Goal: Task Accomplishment & Management: Manage account settings

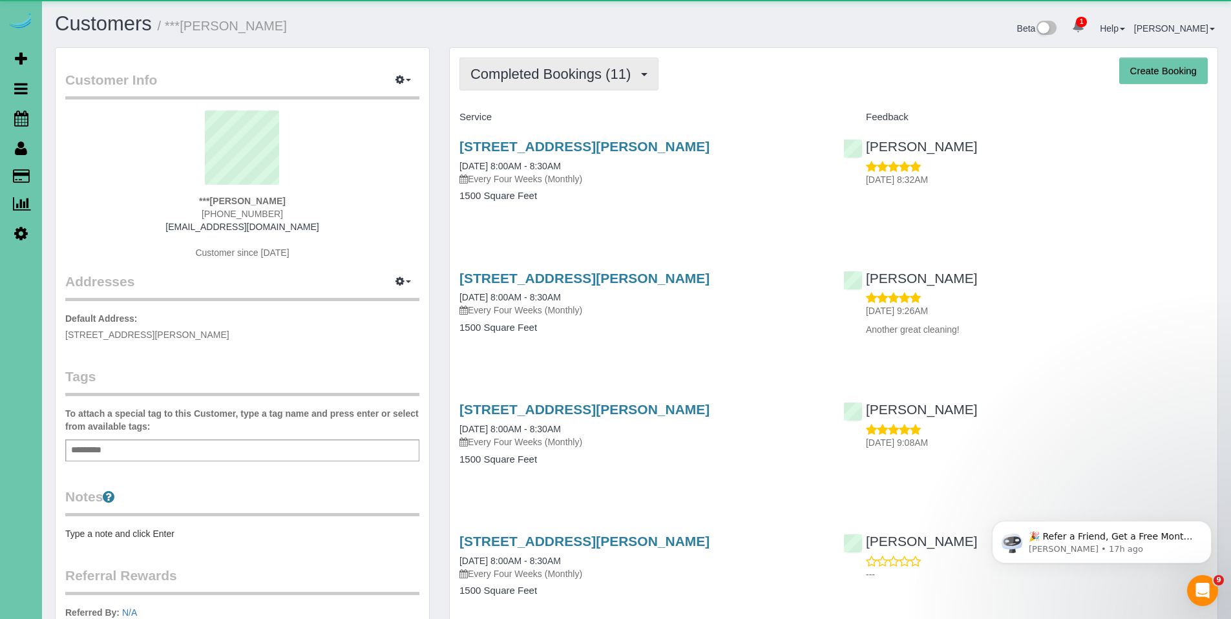
click at [568, 83] on button "Completed Bookings (11)" at bounding box center [559, 74] width 199 height 33
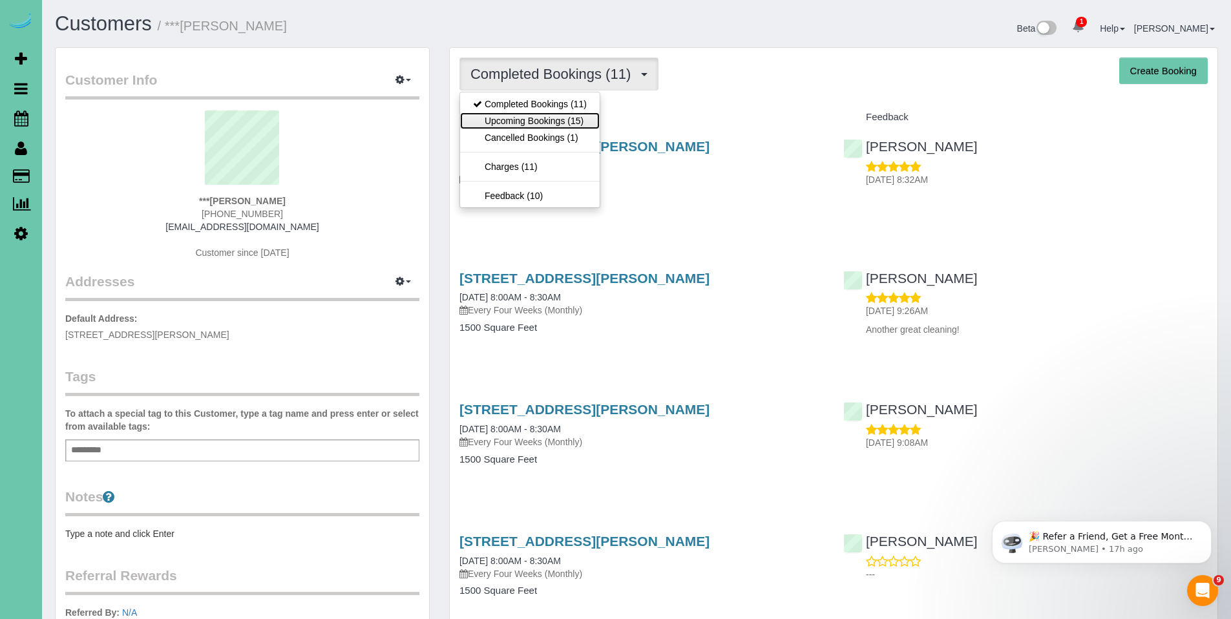
click at [529, 122] on link "Upcoming Bookings (15)" at bounding box center [530, 120] width 140 height 17
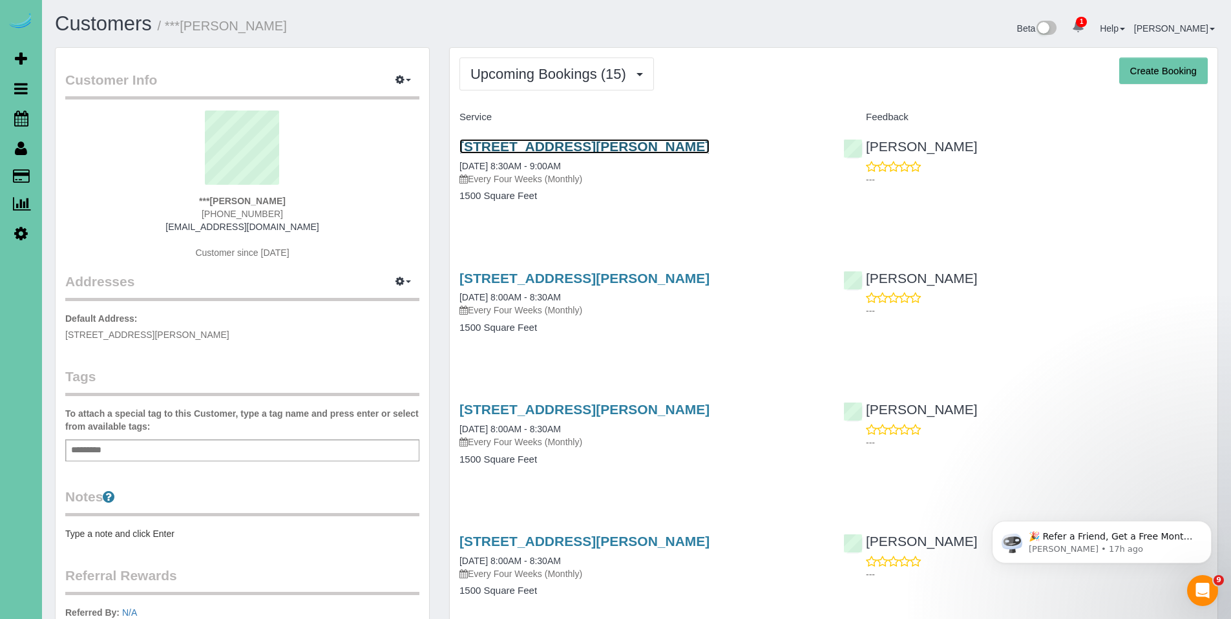
click at [559, 144] on link "15205 Borman St, Omaha, NE 68138" at bounding box center [585, 146] width 250 height 15
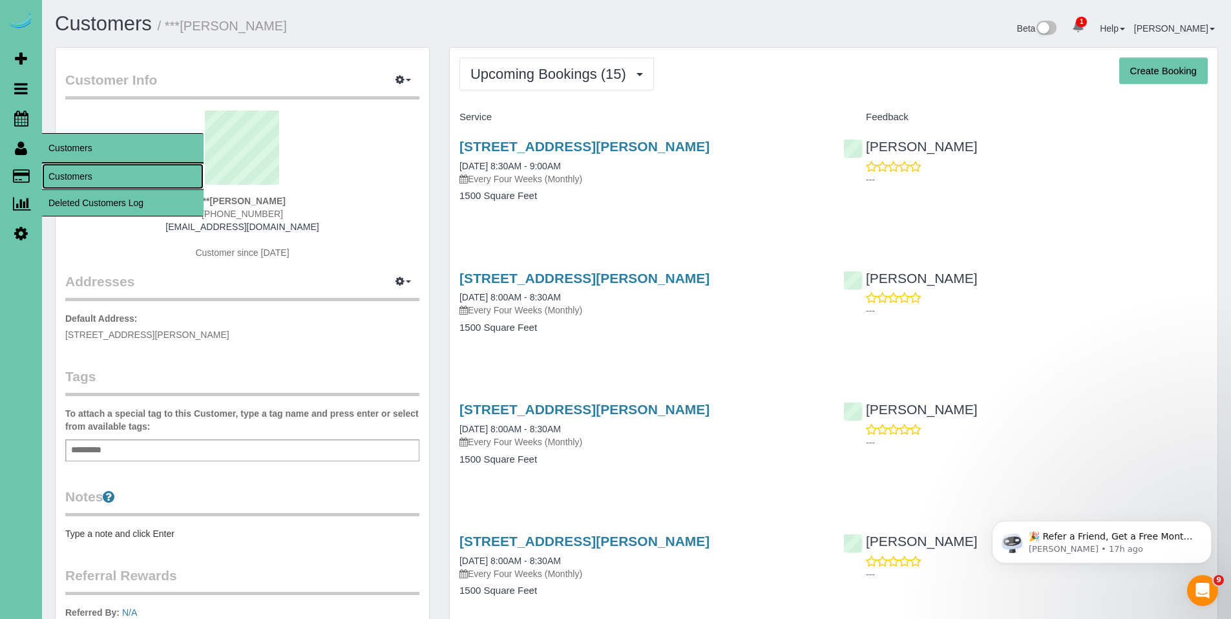
click at [69, 171] on link "Customers" at bounding box center [123, 177] width 162 height 26
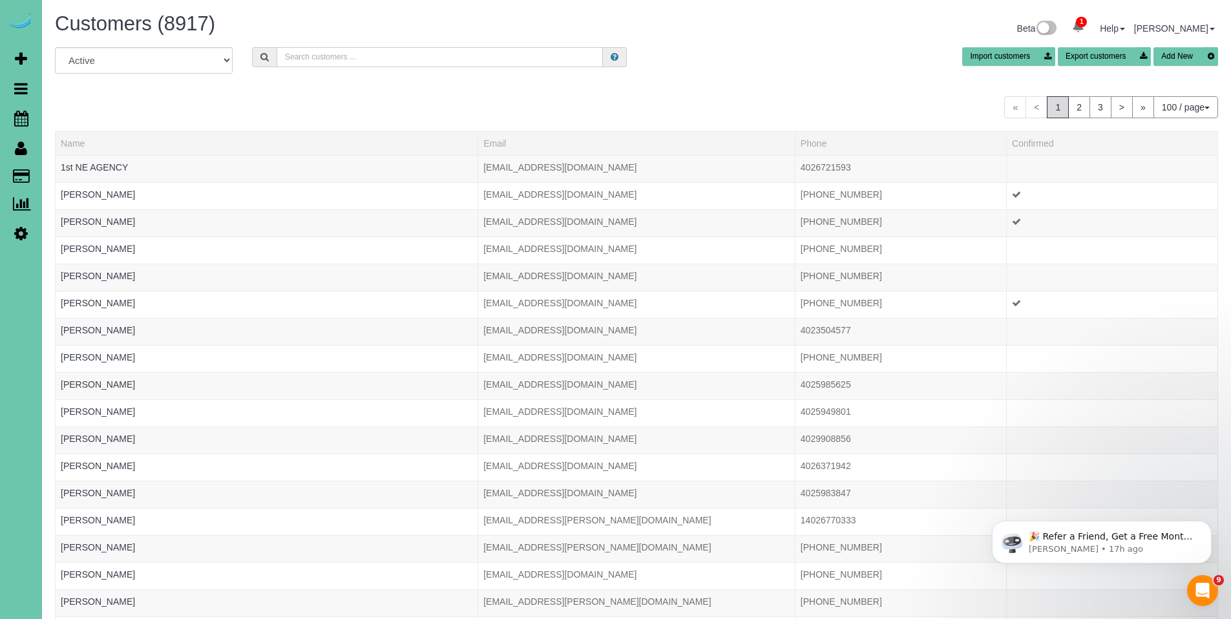
click at [309, 56] on input "text" at bounding box center [440, 57] width 326 height 20
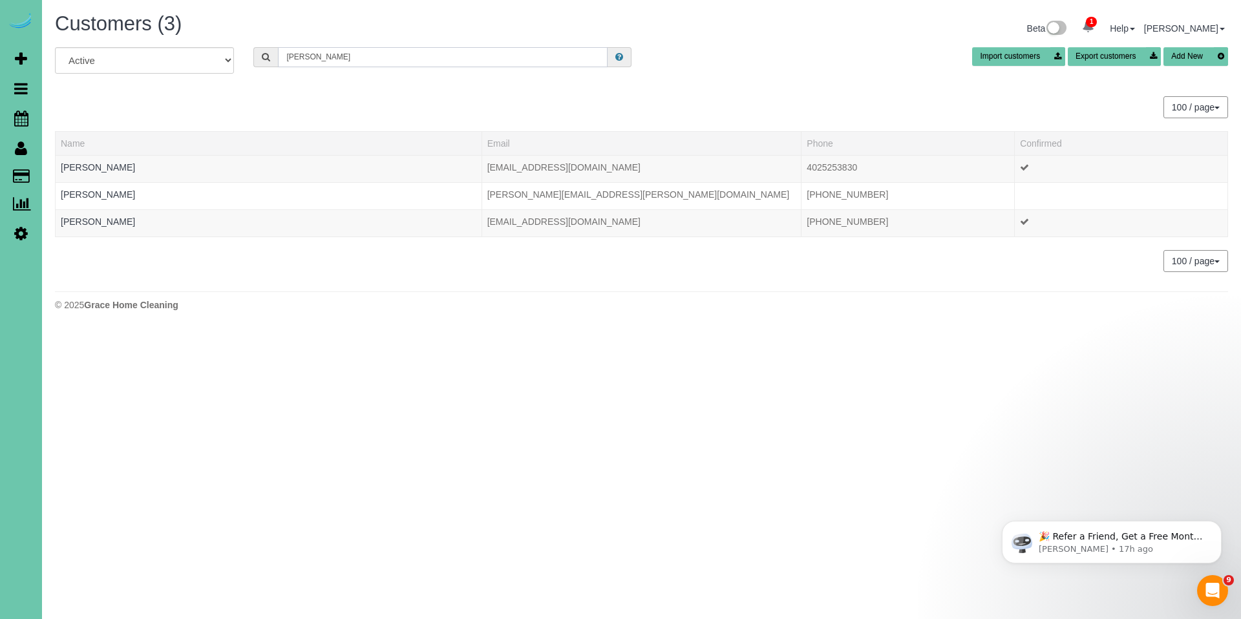
type input "melissa h"
click at [98, 220] on link "Melissa Hunter" at bounding box center [98, 222] width 74 height 10
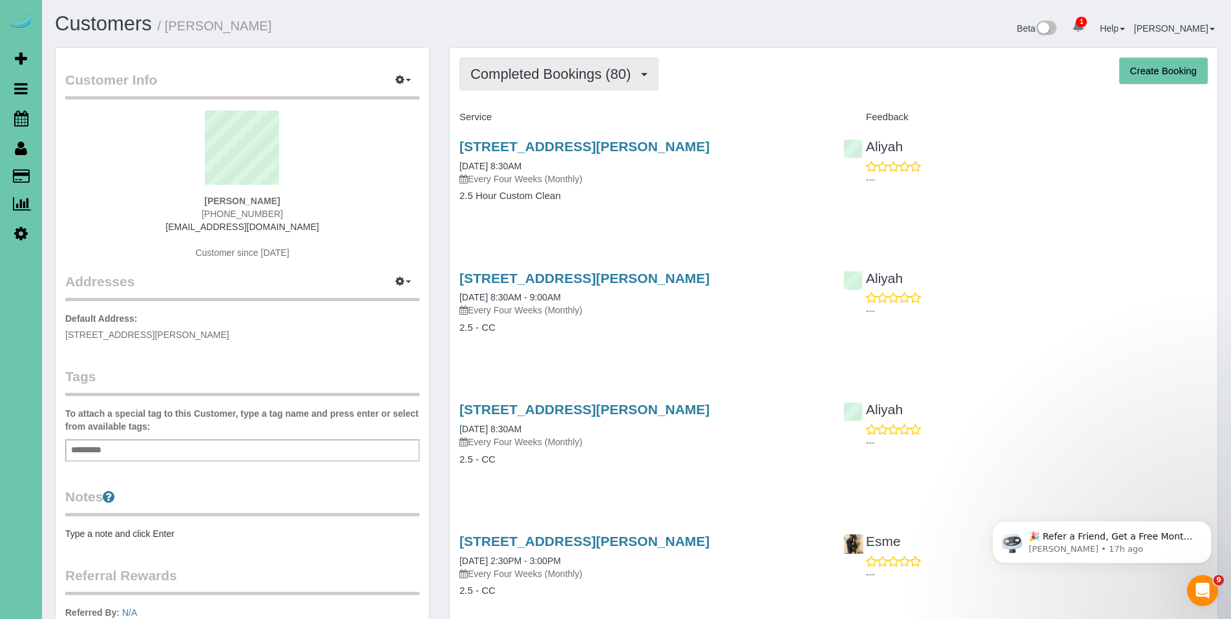
click at [550, 77] on span "Completed Bookings (80)" at bounding box center [554, 74] width 167 height 16
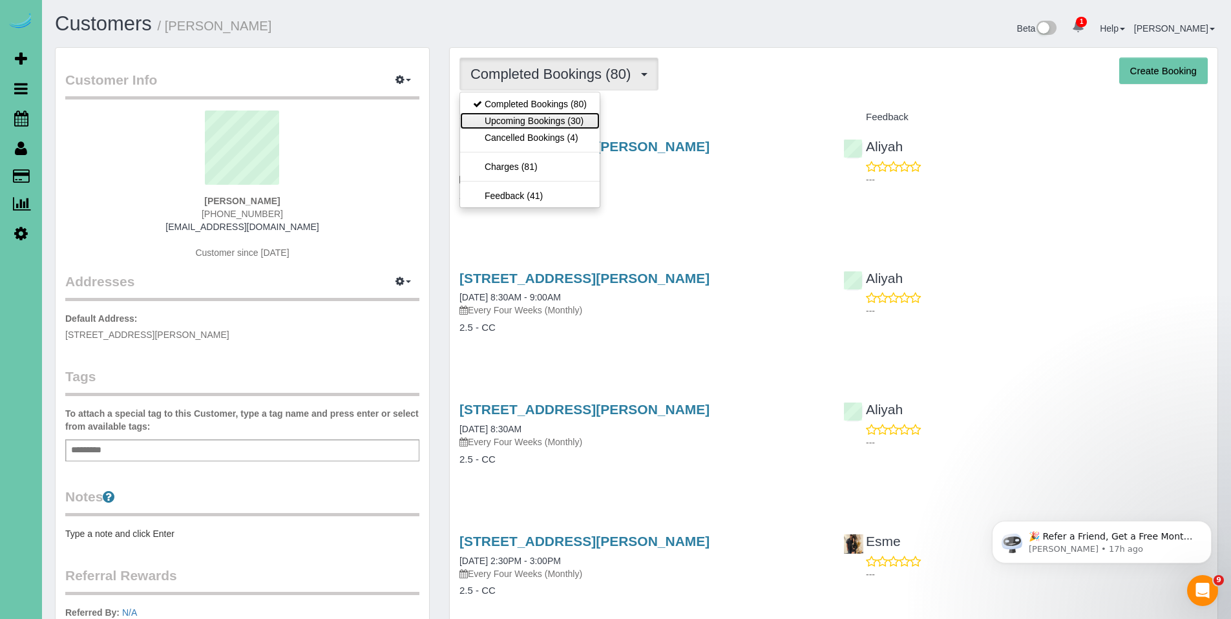
click at [536, 124] on link "Upcoming Bookings (30)" at bounding box center [530, 120] width 140 height 17
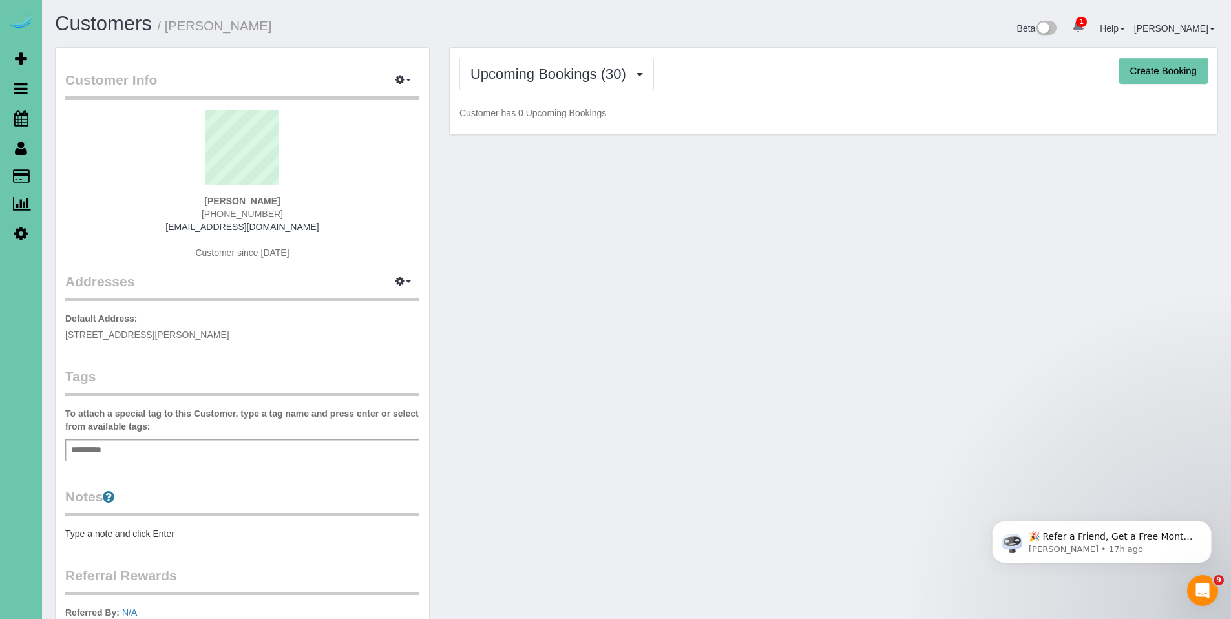
click at [536, 124] on div "Upcoming Bookings (30) Completed Bookings (80) Upcoming Bookings (30) Cancelled…" at bounding box center [834, 91] width 768 height 87
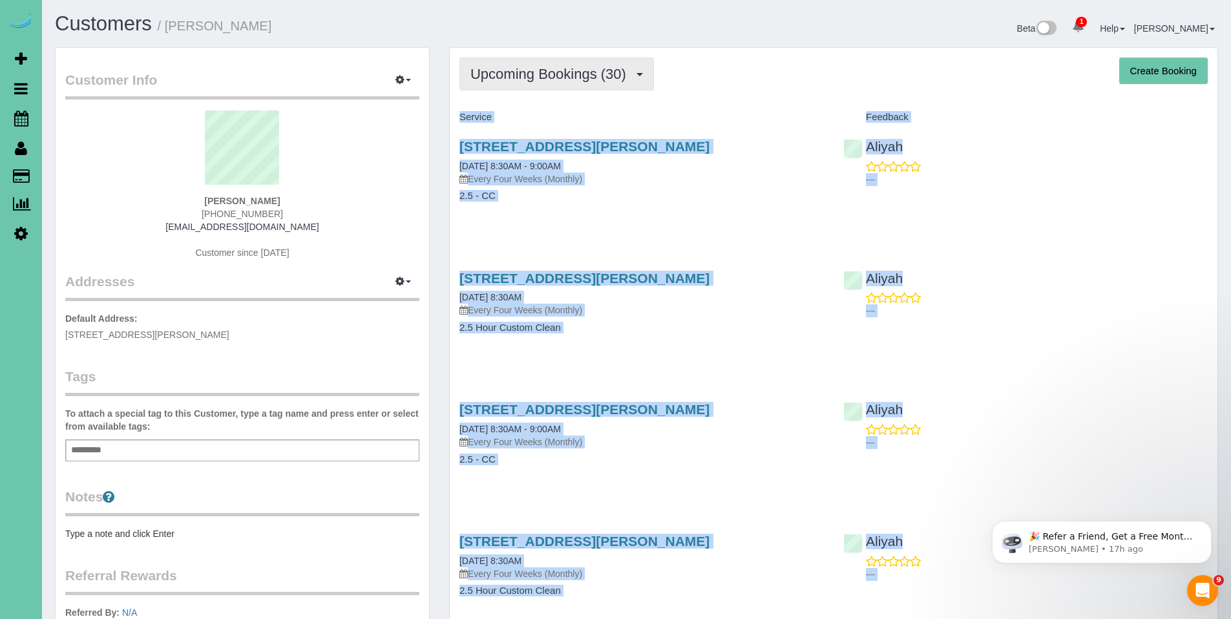
click at [543, 75] on span "Upcoming Bookings (30)" at bounding box center [552, 74] width 162 height 16
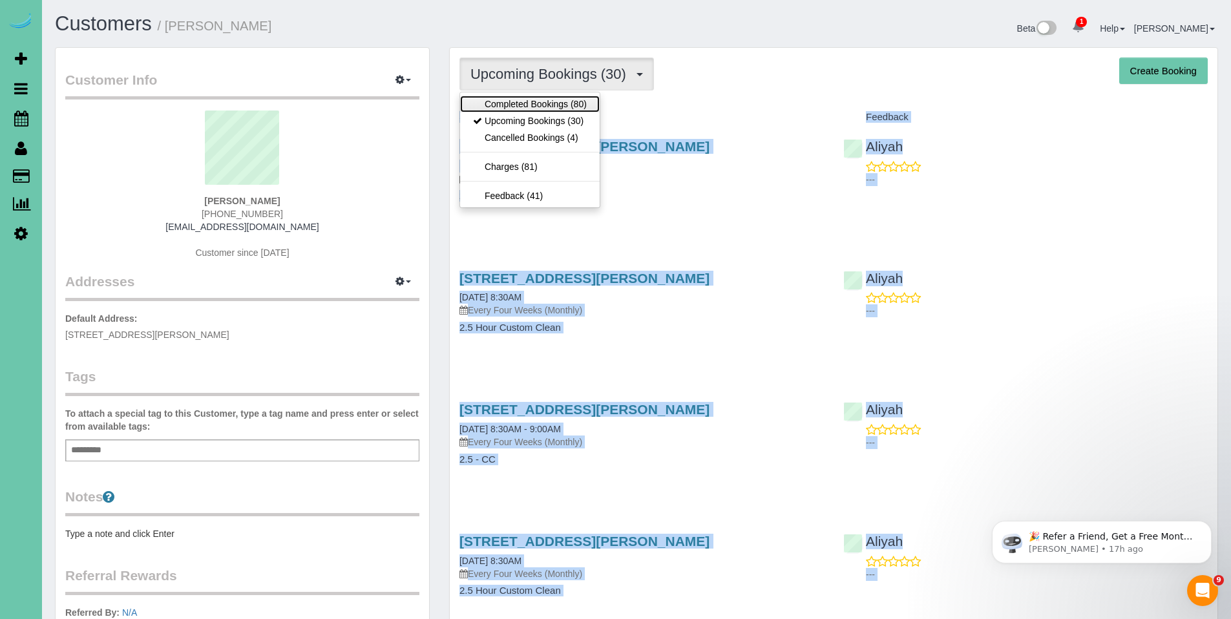
click at [537, 101] on link "Completed Bookings (80)" at bounding box center [530, 104] width 140 height 17
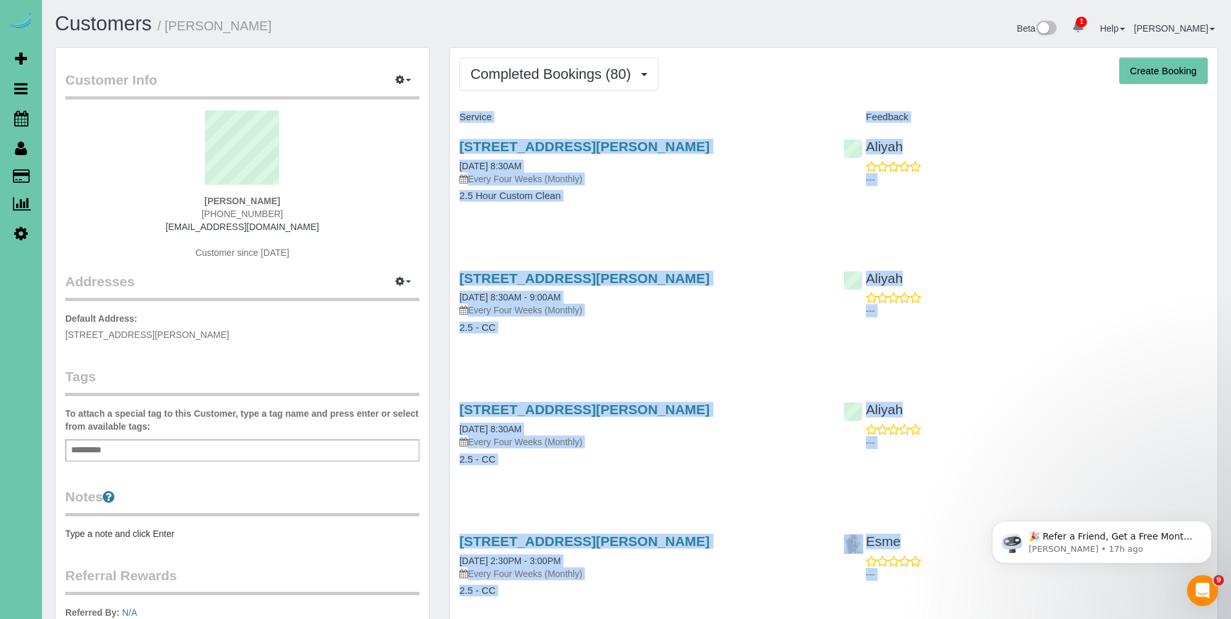
click at [1059, 196] on div "19516 Mayberry Street, Elkhorn, NE 68022 10/09/2025 8:30AM Every Four Weeks (Mo…" at bounding box center [834, 178] width 768 height 100
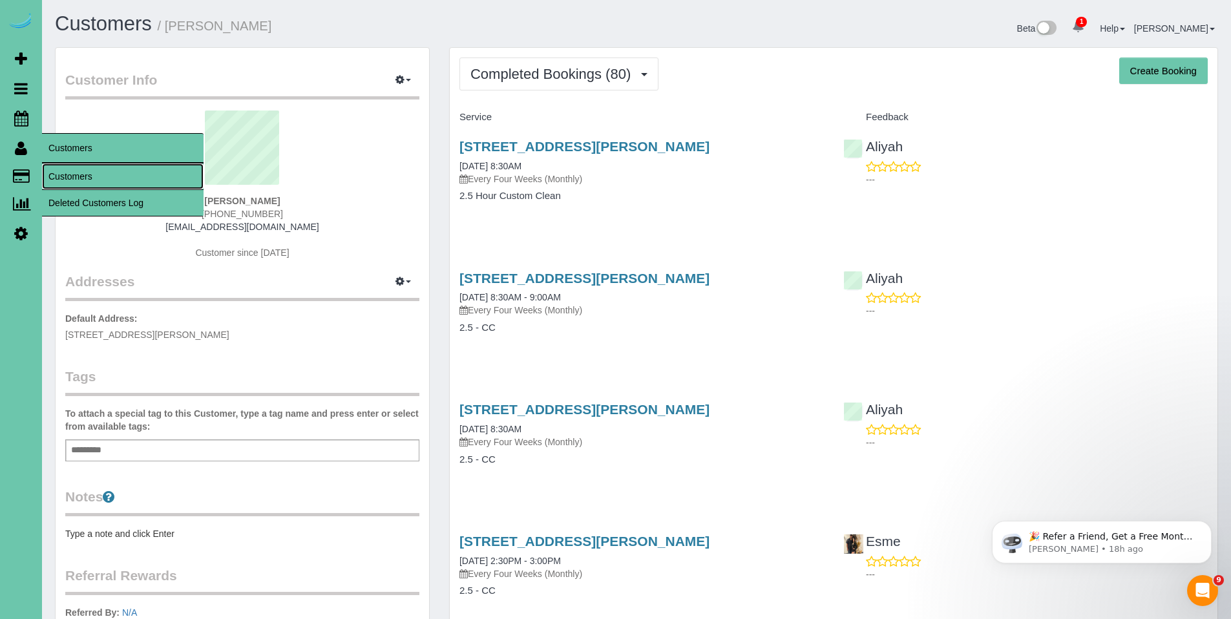
click at [62, 170] on link "Customers" at bounding box center [123, 177] width 162 height 26
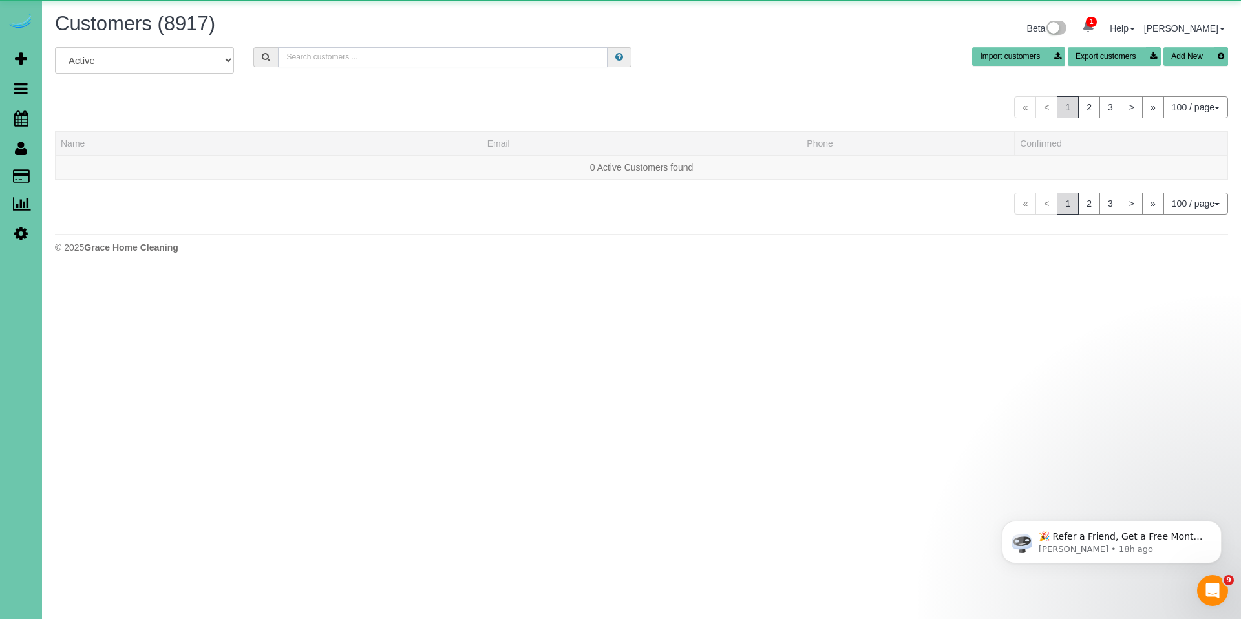
click at [367, 47] on input "text" at bounding box center [443, 57] width 330 height 20
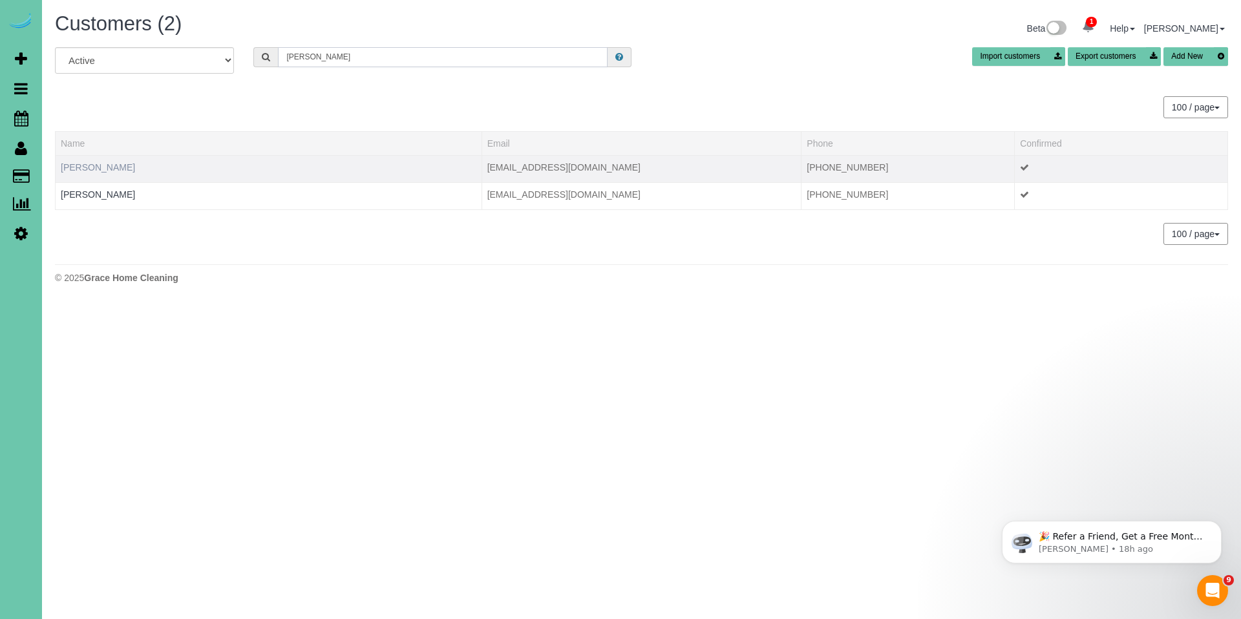
type input "[PERSON_NAME]"
click at [107, 167] on link "[PERSON_NAME]" at bounding box center [98, 167] width 74 height 10
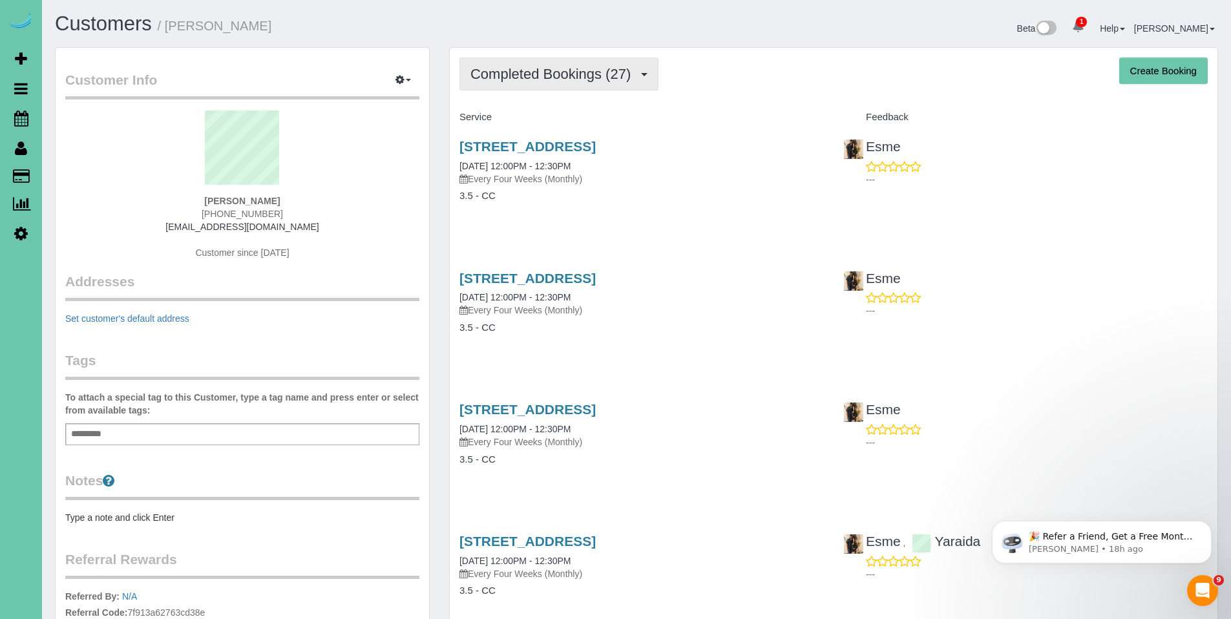
click at [535, 83] on button "Completed Bookings (27)" at bounding box center [559, 74] width 199 height 33
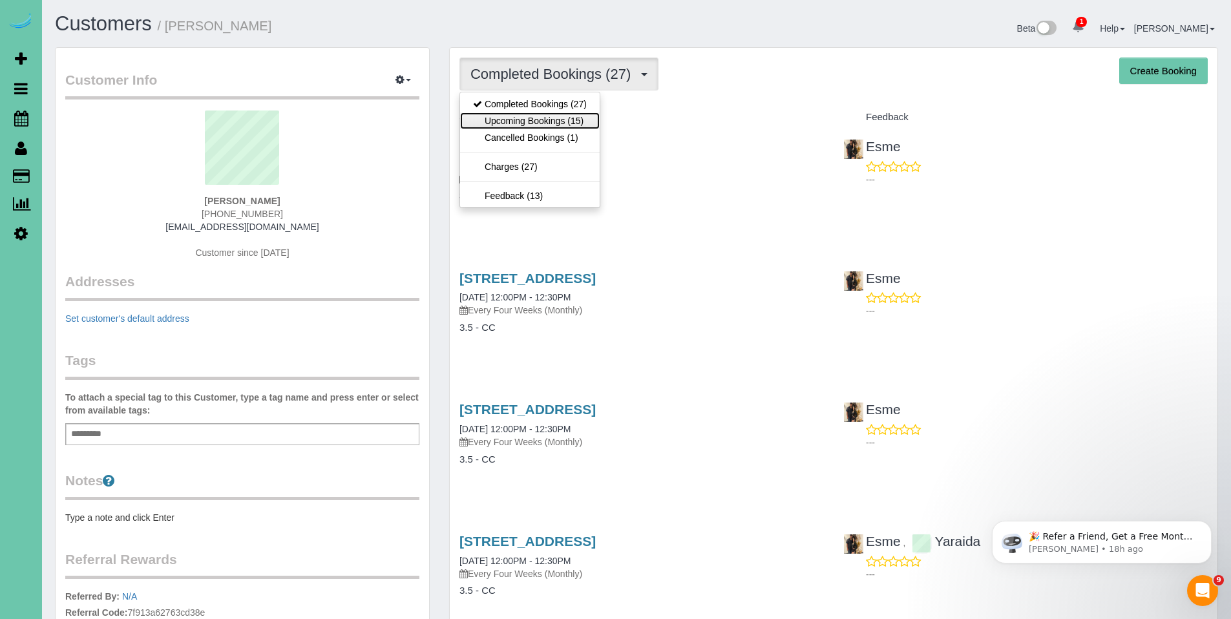
click at [527, 124] on link "Upcoming Bookings (15)" at bounding box center [530, 120] width 140 height 17
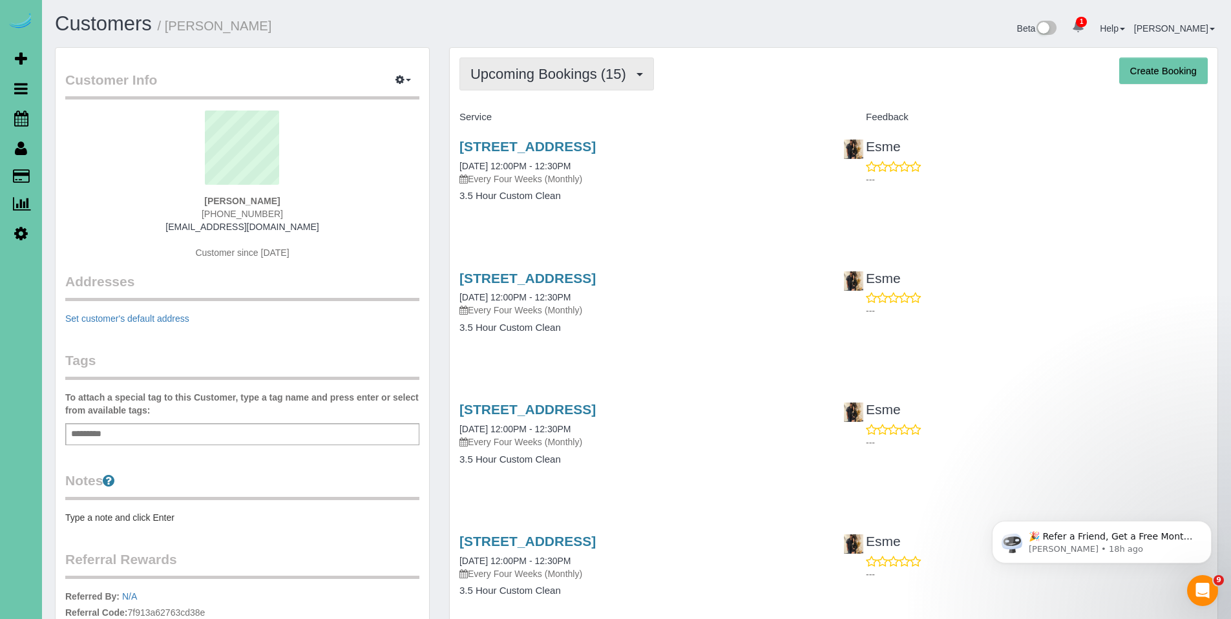
click at [531, 74] on span "Upcoming Bookings (15)" at bounding box center [552, 74] width 162 height 16
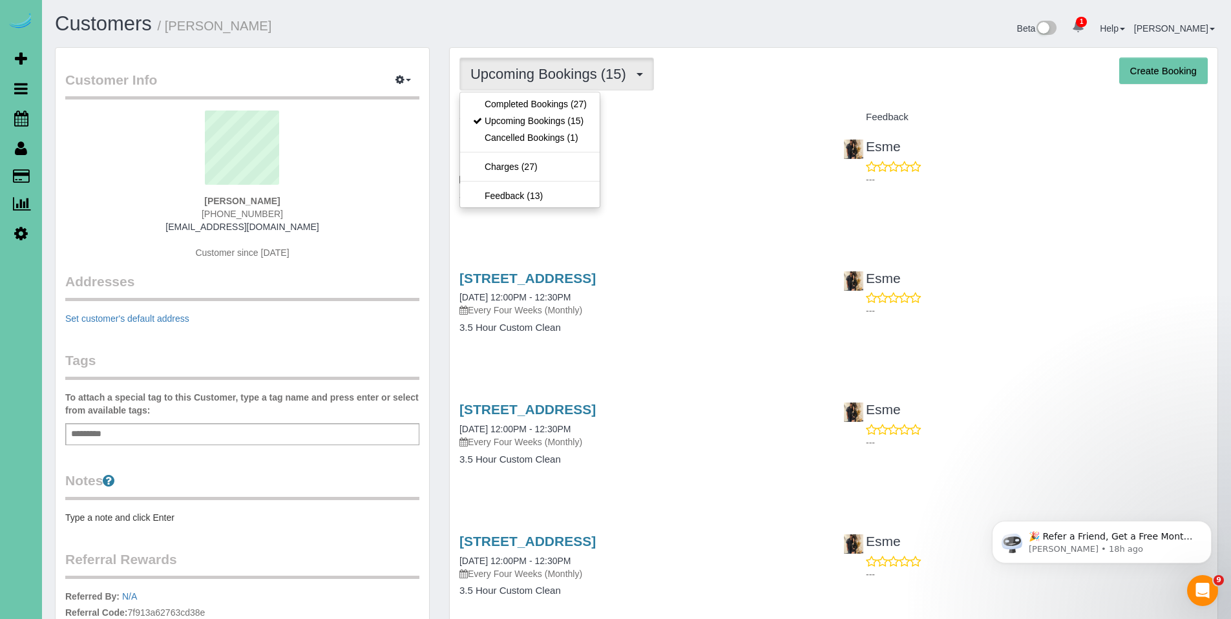
click at [531, 74] on span "Upcoming Bookings (15)" at bounding box center [552, 74] width 162 height 16
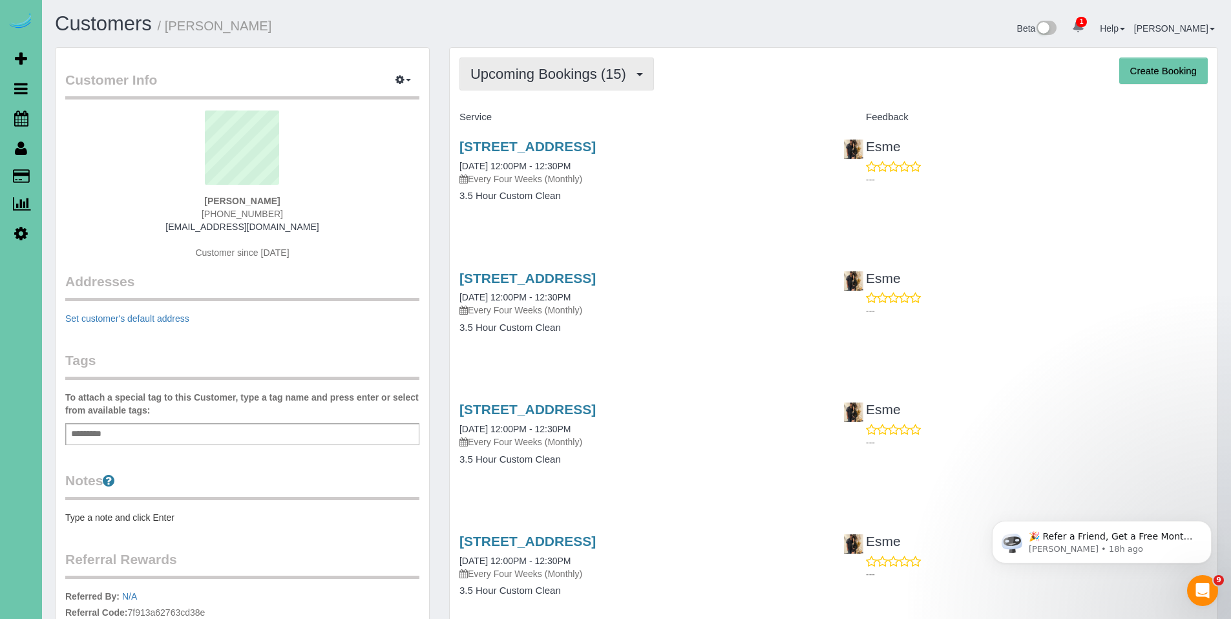
click at [531, 79] on span "Upcoming Bookings (15)" at bounding box center [552, 74] width 162 height 16
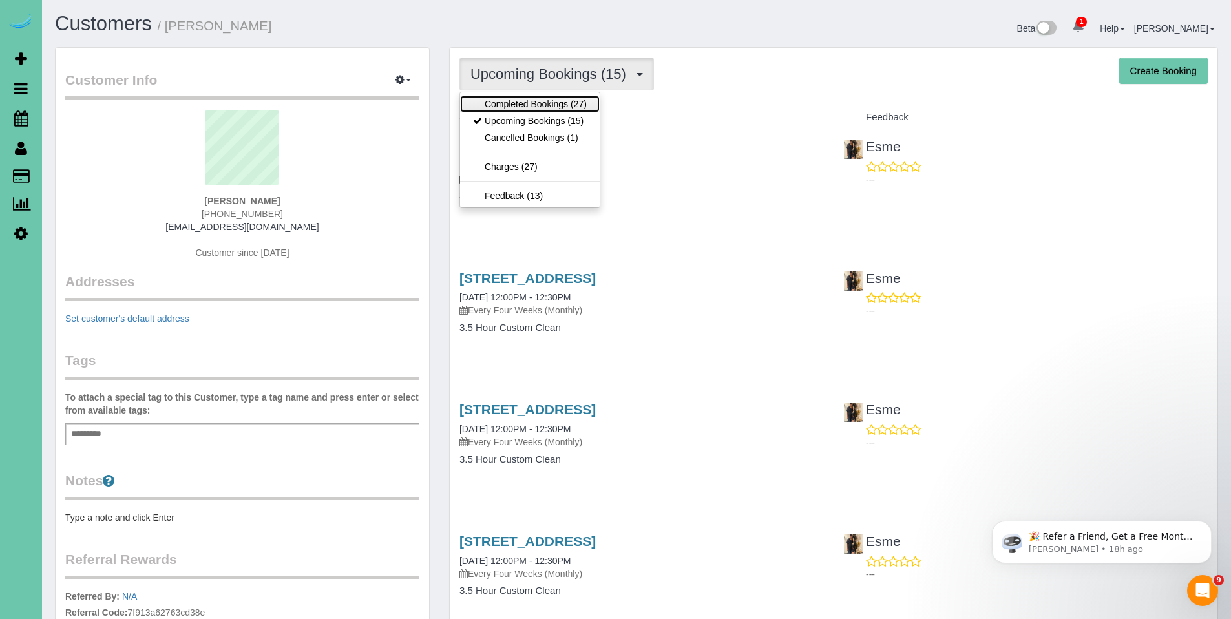
click at [520, 101] on link "Completed Bookings (27)" at bounding box center [530, 104] width 140 height 17
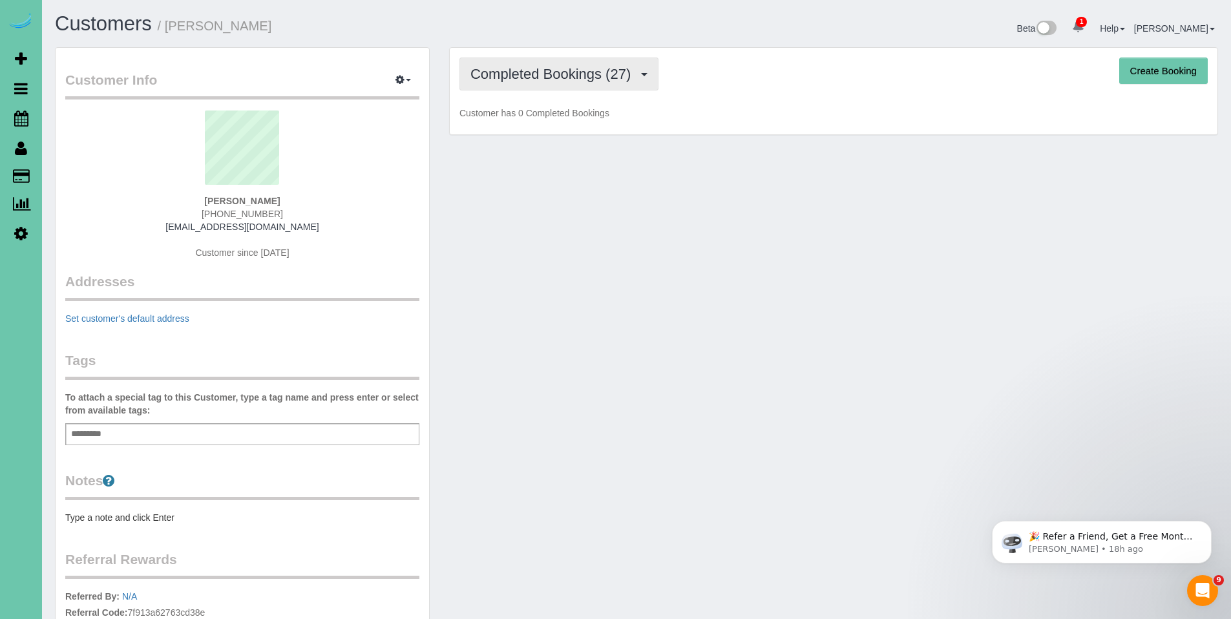
click at [529, 74] on span "Completed Bookings (27)" at bounding box center [554, 74] width 167 height 16
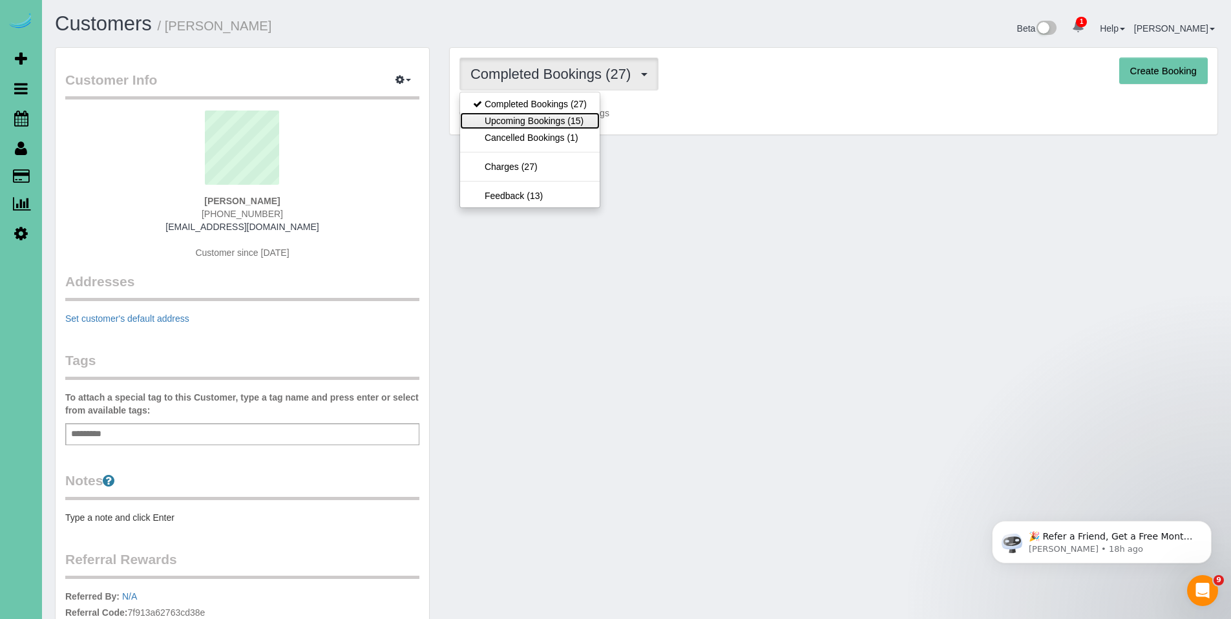
click at [525, 121] on link "Upcoming Bookings (15)" at bounding box center [530, 120] width 140 height 17
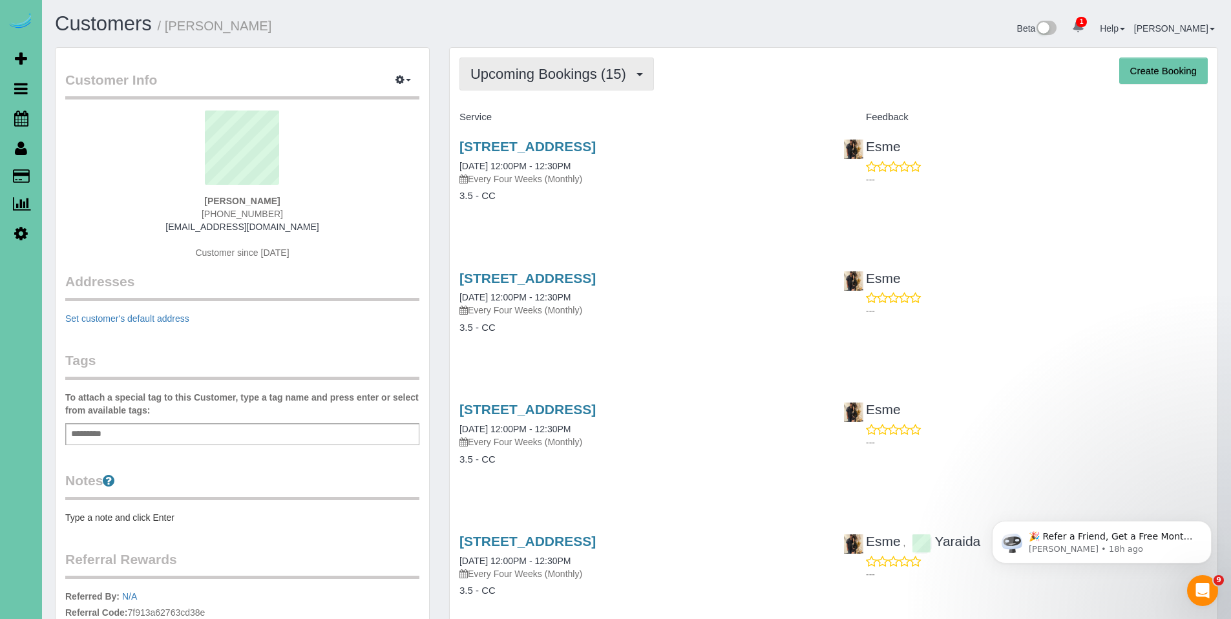
click at [537, 71] on span "Upcoming Bookings (15)" at bounding box center [552, 74] width 162 height 16
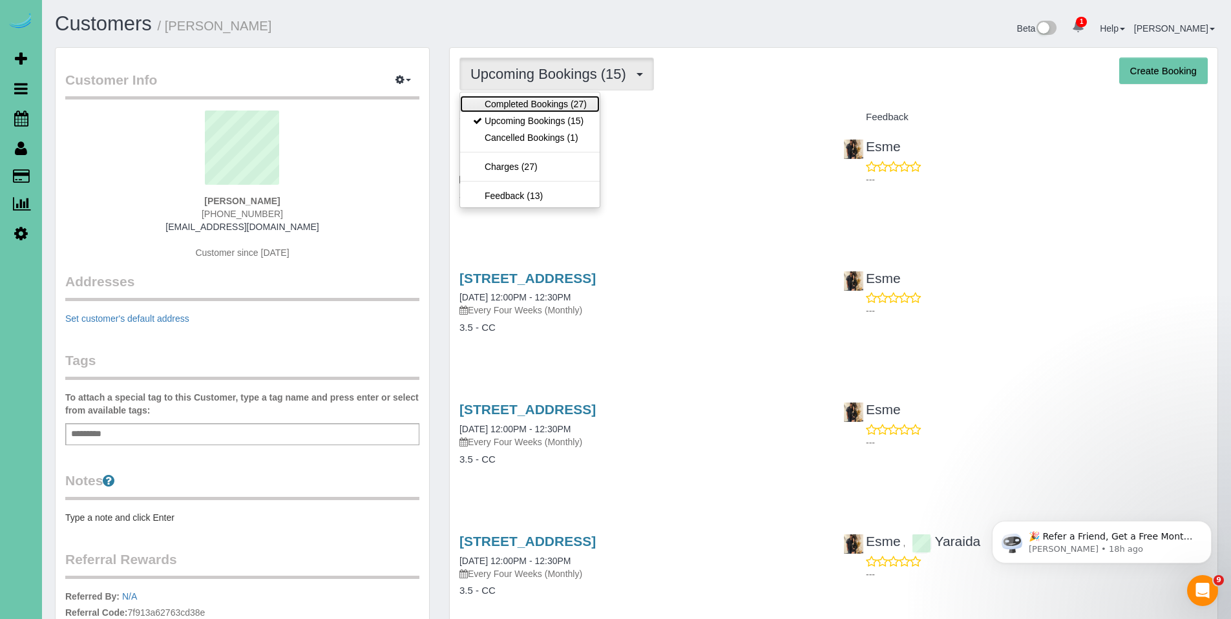
click at [533, 108] on link "Completed Bookings (27)" at bounding box center [530, 104] width 140 height 17
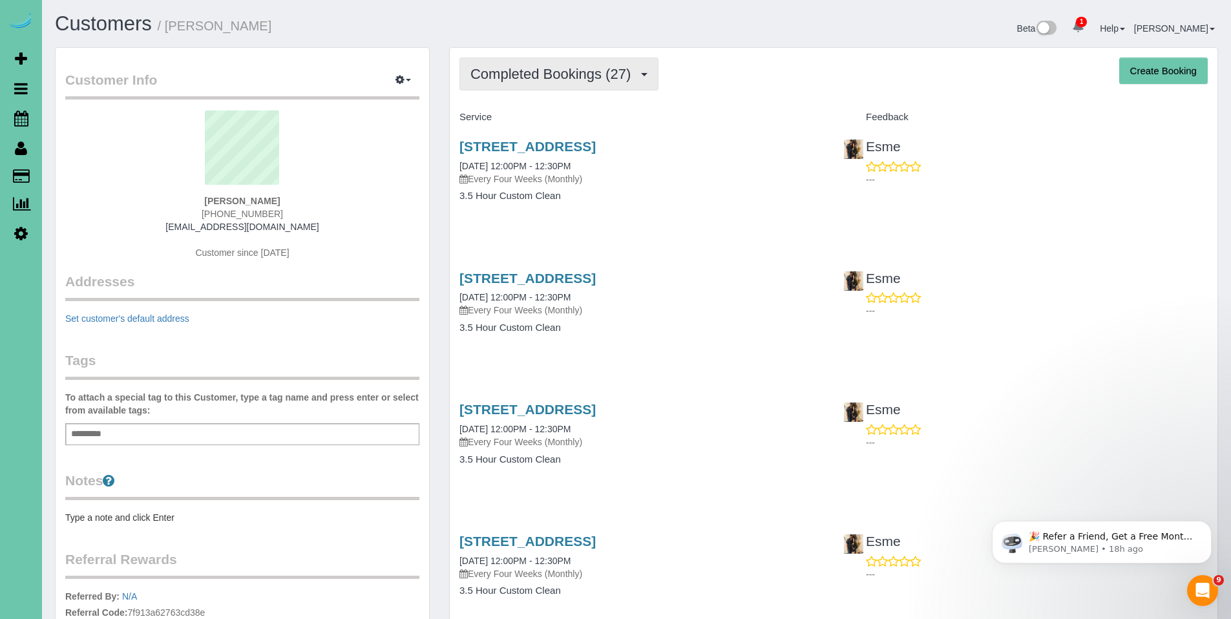
click at [561, 67] on span "Completed Bookings (27)" at bounding box center [554, 74] width 167 height 16
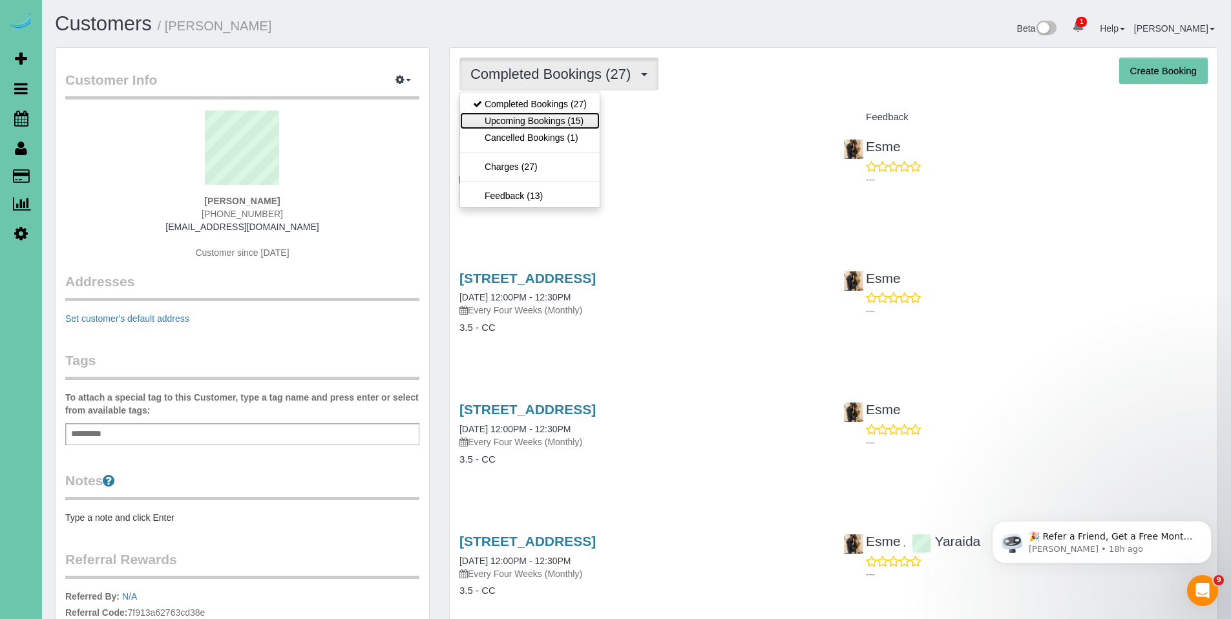
click at [539, 116] on link "Upcoming Bookings (15)" at bounding box center [530, 120] width 140 height 17
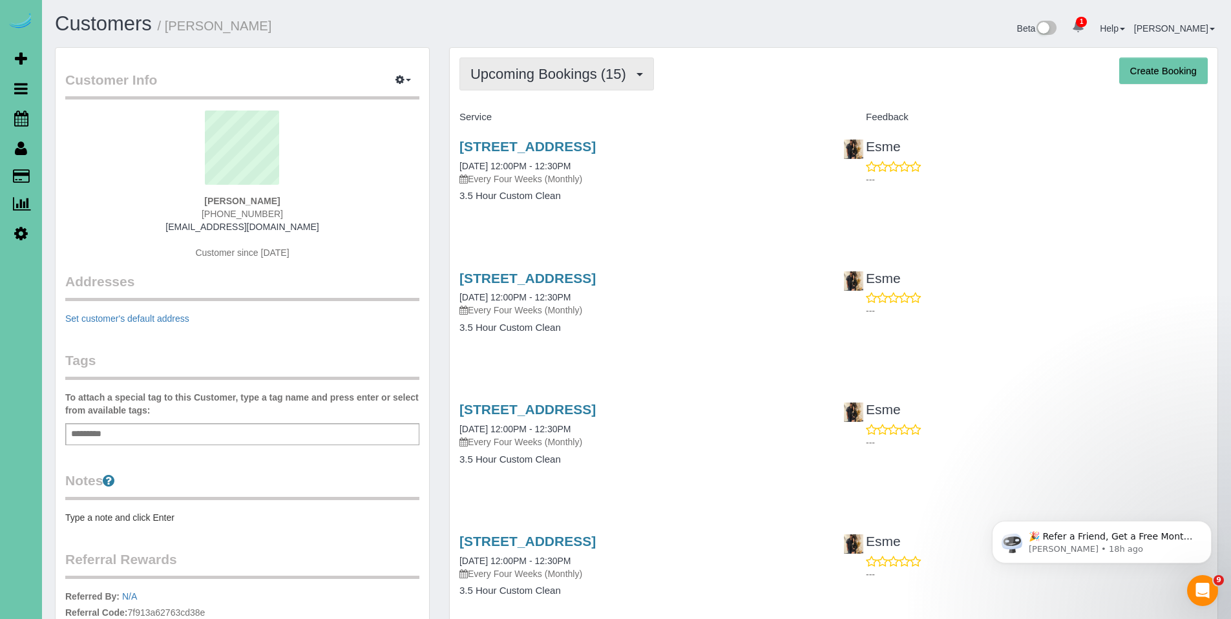
click at [546, 72] on span "Upcoming Bookings (15)" at bounding box center [552, 74] width 162 height 16
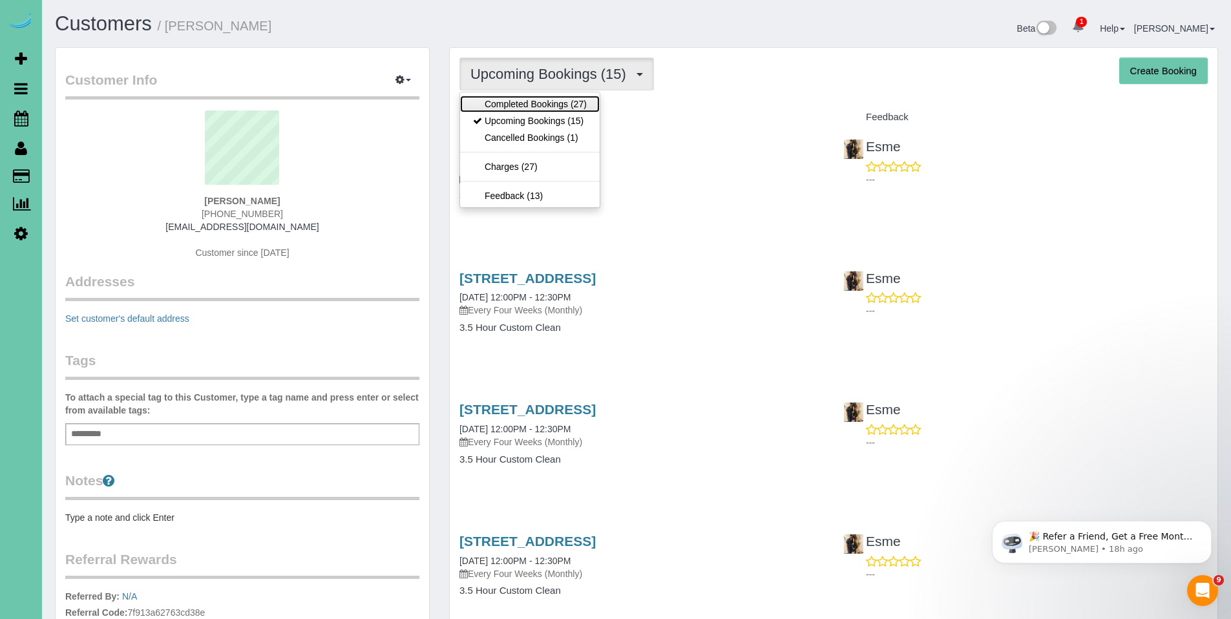
click at [530, 107] on link "Completed Bookings (27)" at bounding box center [530, 104] width 140 height 17
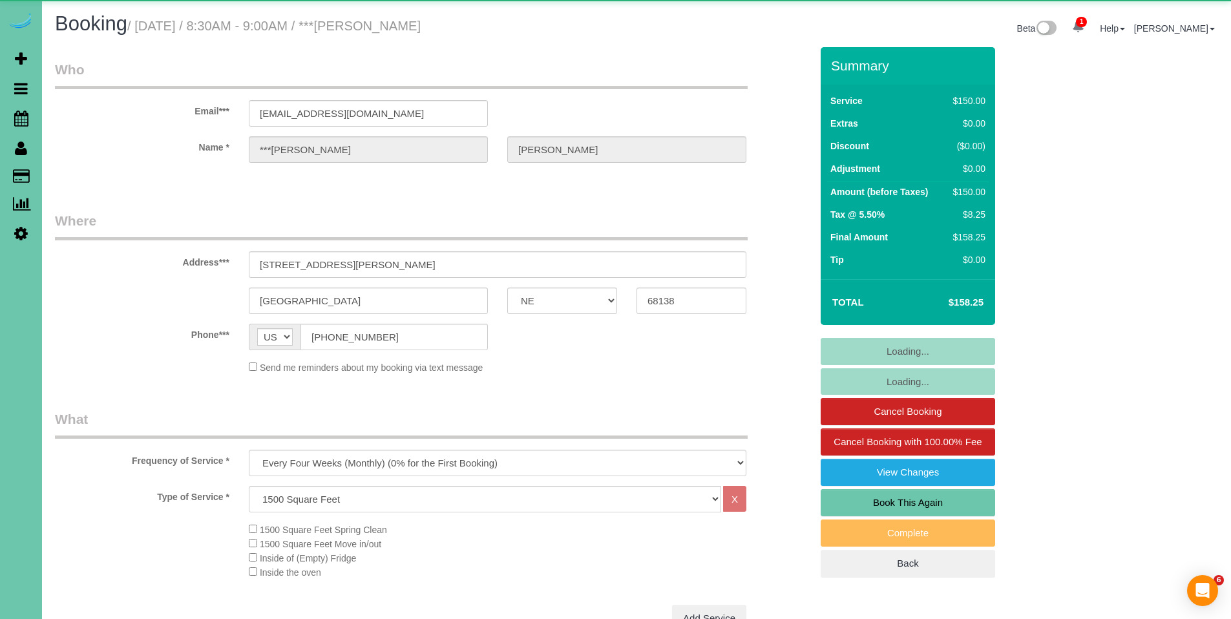
select select "NE"
select select "object:914"
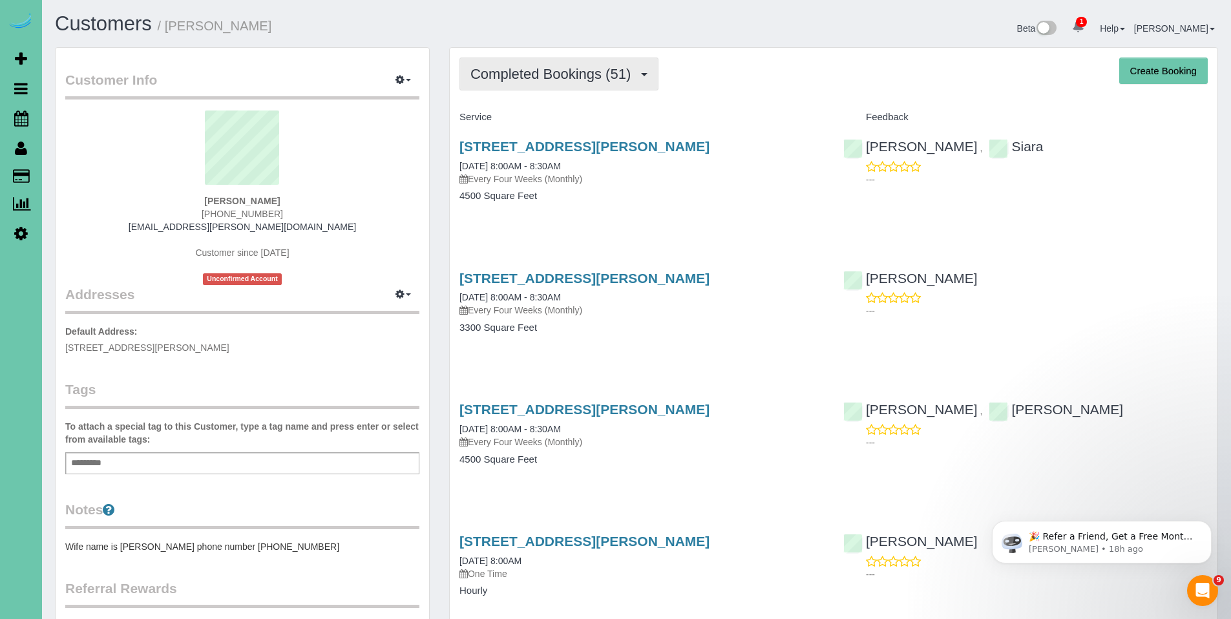
click at [542, 78] on span "Completed Bookings (51)" at bounding box center [554, 74] width 167 height 16
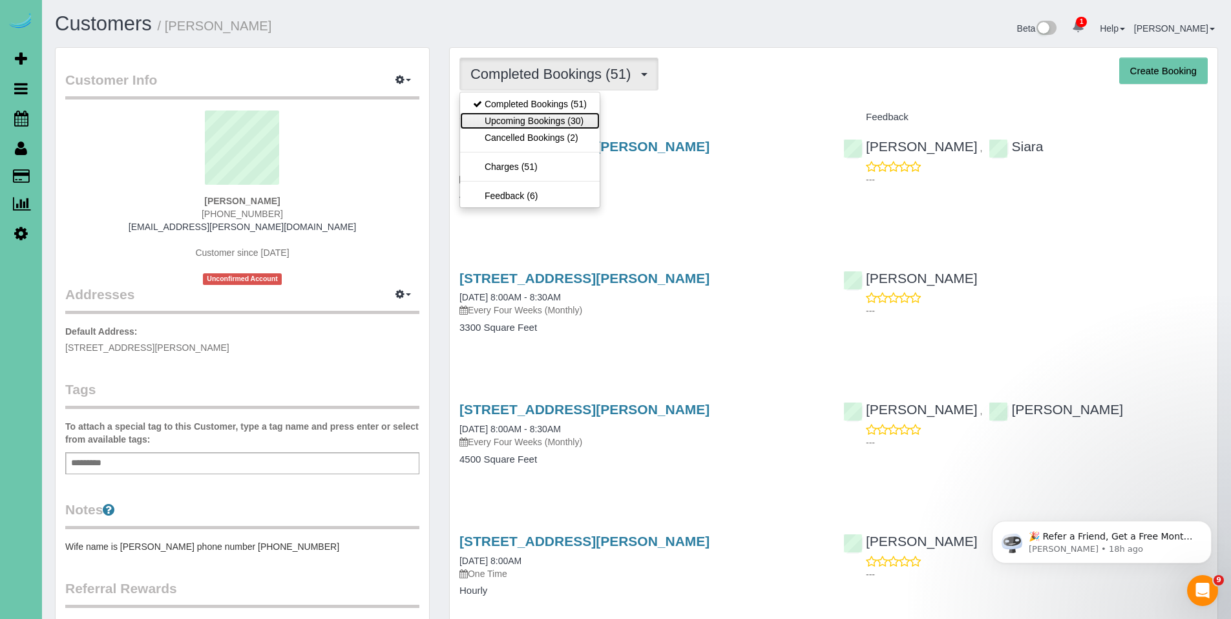
click at [537, 119] on link "Upcoming Bookings (30)" at bounding box center [530, 120] width 140 height 17
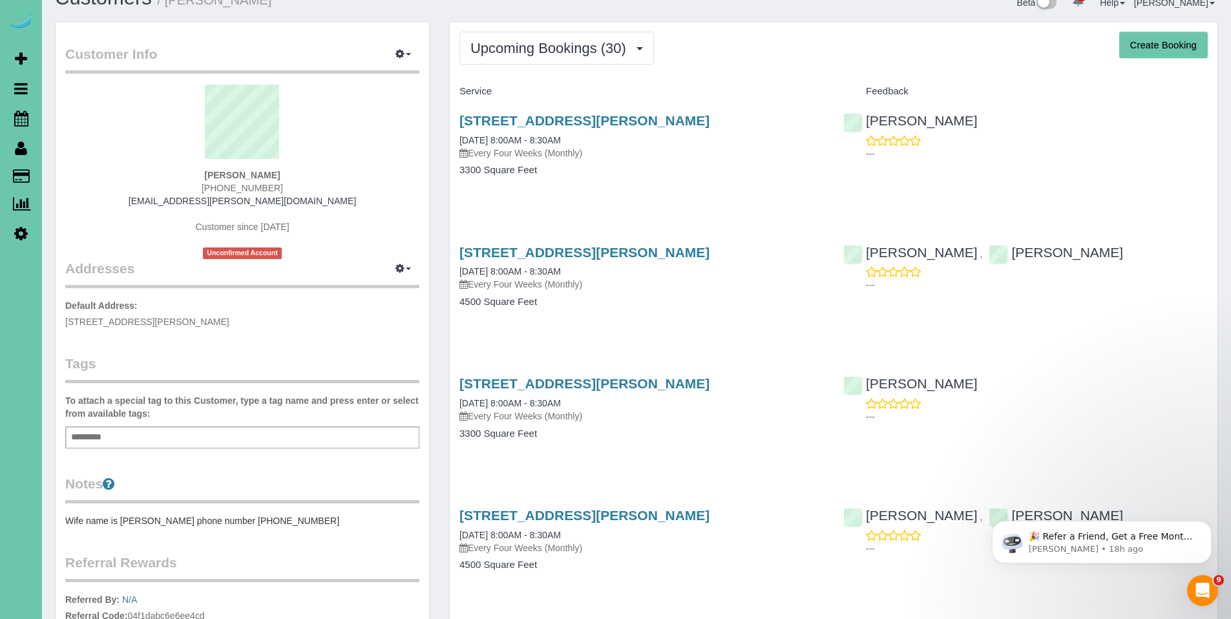
scroll to position [28, 0]
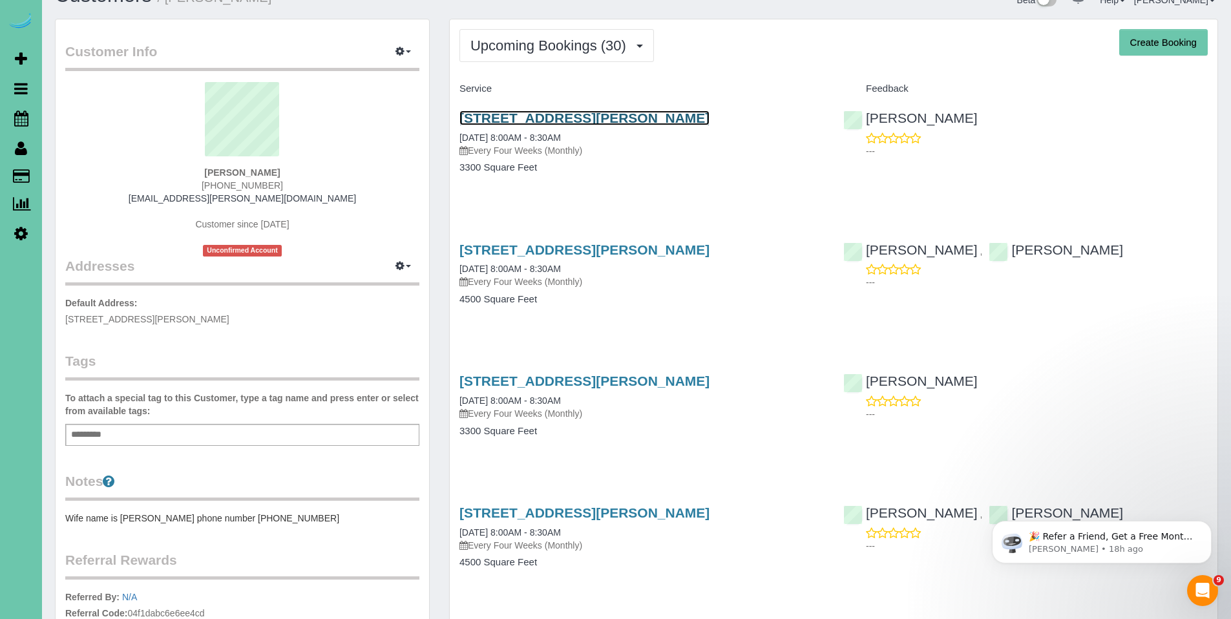
click at [519, 115] on link "18822 Lillian St, Omaha, NE 68136" at bounding box center [585, 118] width 250 height 15
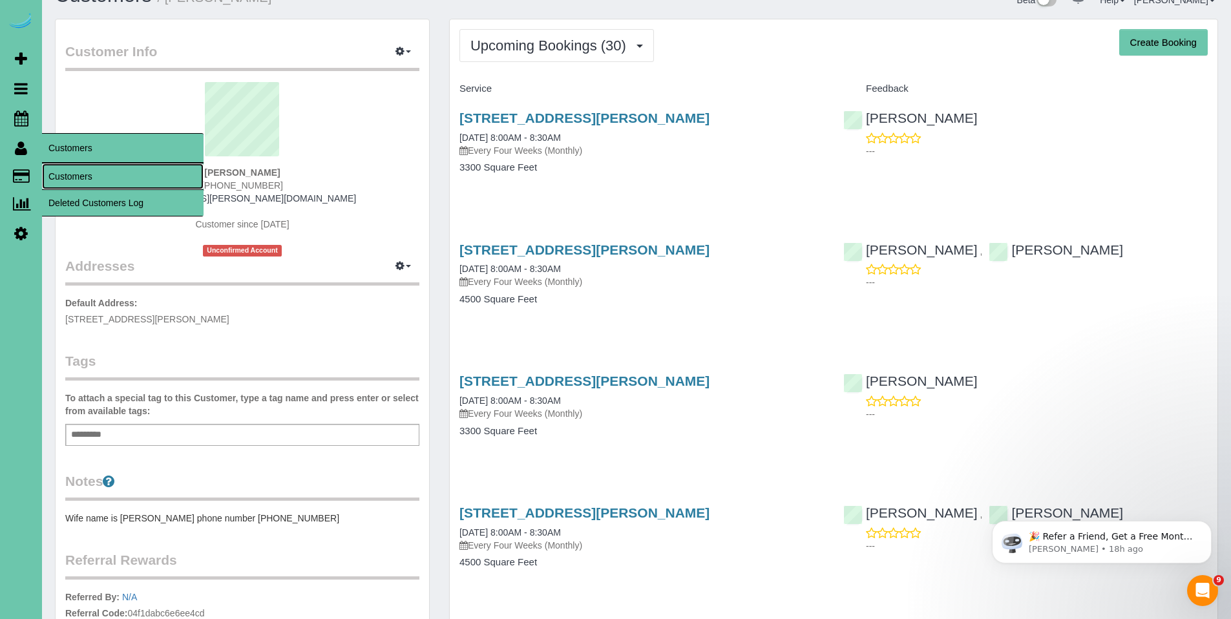
click at [69, 169] on link "Customers" at bounding box center [123, 177] width 162 height 26
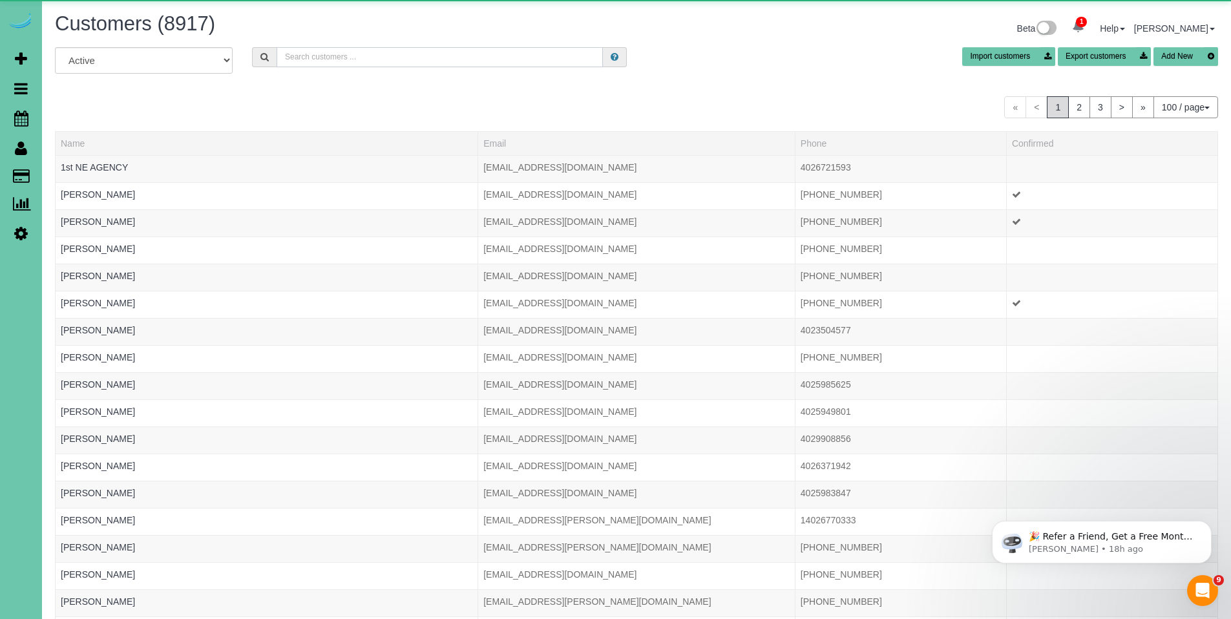
click at [384, 64] on input "text" at bounding box center [440, 57] width 326 height 20
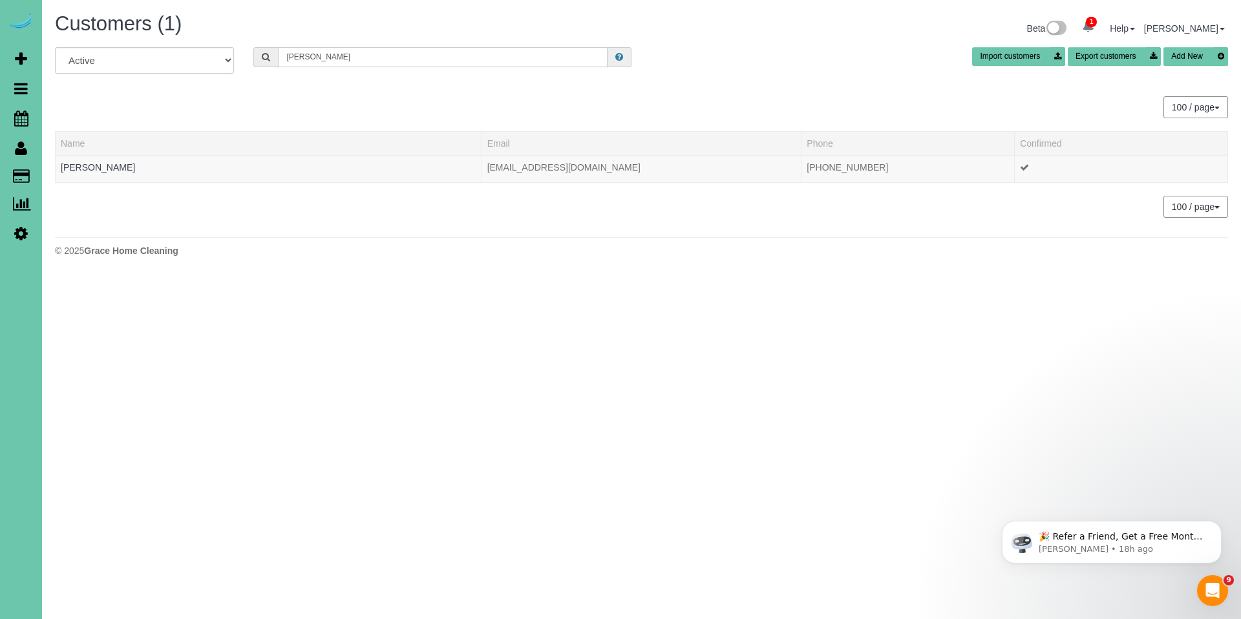
type input "rupp"
click at [91, 165] on link "Cindy Rupp" at bounding box center [98, 167] width 74 height 10
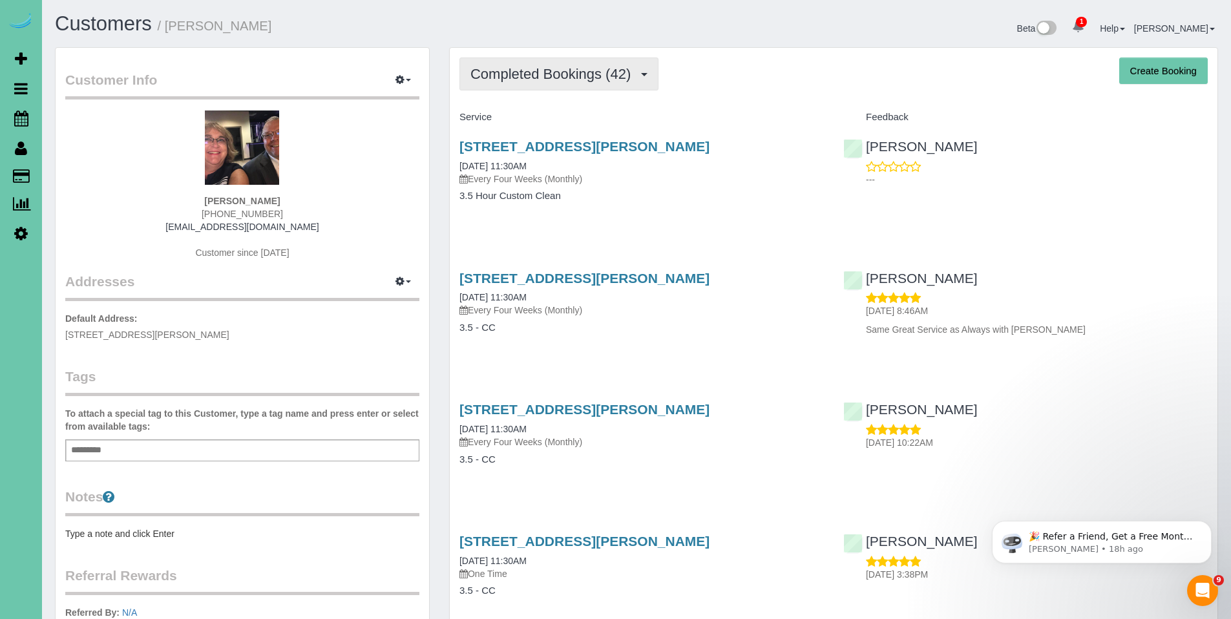
click at [532, 83] on button "Completed Bookings (42)" at bounding box center [559, 74] width 199 height 33
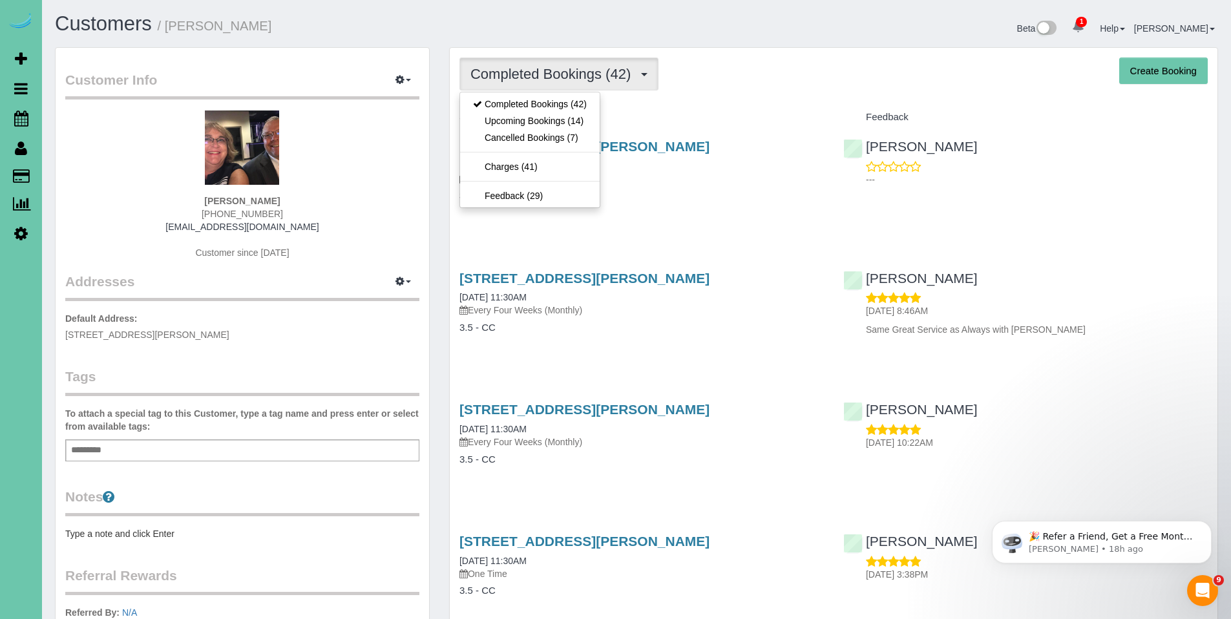
click at [701, 86] on div "Completed Bookings (42) Completed Bookings (42) Upcoming Bookings (14) Cancelle…" at bounding box center [834, 74] width 749 height 33
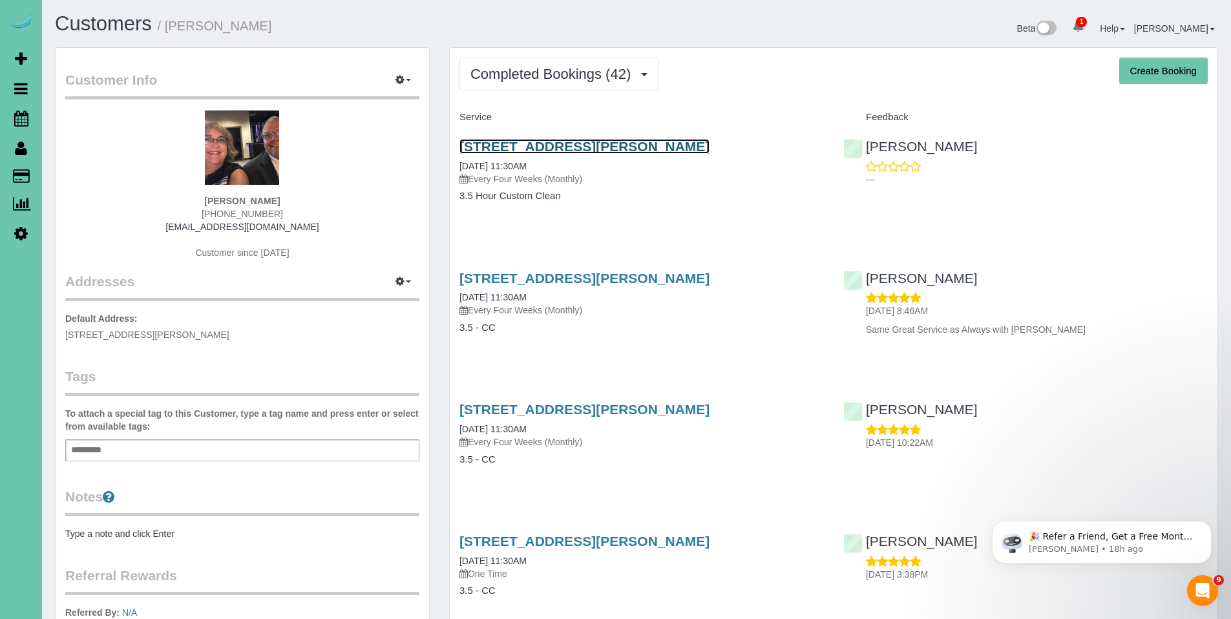
click at [530, 144] on link "16637 Holmes Street, Omaha, NE 68135" at bounding box center [585, 146] width 250 height 15
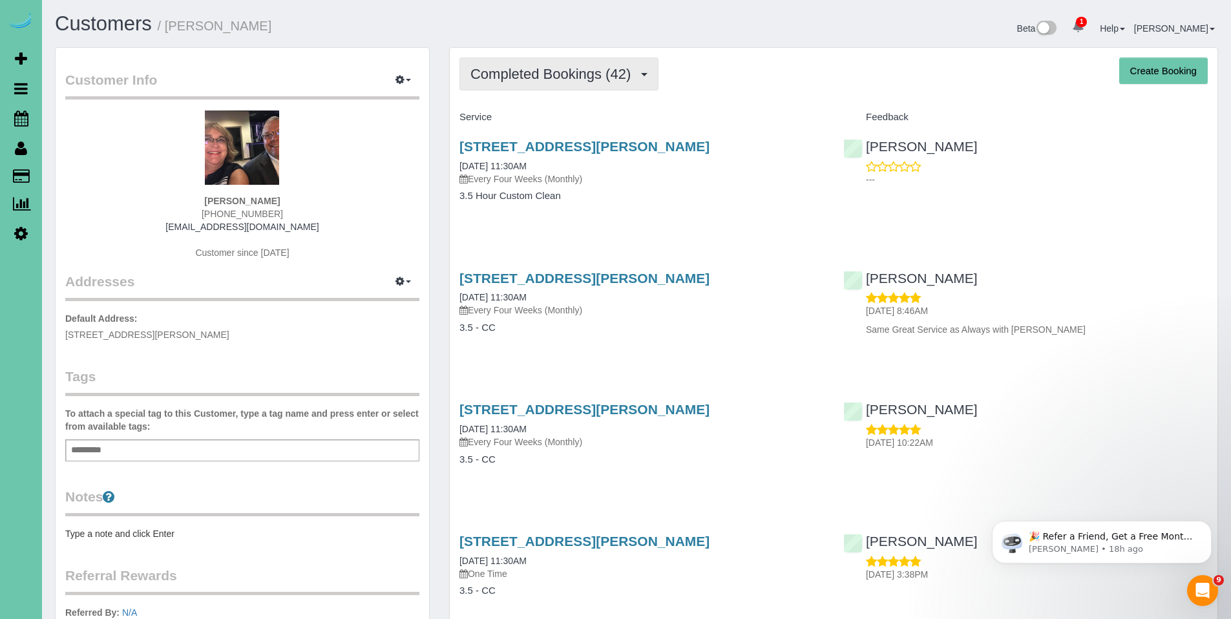
click at [551, 74] on span "Completed Bookings (42)" at bounding box center [554, 74] width 167 height 16
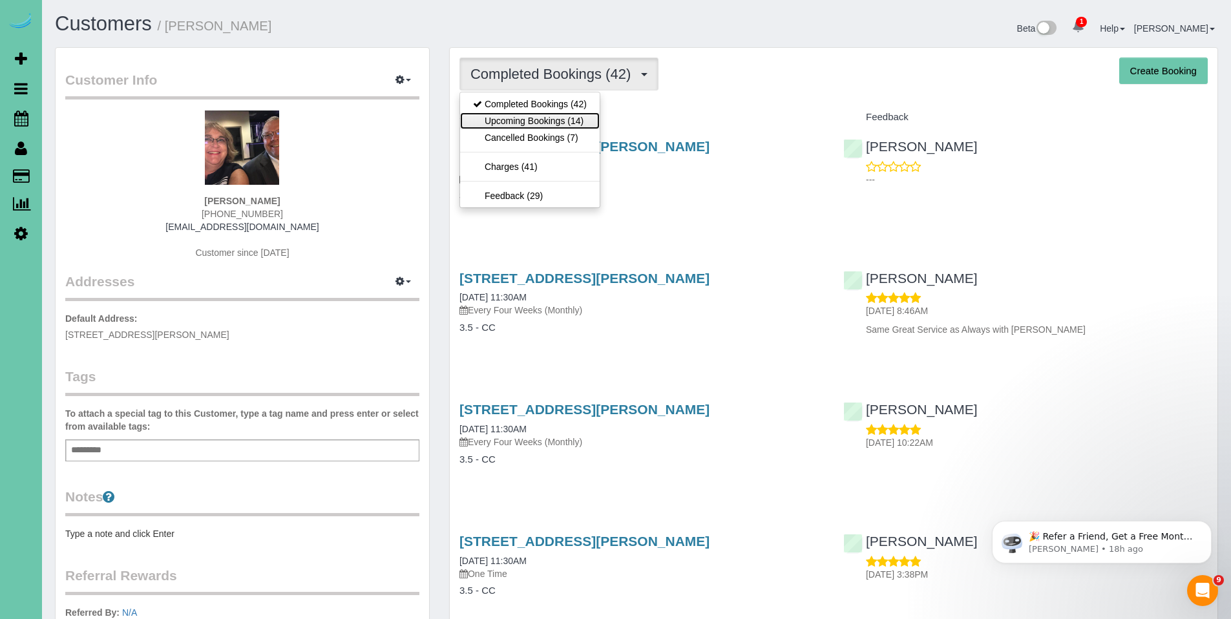
click at [538, 120] on link "Upcoming Bookings (14)" at bounding box center [530, 120] width 140 height 17
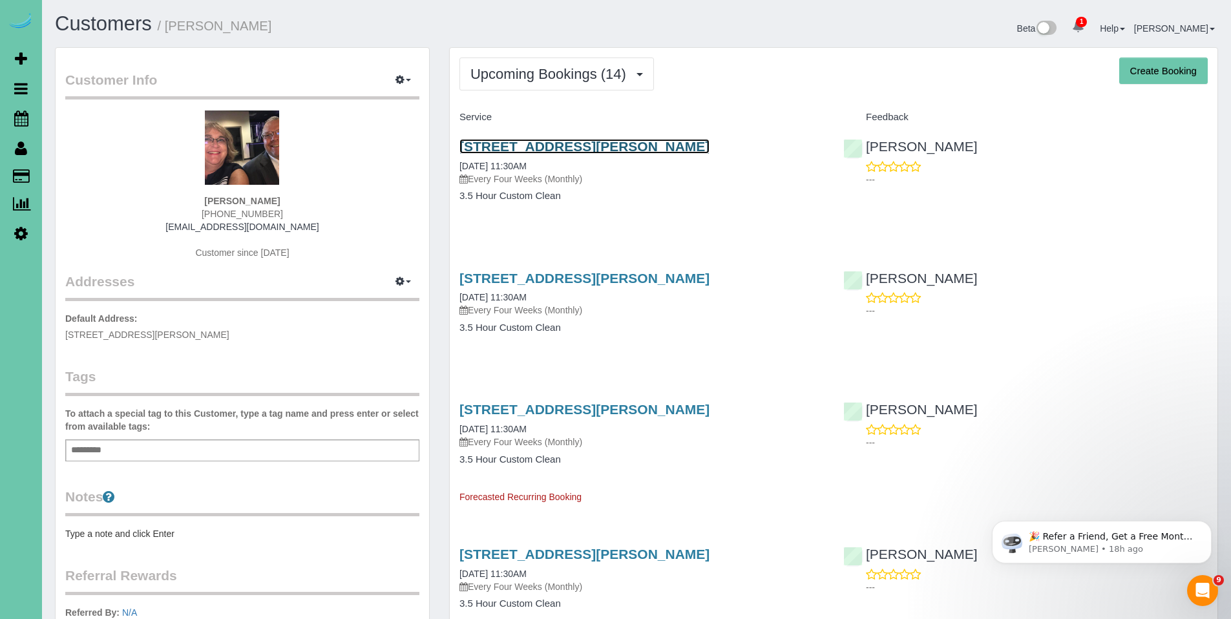
click at [611, 142] on link "[STREET_ADDRESS][PERSON_NAME]" at bounding box center [585, 146] width 250 height 15
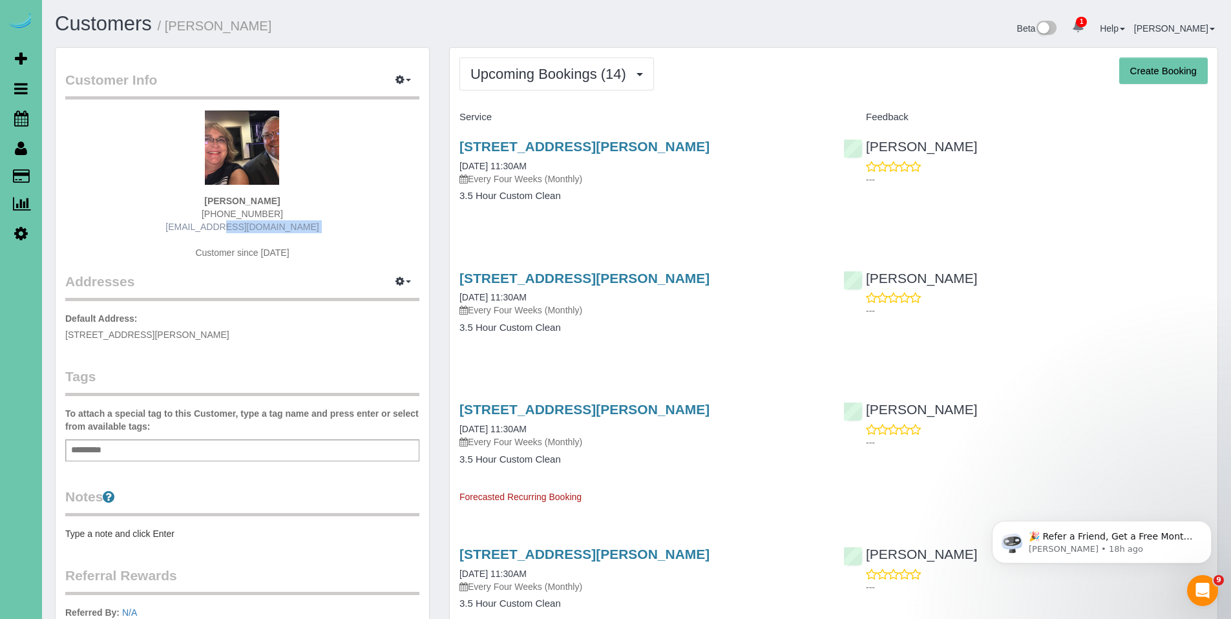
drag, startPoint x: 316, startPoint y: 234, endPoint x: 210, endPoint y: 229, distance: 106.1
click at [210, 229] on div "Cindy Rupp 402-850-1649 pcrupp6@gmail.com Customer since 2022" at bounding box center [242, 192] width 354 height 162
click at [307, 226] on div "Cindy Rupp 402-850-1649 pcrupp6@gmail.com Customer since 2022" at bounding box center [242, 192] width 354 height 162
drag, startPoint x: 293, startPoint y: 230, endPoint x: 192, endPoint y: 231, distance: 101.5
click at [192, 231] on div "Cindy Rupp 402-850-1649 pcrupp6@gmail.com Customer since 2022" at bounding box center [242, 192] width 354 height 162
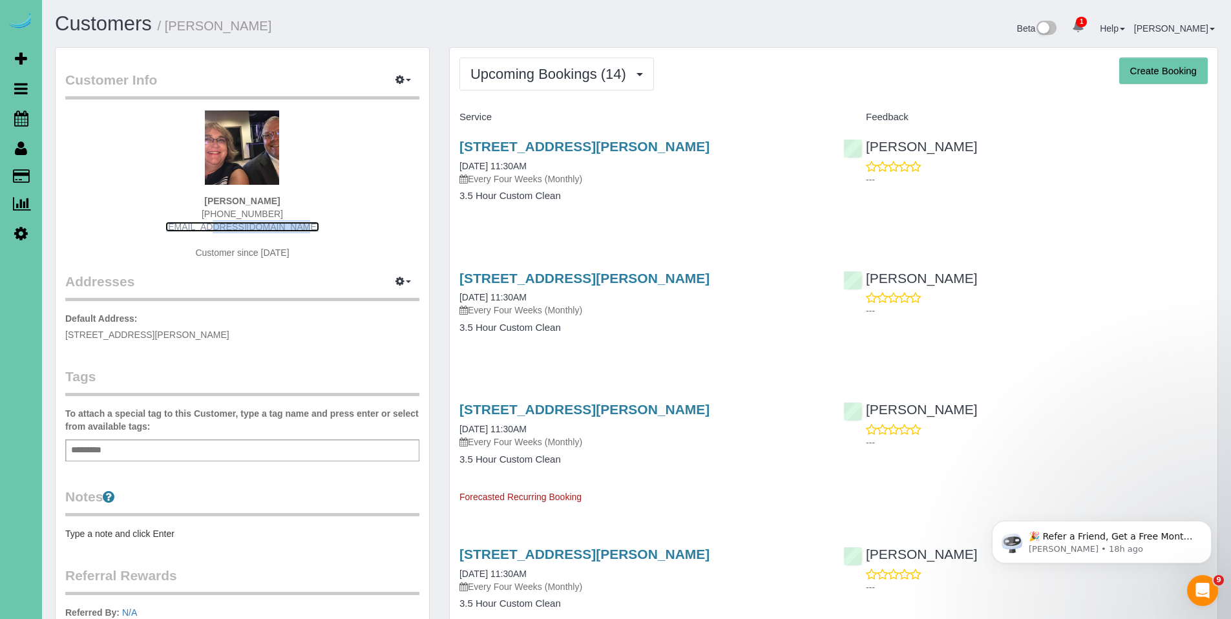
copy link "pcrupp6@gmail.com"
click at [531, 77] on span "Upcoming Bookings (14)" at bounding box center [552, 74] width 162 height 16
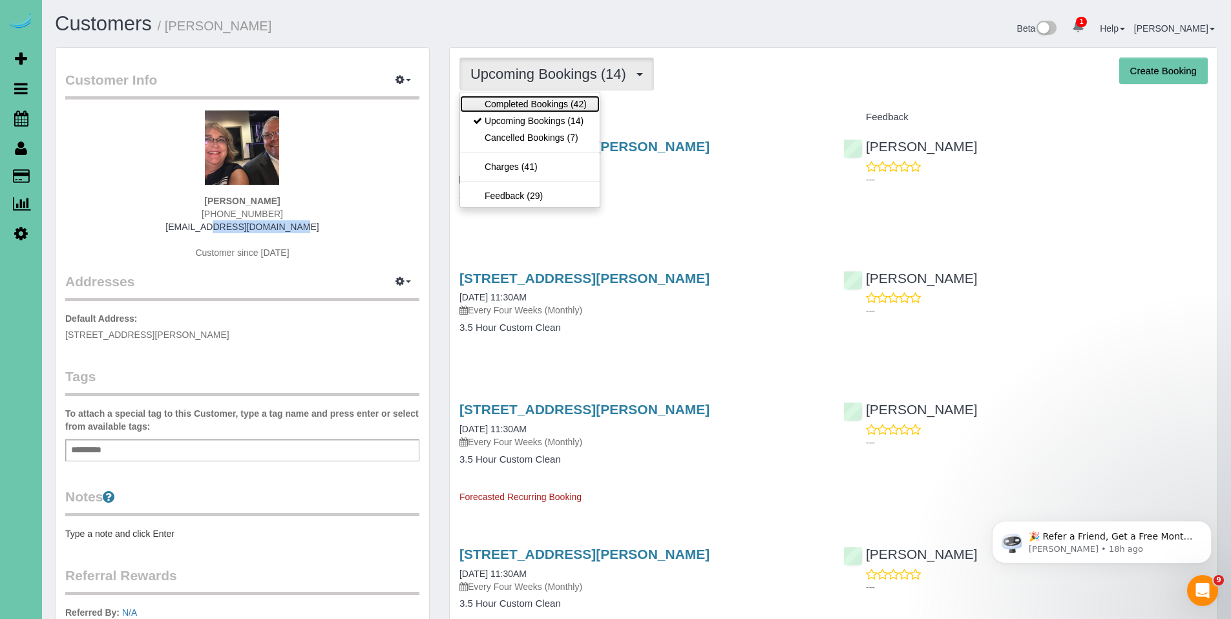
click at [525, 105] on link "Completed Bookings (42)" at bounding box center [530, 104] width 140 height 17
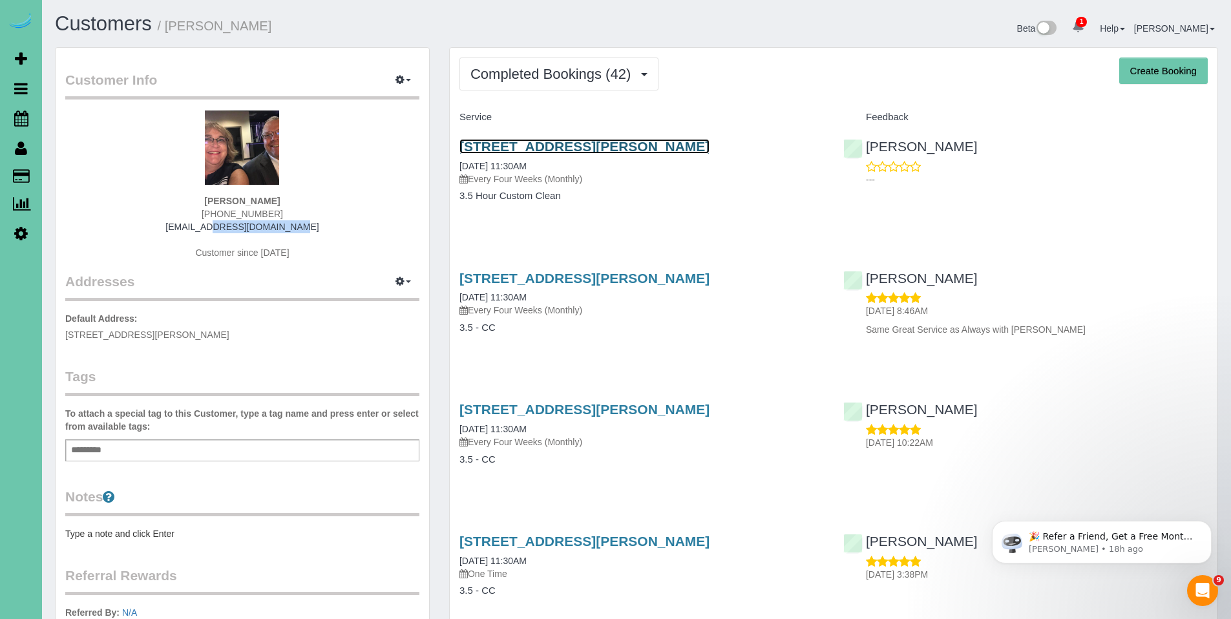
click at [602, 147] on link "16637 Holmes Street, Omaha, NE 68135" at bounding box center [585, 146] width 250 height 15
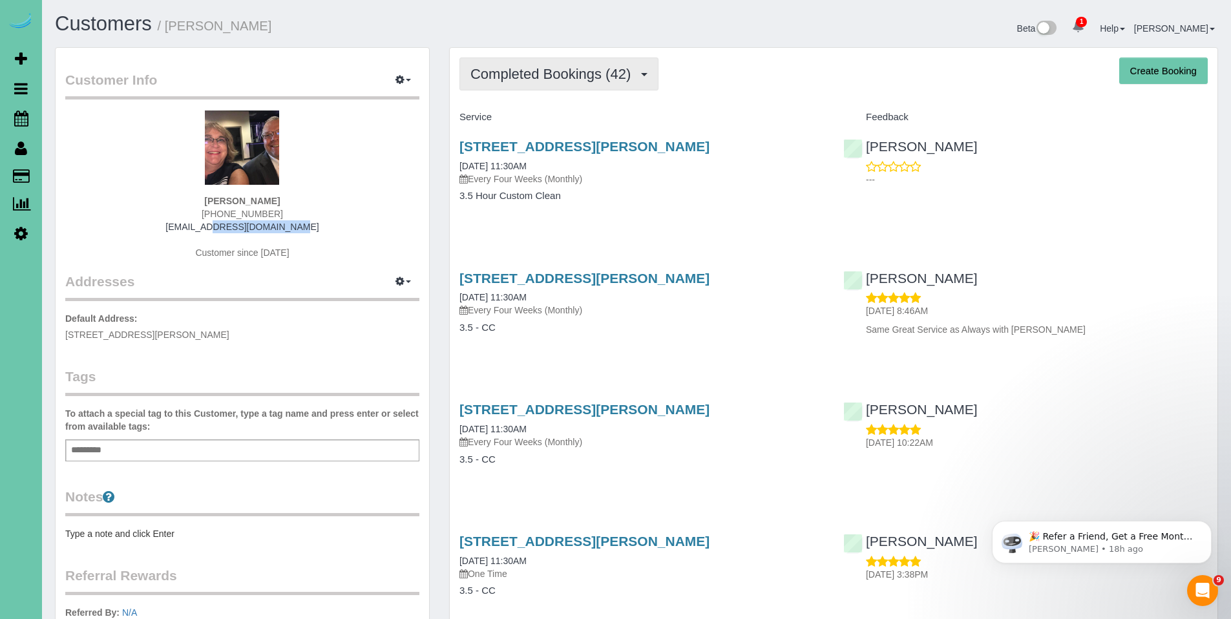
click at [544, 86] on button "Completed Bookings (42)" at bounding box center [559, 74] width 199 height 33
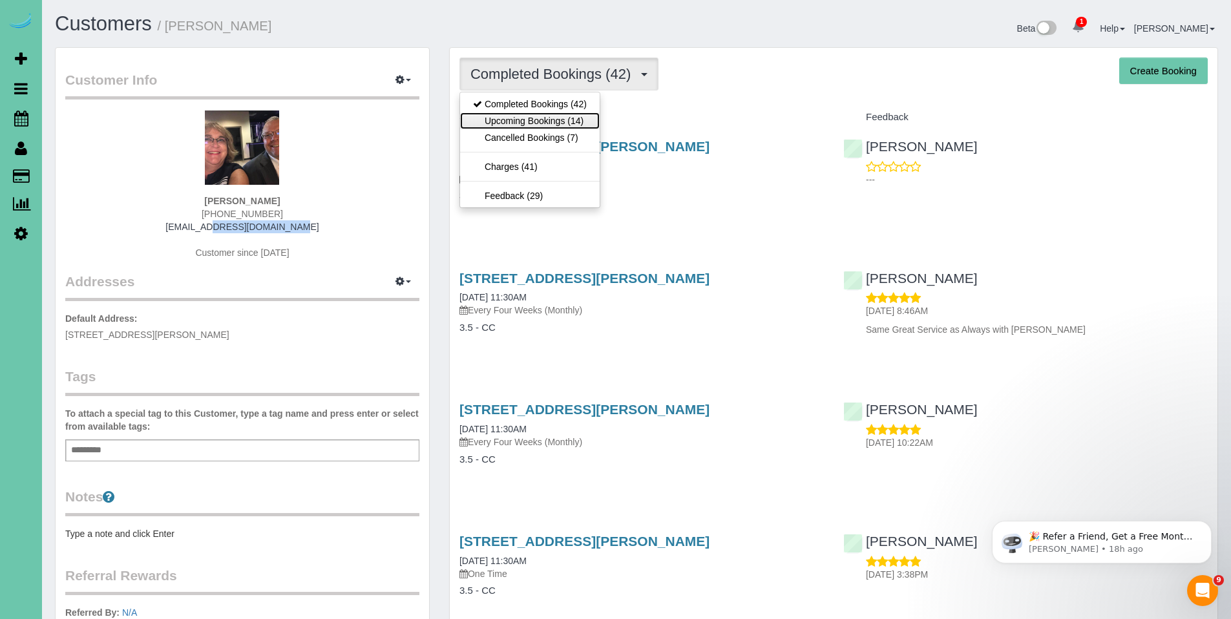
click at [535, 120] on link "Upcoming Bookings (14)" at bounding box center [530, 120] width 140 height 17
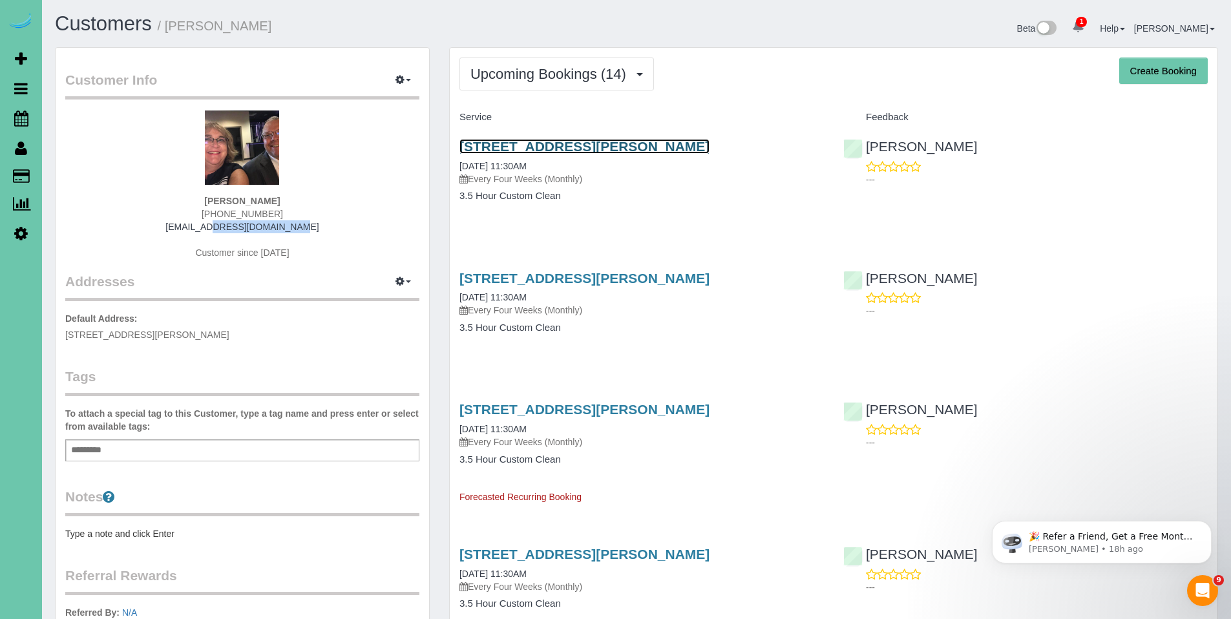
click at [566, 146] on link "16637 Holmes Street, Omaha, NE 68135" at bounding box center [585, 146] width 250 height 15
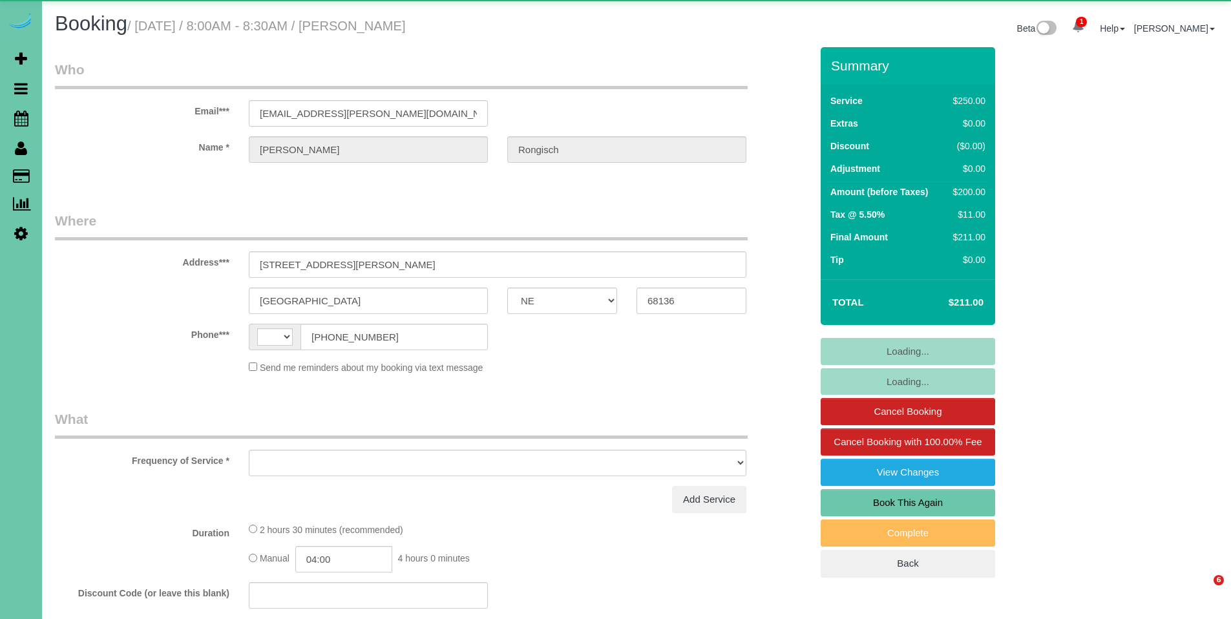
select select "NE"
select select "string:US"
select select "object:659"
select select "string:fspay-725732a4-d0f0-45d9-927b-2eb48e39eb19"
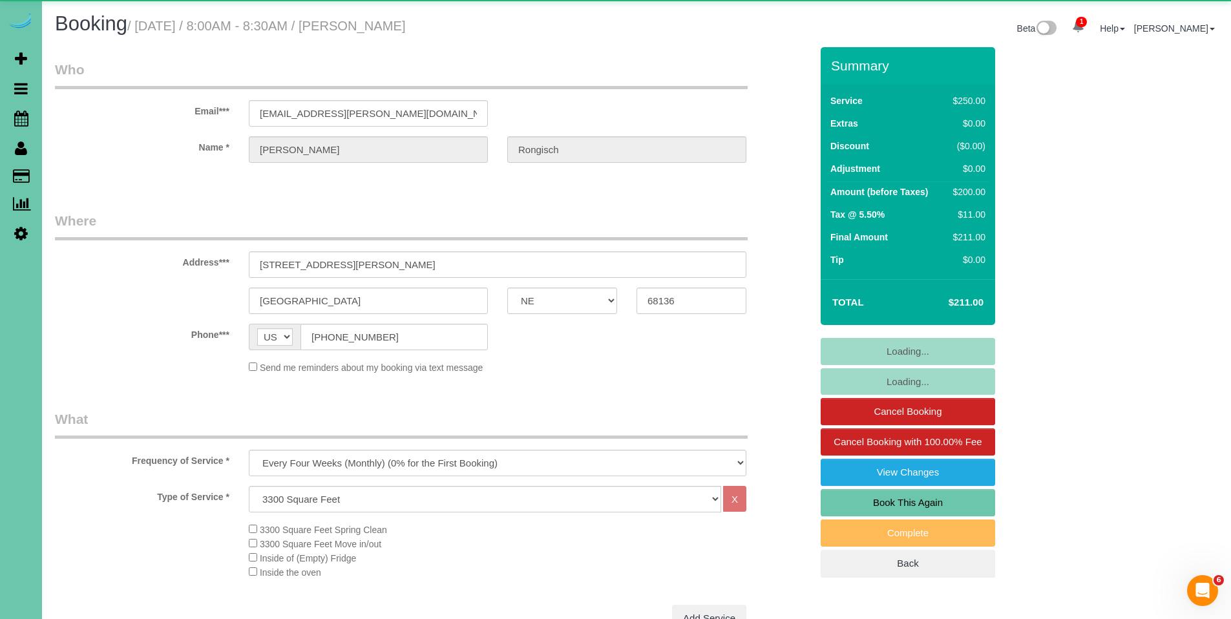
select select "object:734"
select select "number:38"
select select "number:43"
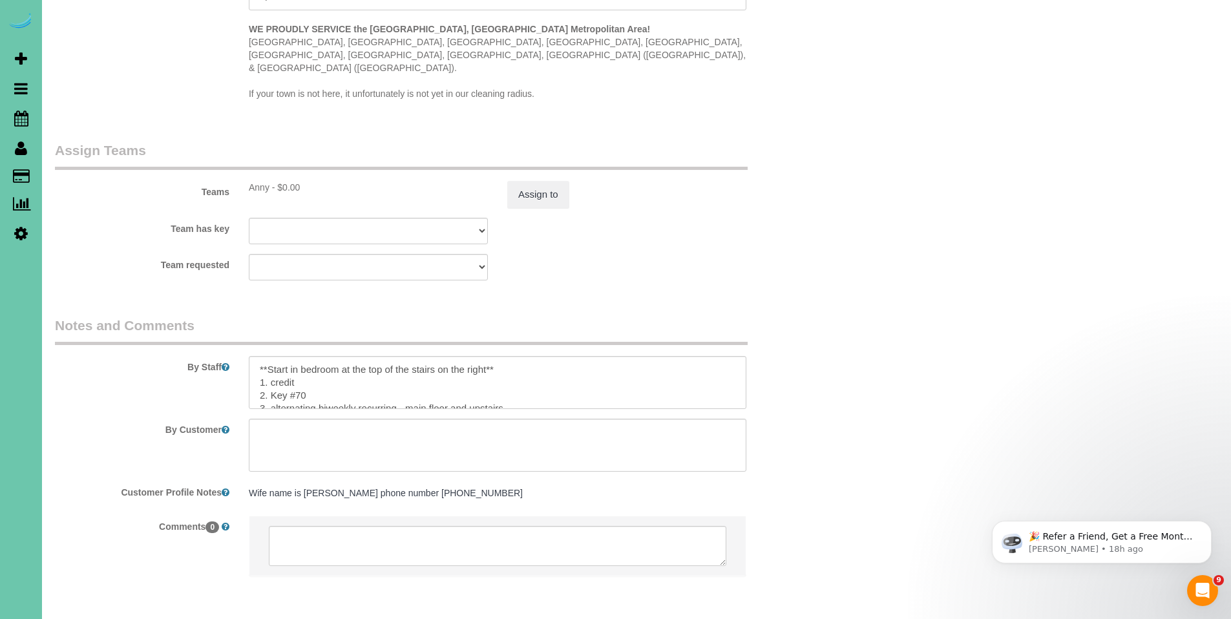
scroll to position [1333, 0]
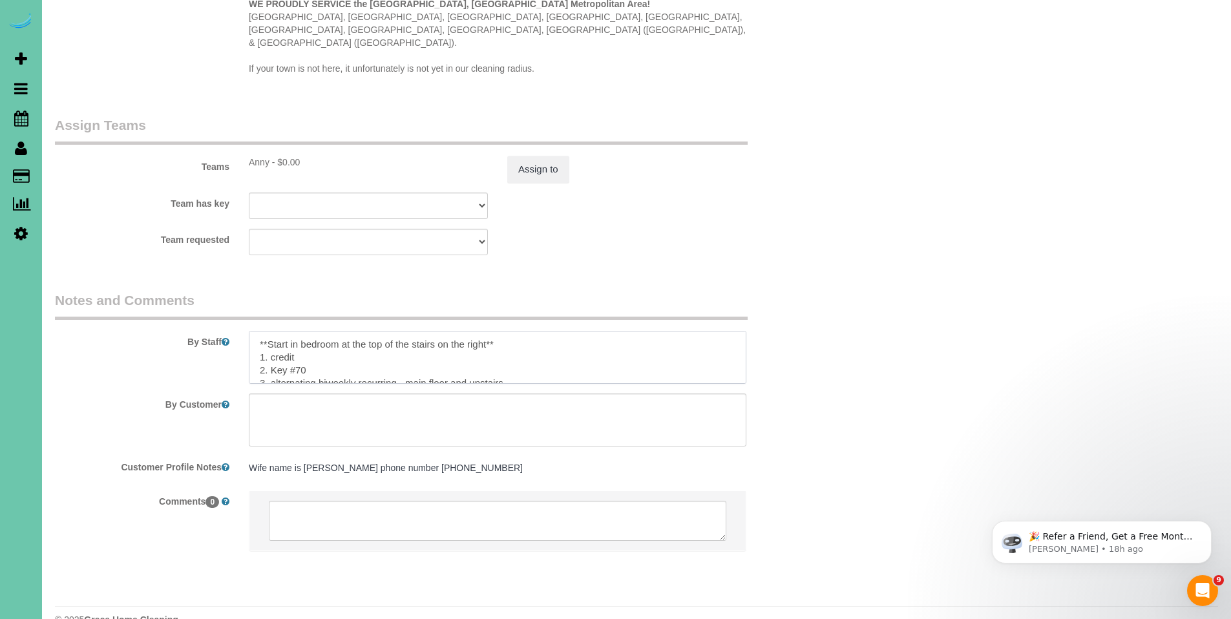
click at [609, 331] on textarea at bounding box center [498, 357] width 498 height 53
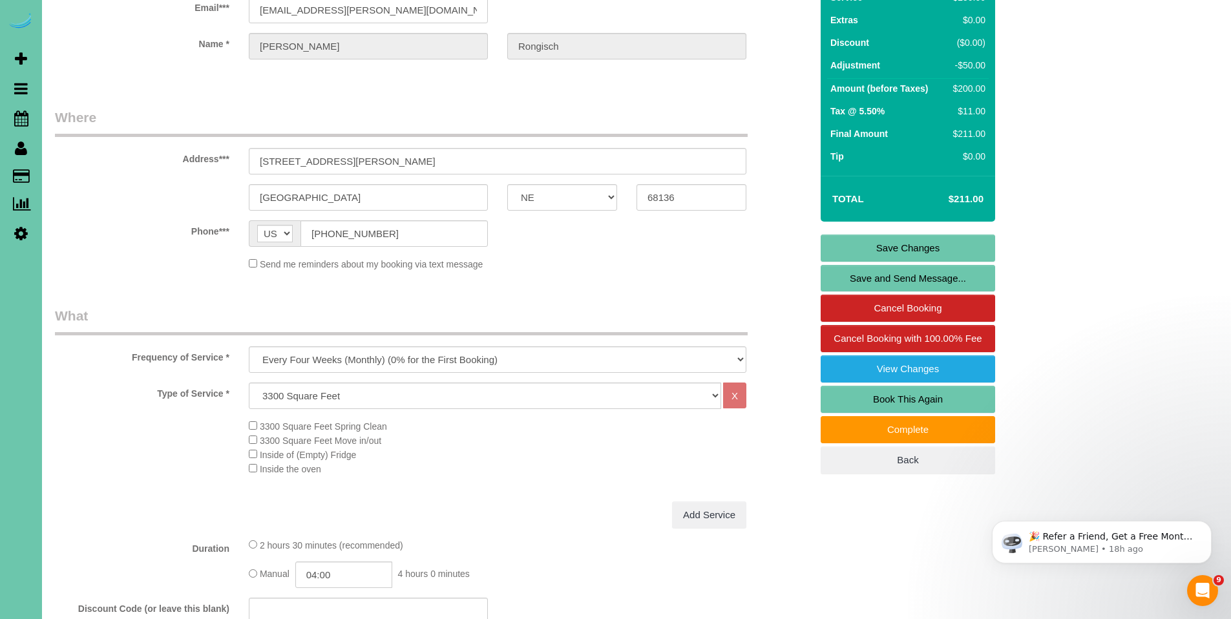
scroll to position [0, 0]
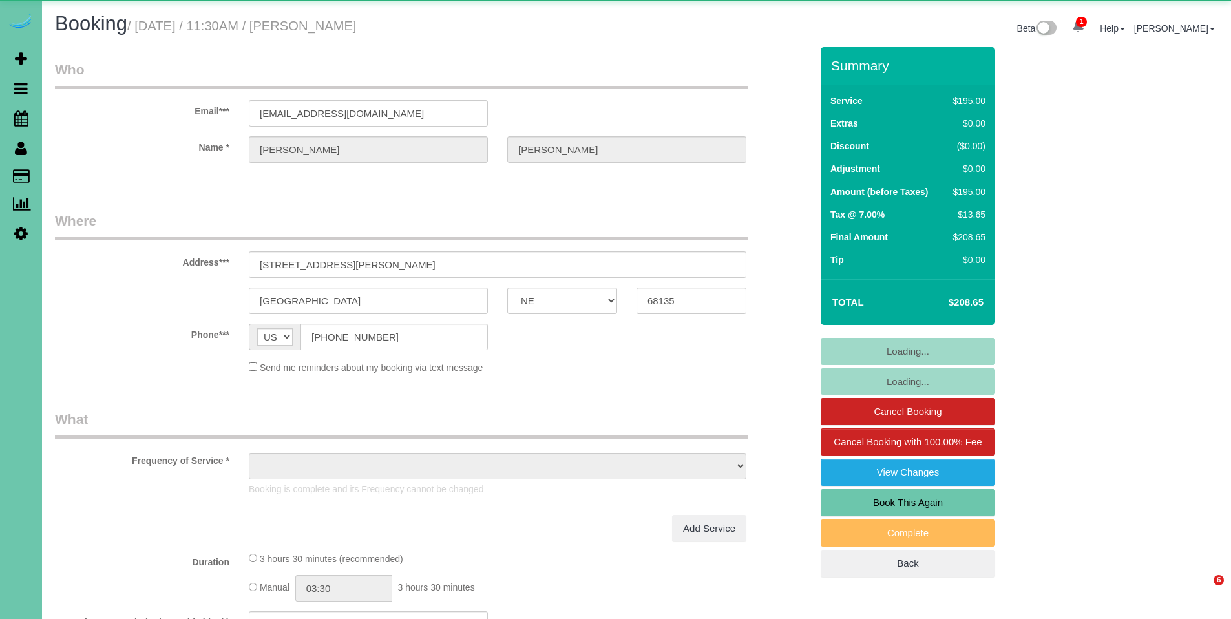
select select "NE"
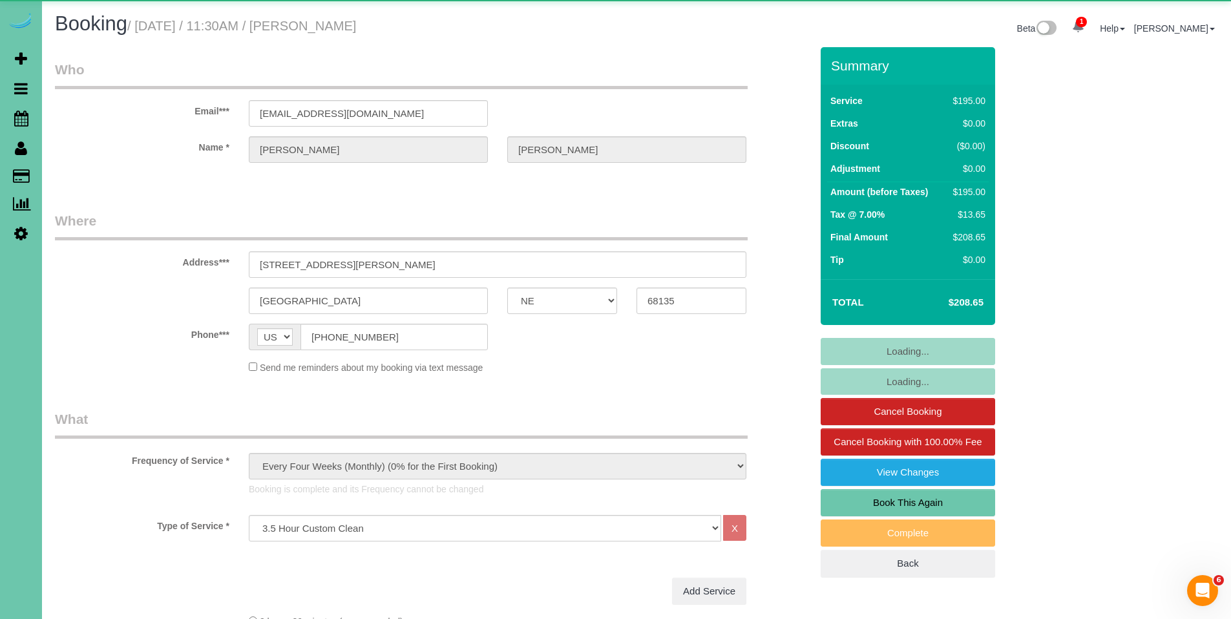
select select "object:737"
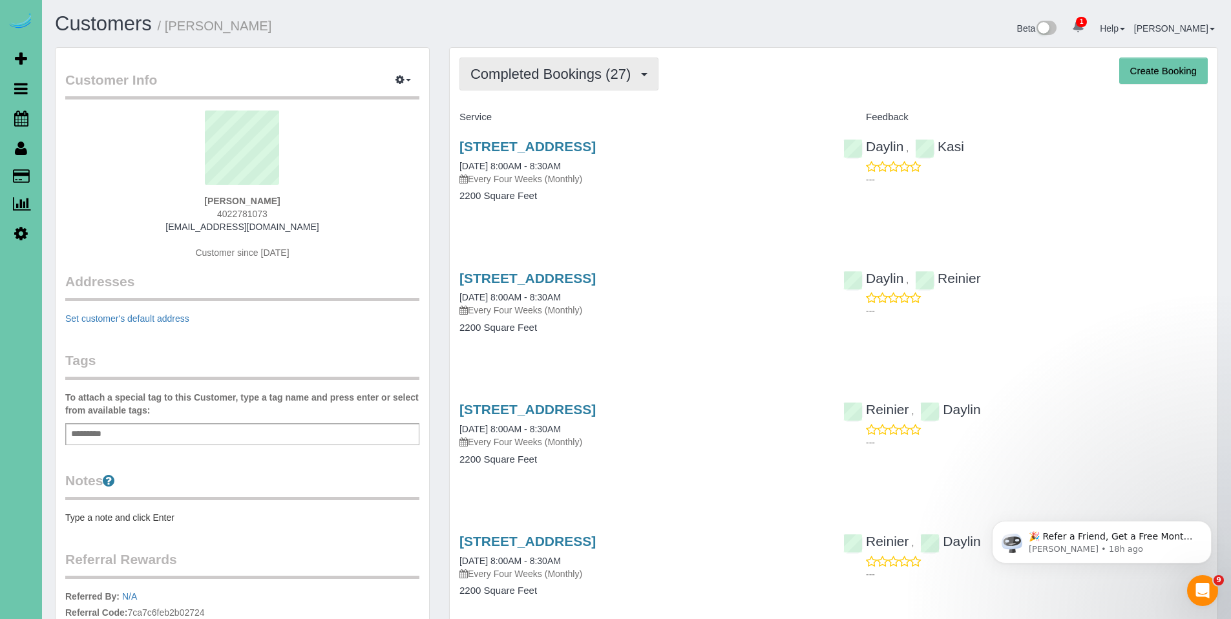
click at [551, 76] on span "Completed Bookings (27)" at bounding box center [554, 74] width 167 height 16
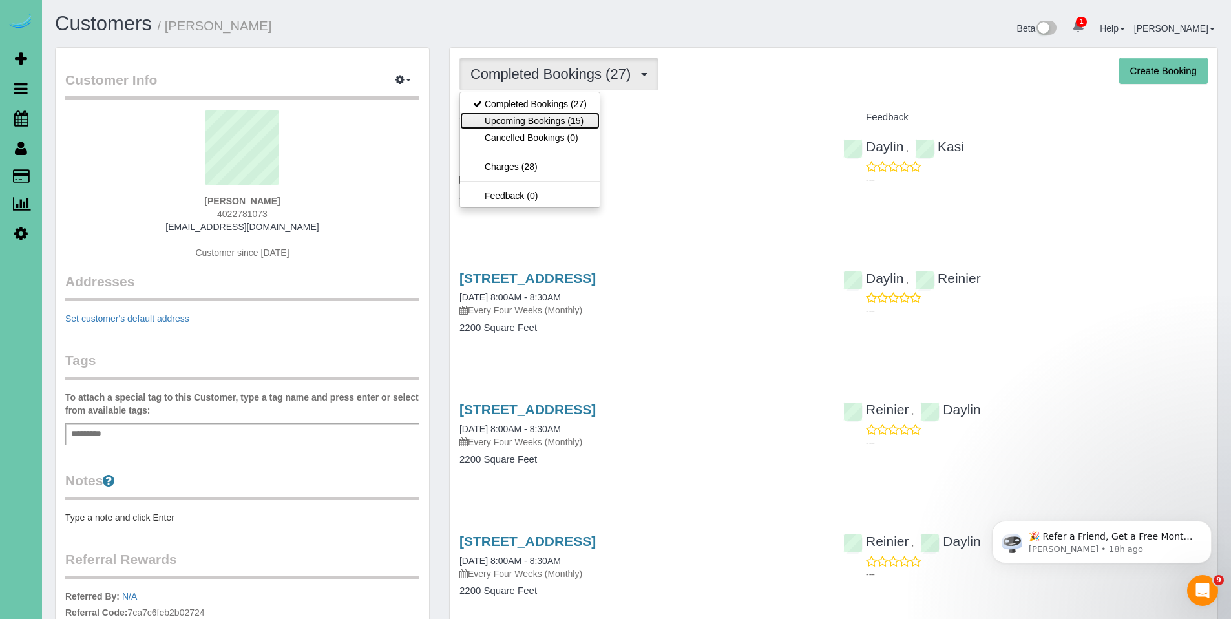
click at [537, 119] on link "Upcoming Bookings (15)" at bounding box center [530, 120] width 140 height 17
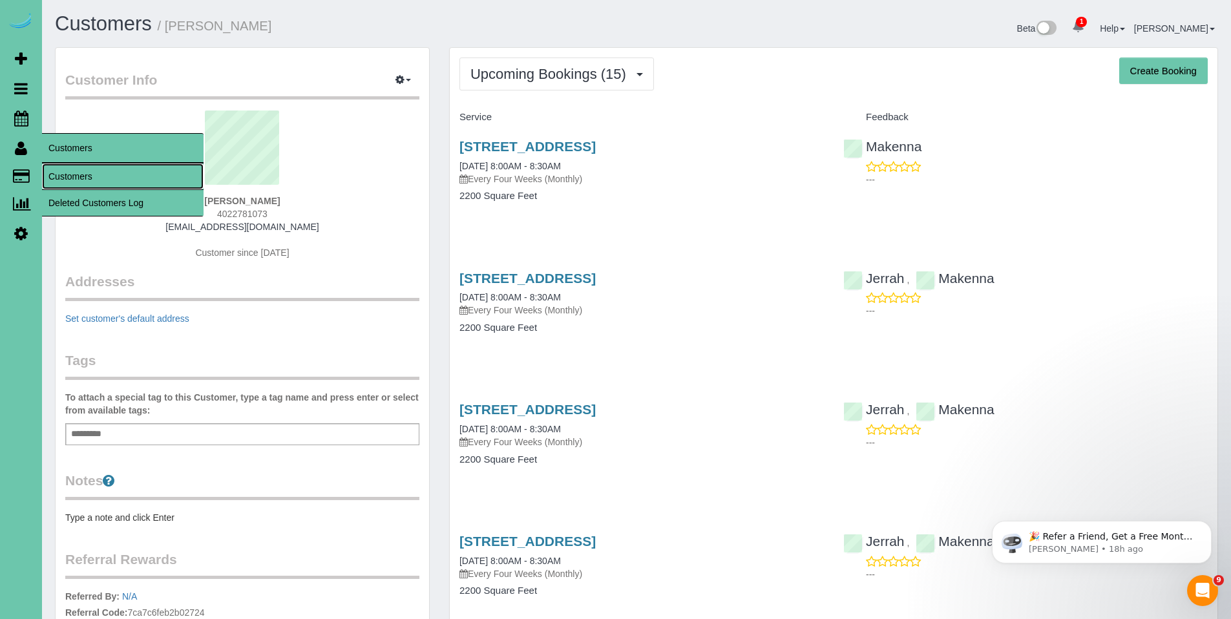
click at [58, 171] on link "Customers" at bounding box center [123, 177] width 162 height 26
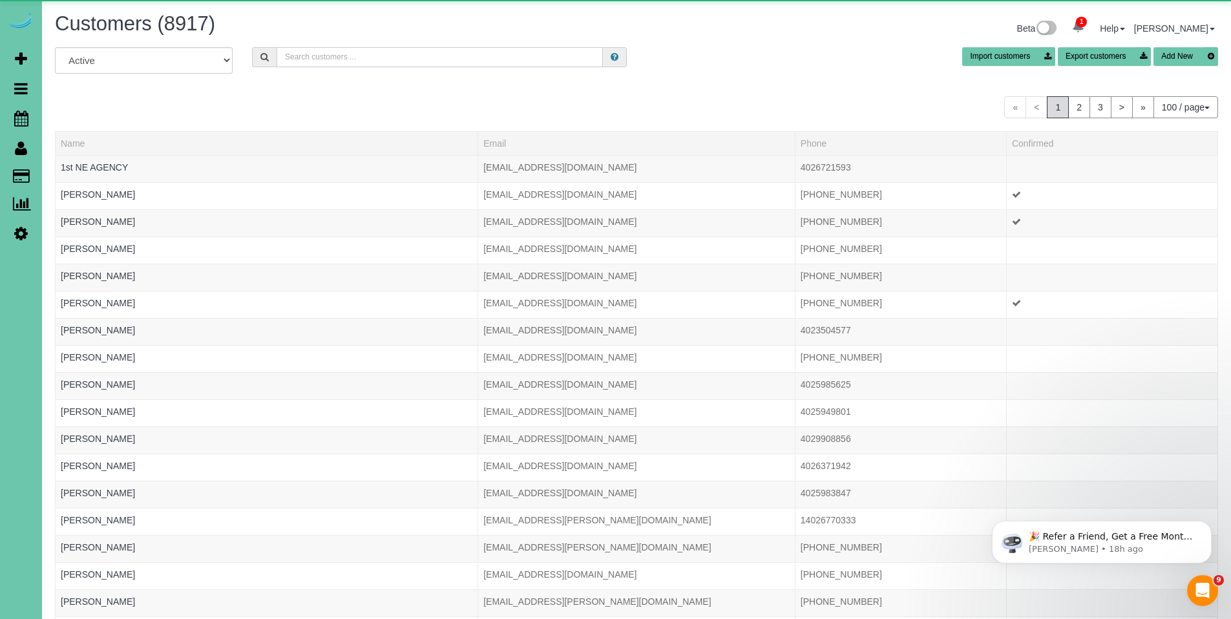
click at [340, 60] on input "text" at bounding box center [440, 57] width 326 height 20
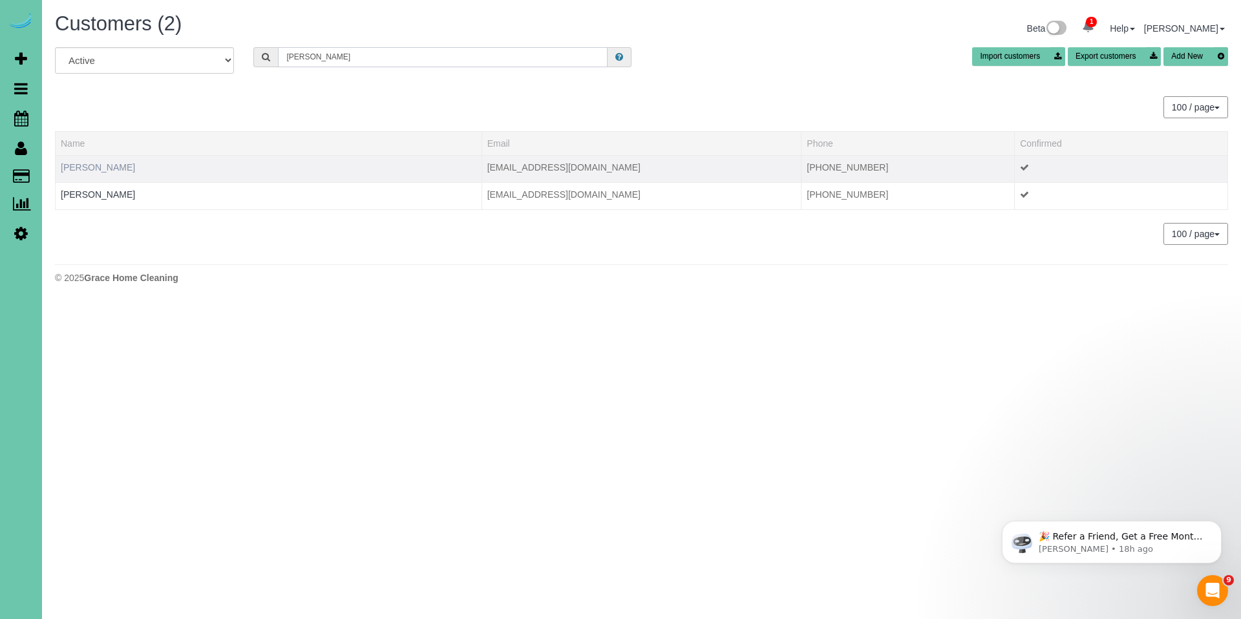
type input "kari h"
click at [89, 165] on link "Kari Halweg" at bounding box center [98, 167] width 74 height 10
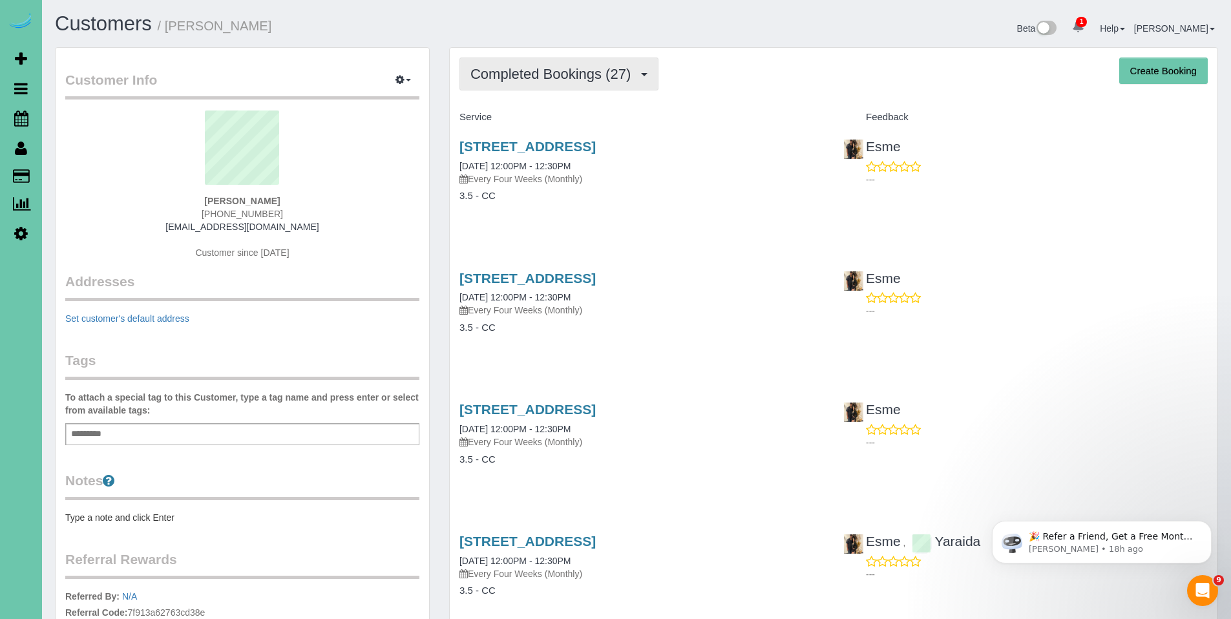
click at [533, 76] on span "Completed Bookings (27)" at bounding box center [554, 74] width 167 height 16
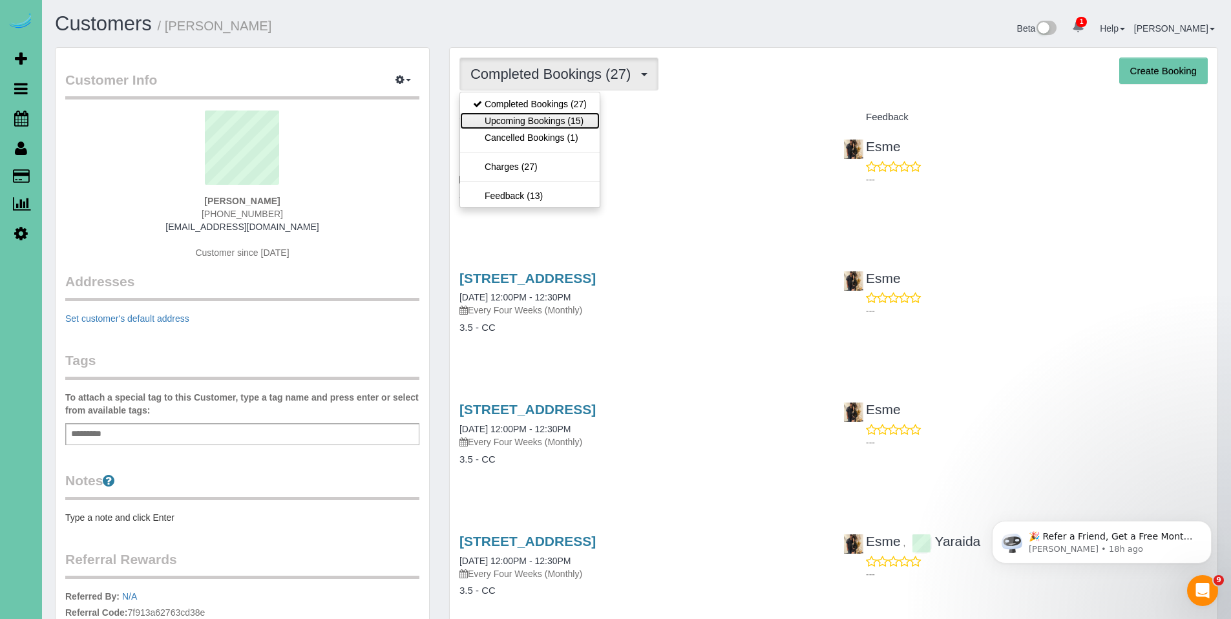
click at [527, 118] on link "Upcoming Bookings (15)" at bounding box center [530, 120] width 140 height 17
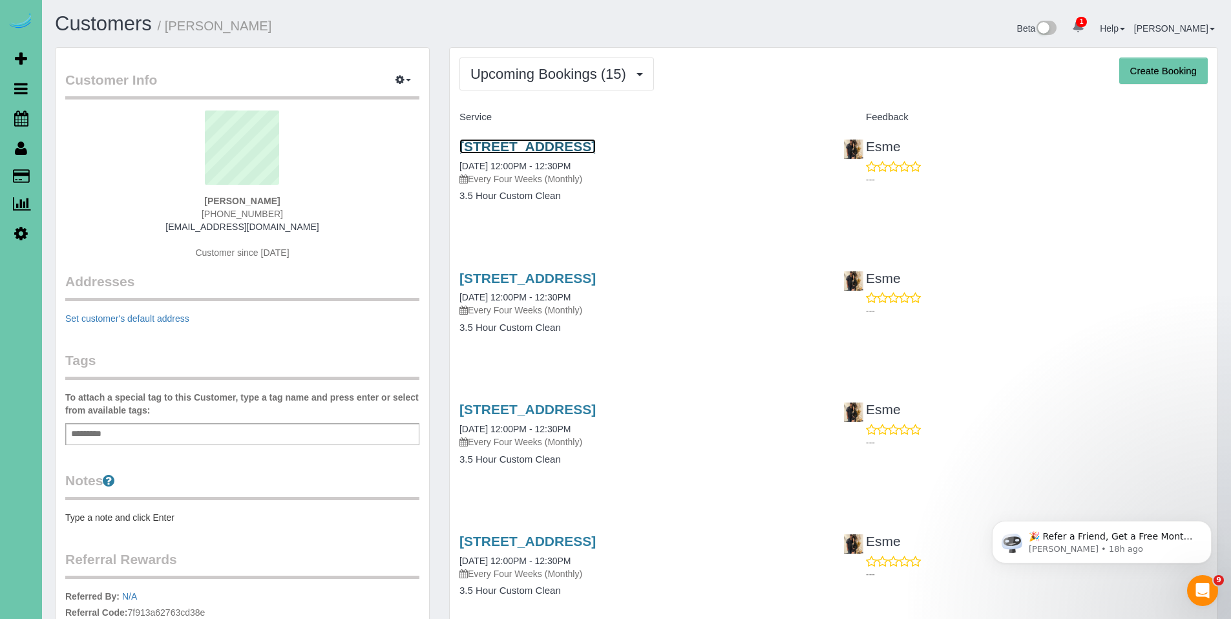
click at [575, 148] on link "2537 N 188th St, Elkhorn, NE 68022" at bounding box center [528, 146] width 136 height 15
click at [0, 0] on body "1 Beta Your Notifications You have 0 alerts × You have 5 to charge for 10/09/20…" at bounding box center [615, 309] width 1231 height 619
drag, startPoint x: 288, startPoint y: 233, endPoint x: 180, endPoint y: 231, distance: 108.0
click at [180, 231] on div "Kari Halweg 402-670-3508 karihalweg@yahoo.com Customer since 2019" at bounding box center [242, 192] width 354 height 162
copy div "karihalweg@yahoo.com"
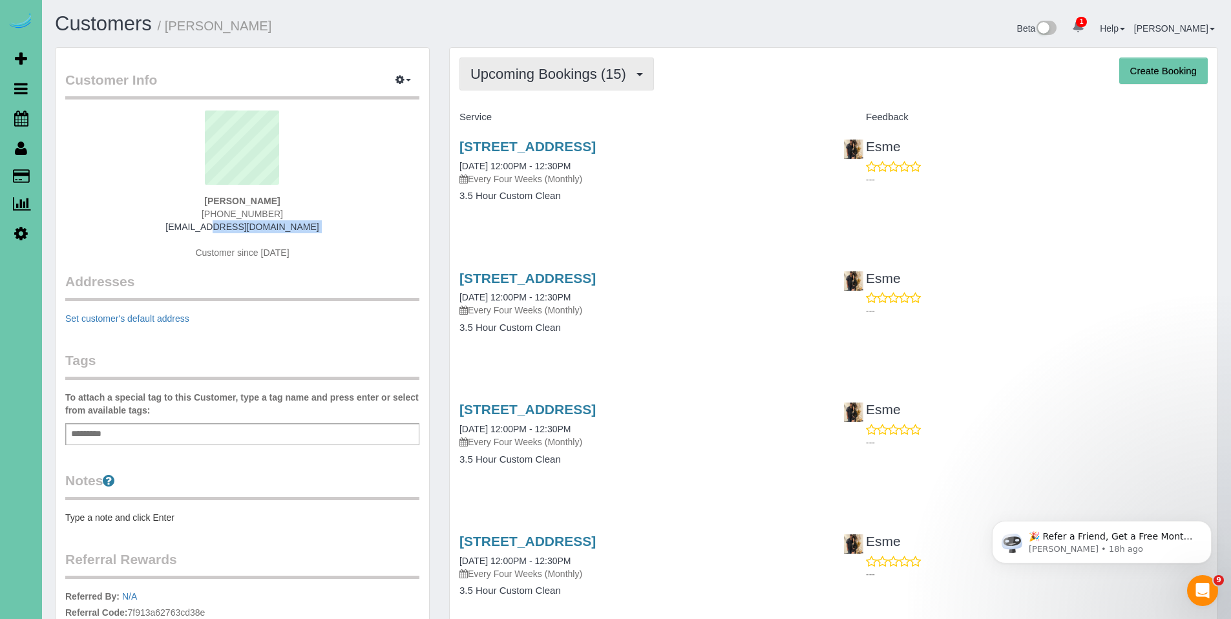
click at [528, 71] on span "Upcoming Bookings (15)" at bounding box center [552, 74] width 162 height 16
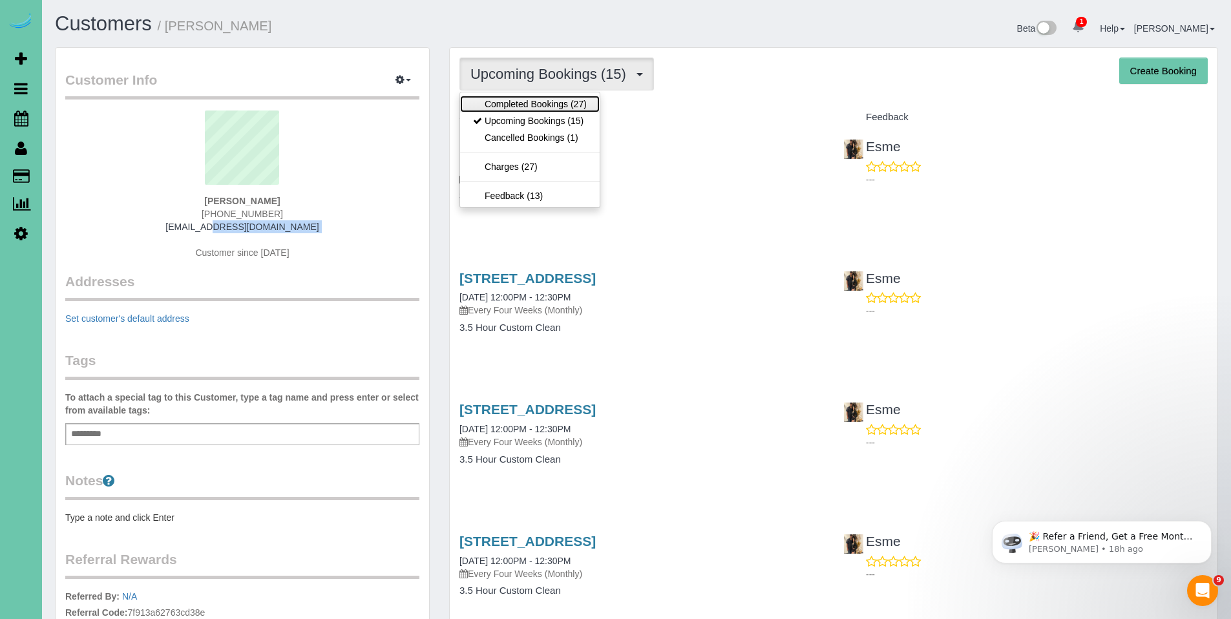
click at [521, 105] on link "Completed Bookings (27)" at bounding box center [530, 104] width 140 height 17
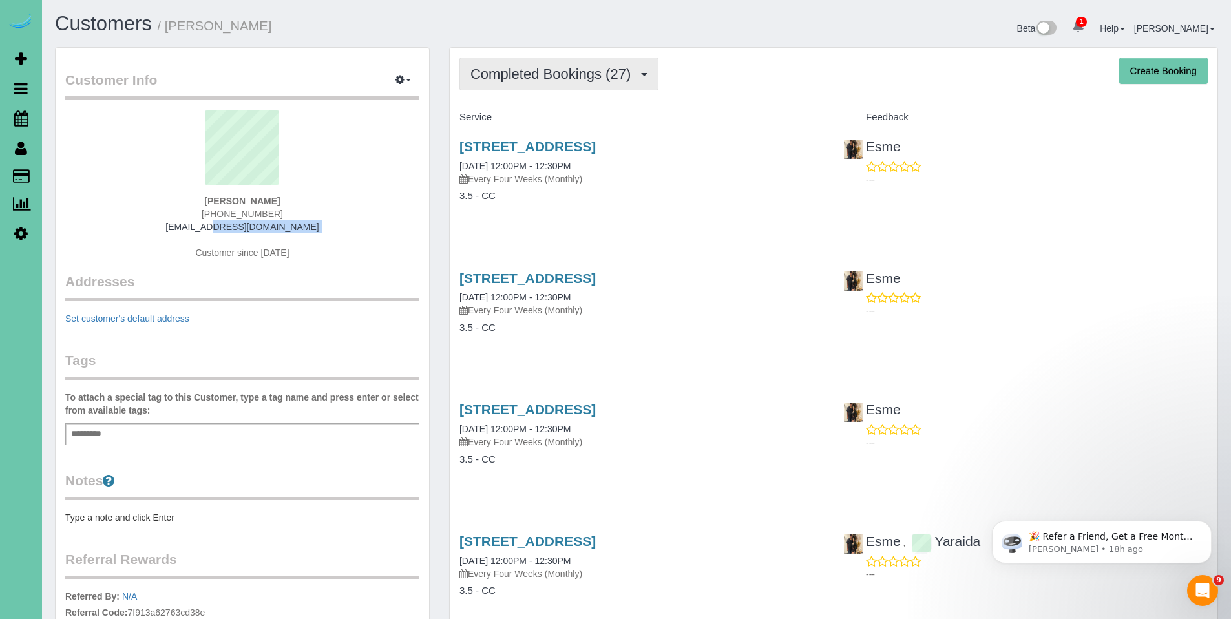
click at [525, 77] on span "Completed Bookings (27)" at bounding box center [554, 74] width 167 height 16
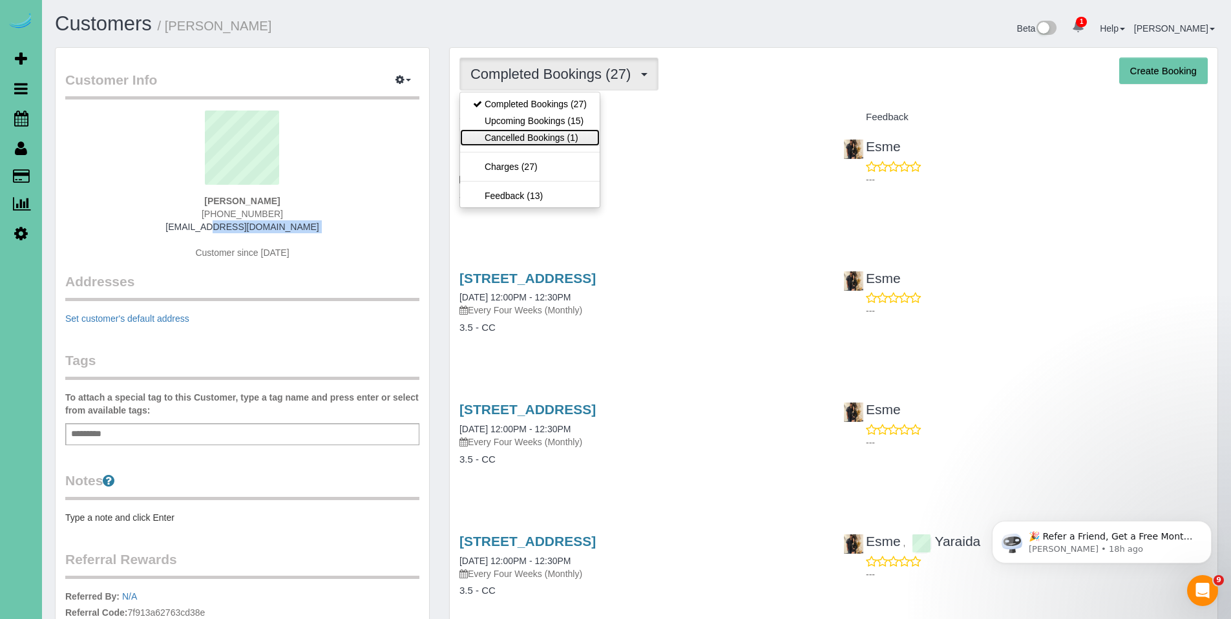
click at [521, 141] on link "Cancelled Bookings (1)" at bounding box center [530, 137] width 140 height 17
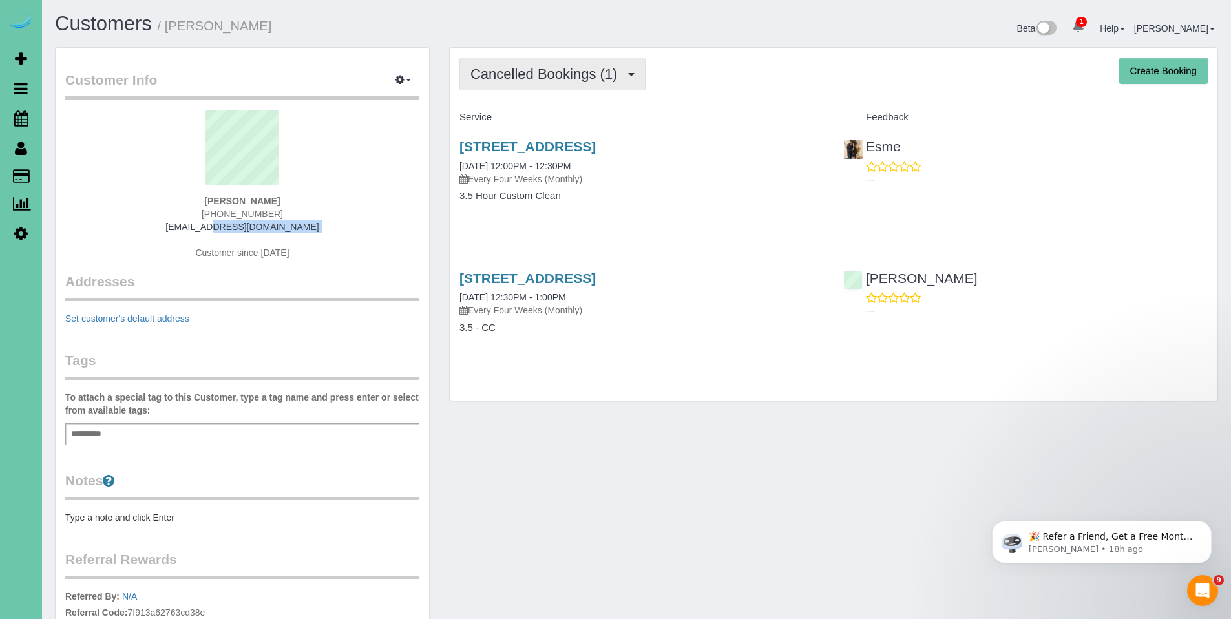
click at [526, 81] on span "Cancelled Bookings (1)" at bounding box center [547, 74] width 153 height 16
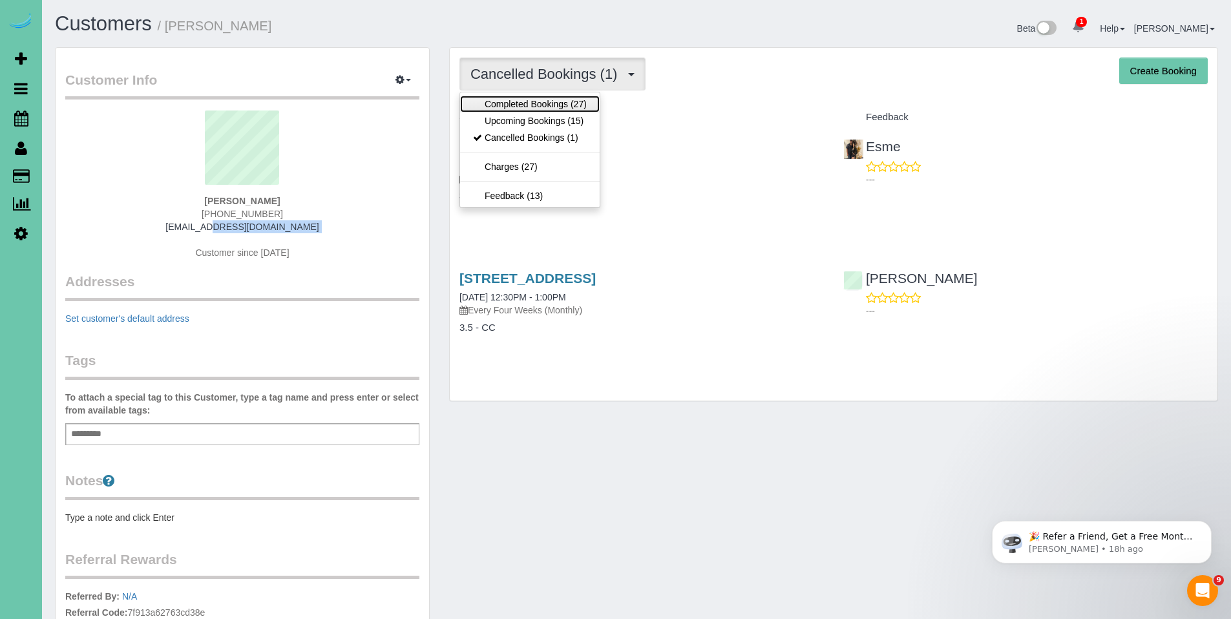
click at [509, 106] on link "Completed Bookings (27)" at bounding box center [530, 104] width 140 height 17
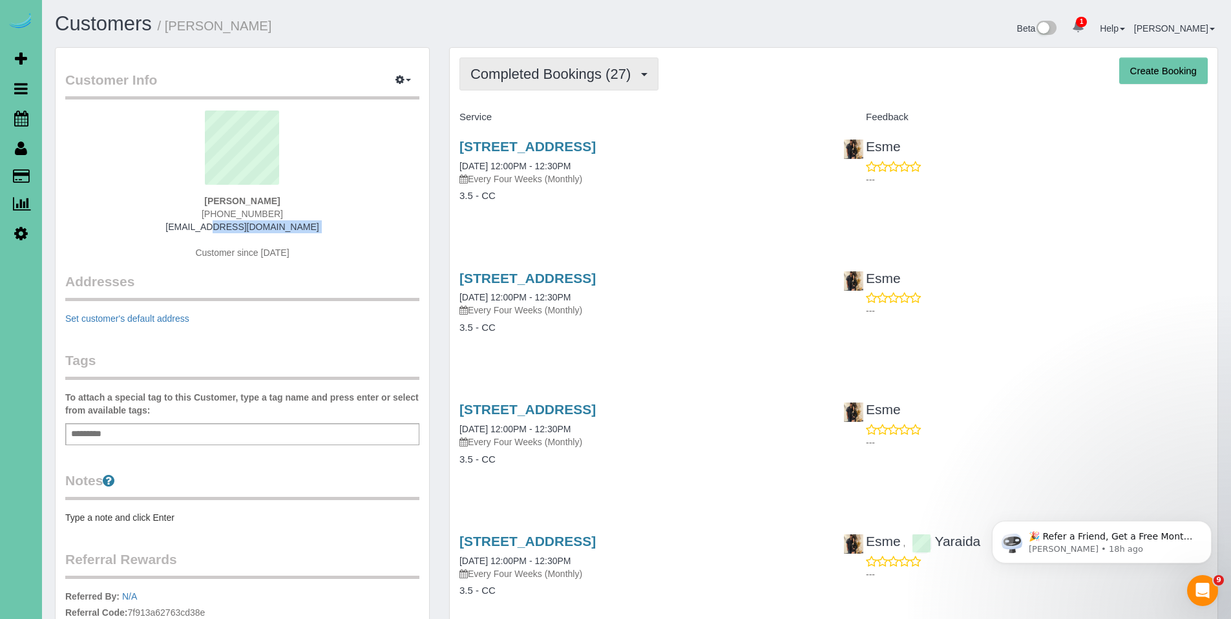
click at [528, 83] on button "Completed Bookings (27)" at bounding box center [559, 74] width 199 height 33
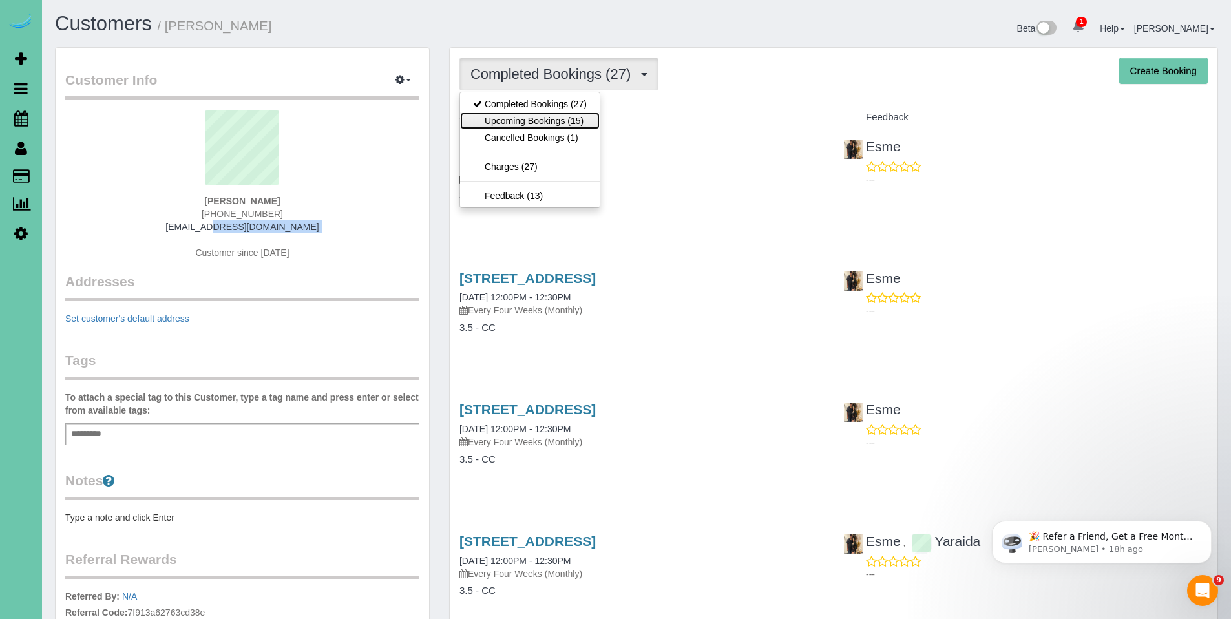
click at [522, 115] on link "Upcoming Bookings (15)" at bounding box center [530, 120] width 140 height 17
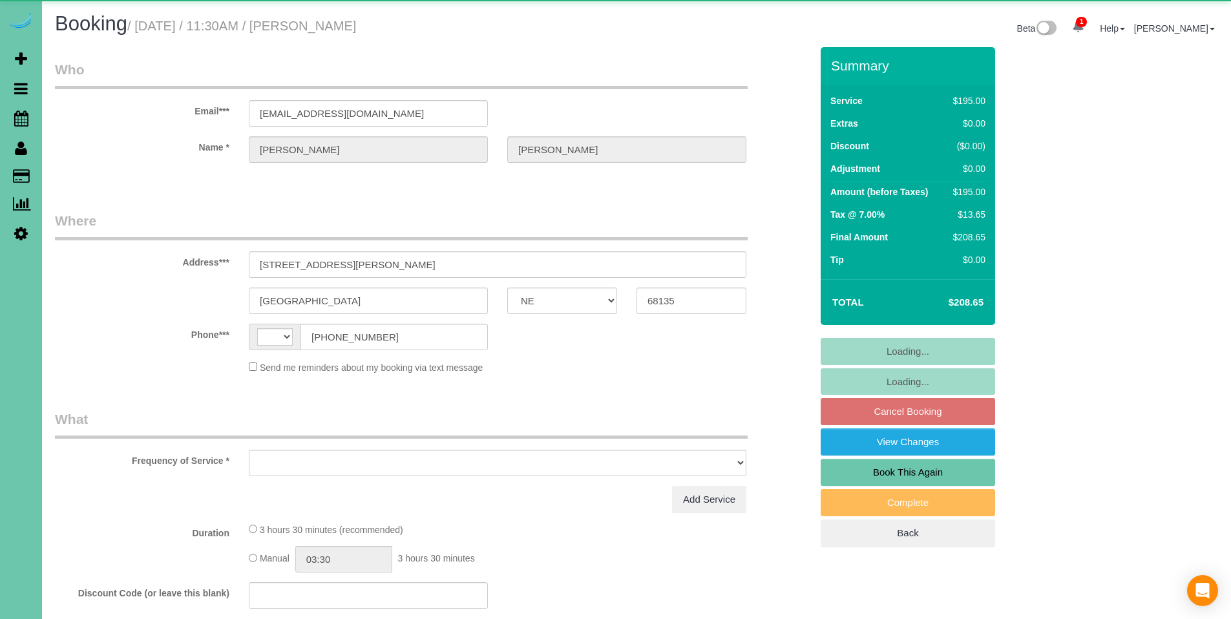
select select "NE"
select select "string:[GEOGRAPHIC_DATA]"
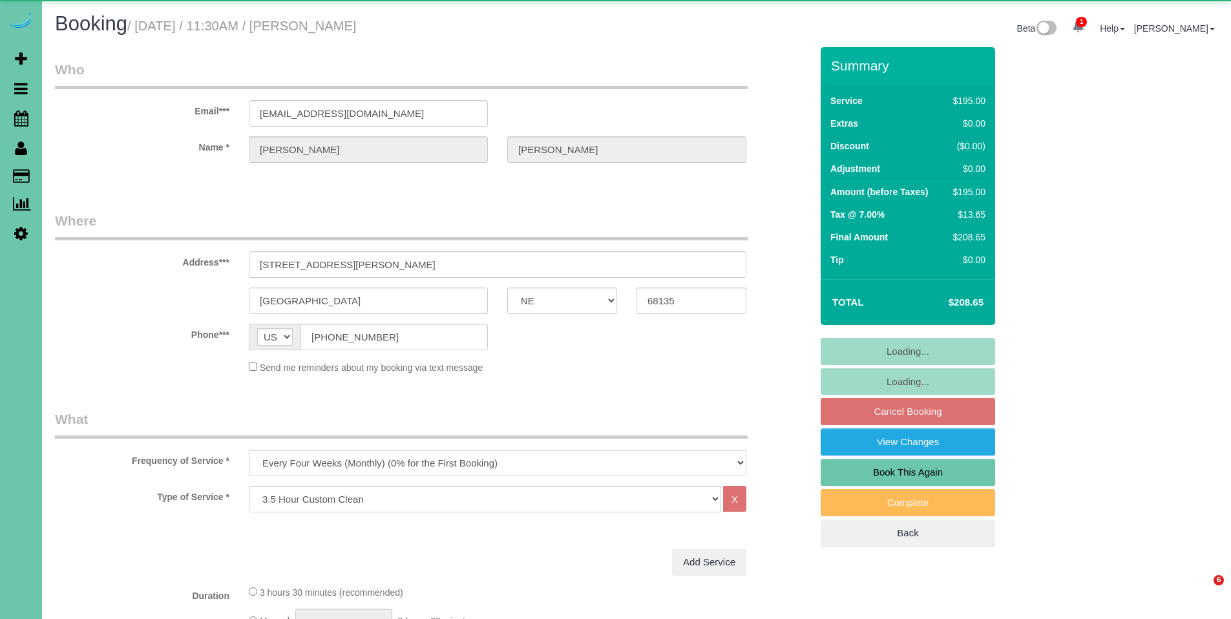
select select "object:895"
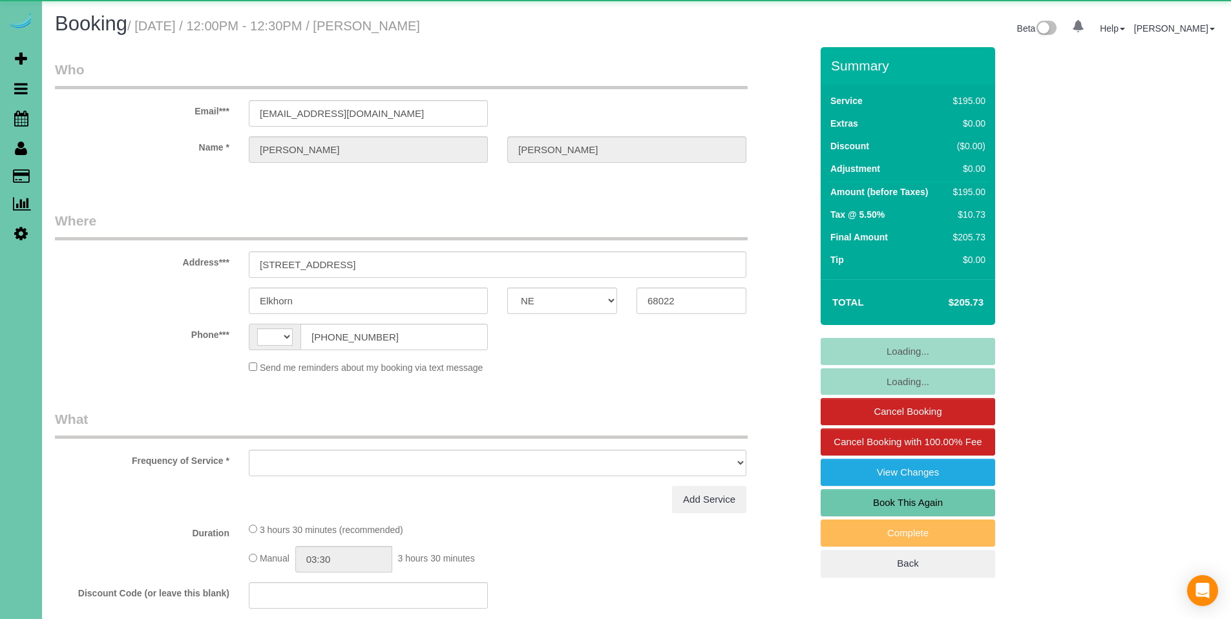
select select "NE"
select select "string:[GEOGRAPHIC_DATA]"
select select "object:630"
select select "string:fspay-f232074a-76aa-43c7-9067-6cccb49e9e0c"
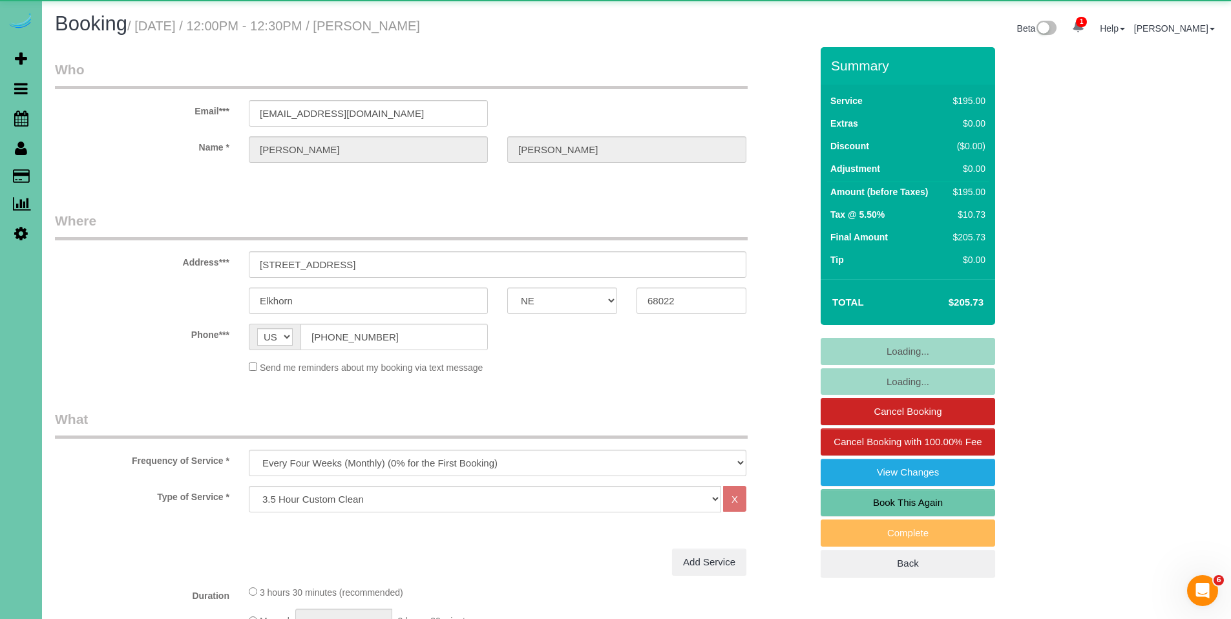
select select "object:653"
select select "number:38"
select select "number:42"
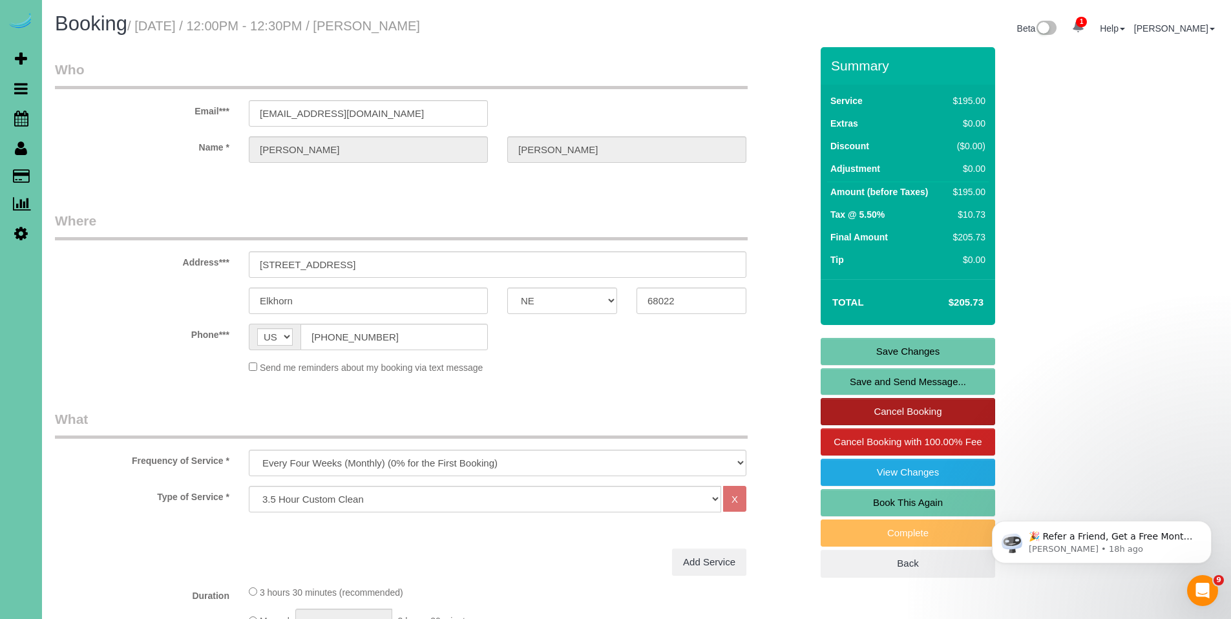
click at [906, 410] on link "Cancel Booking" at bounding box center [908, 411] width 175 height 27
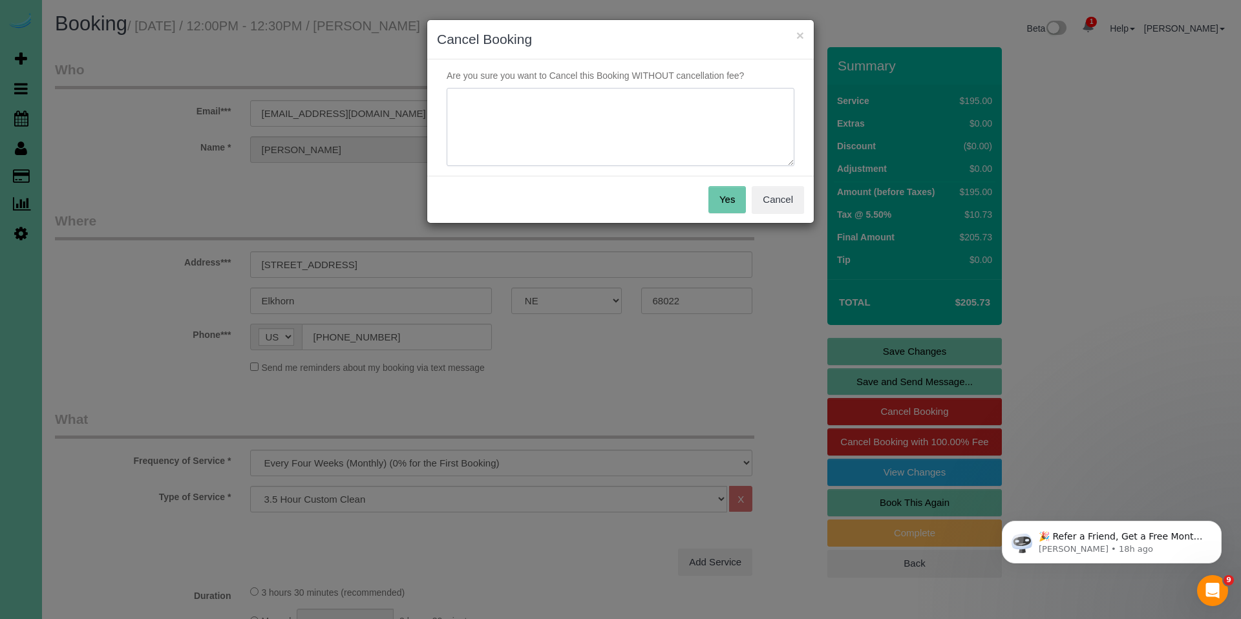
click at [601, 105] on textarea at bounding box center [621, 127] width 348 height 79
type textarea "Skipping due to family in town"
click at [734, 193] on button "Yes" at bounding box center [727, 199] width 37 height 27
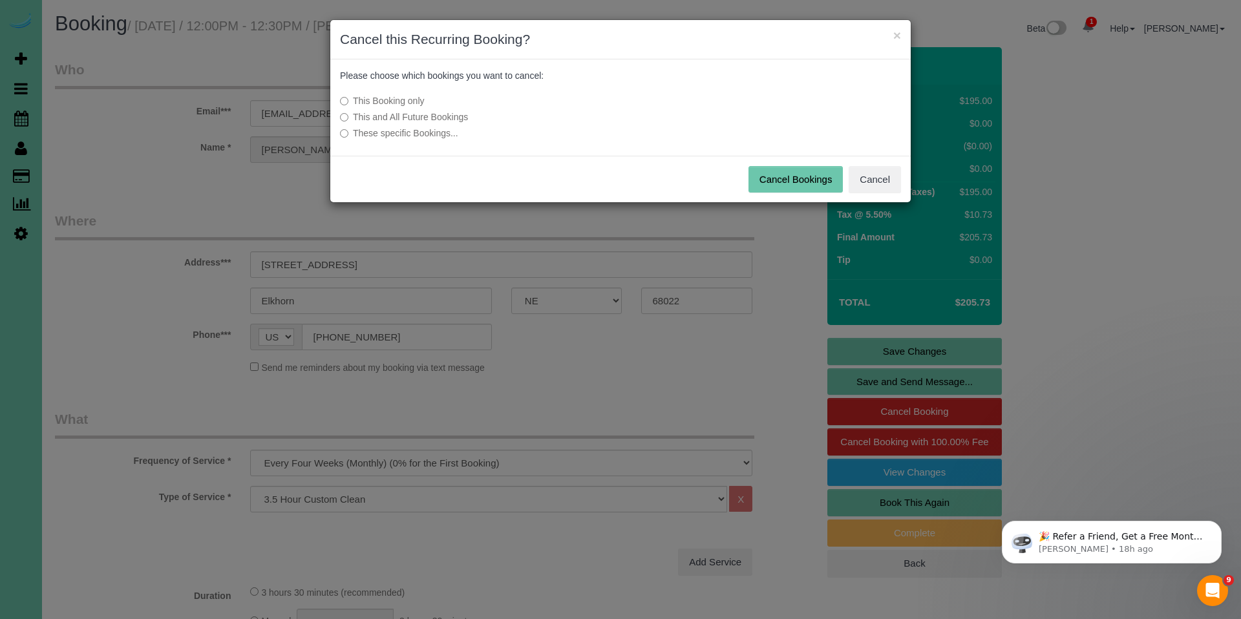
click at [770, 183] on button "Cancel Bookings" at bounding box center [796, 179] width 95 height 27
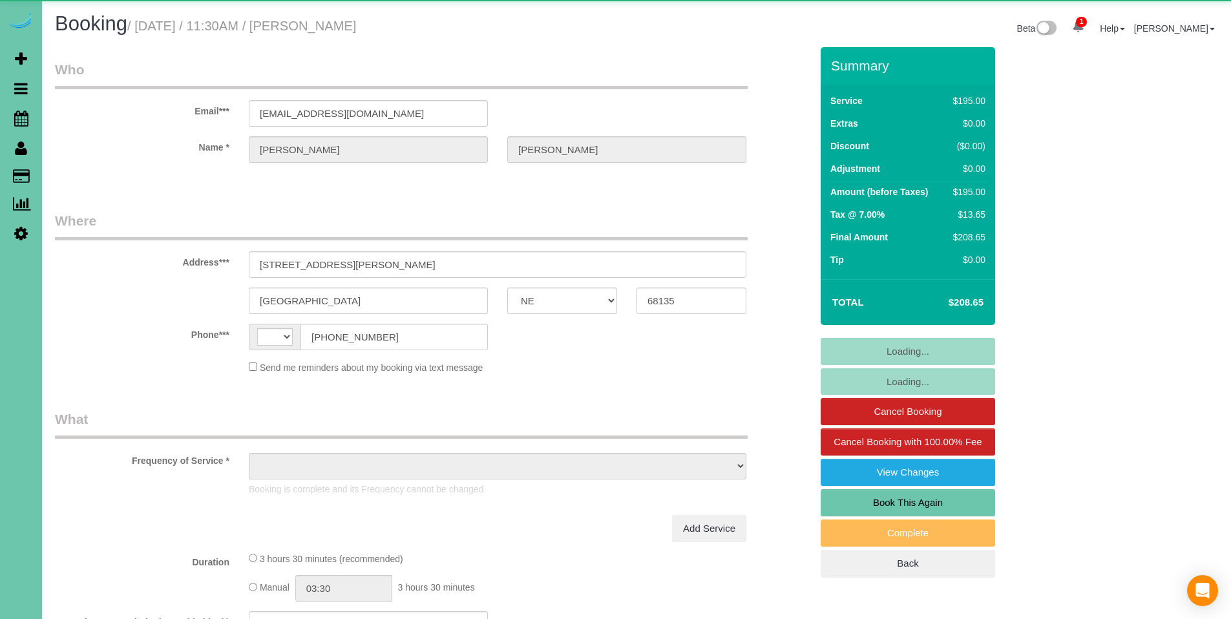
select select "NE"
select select "string:[GEOGRAPHIC_DATA]"
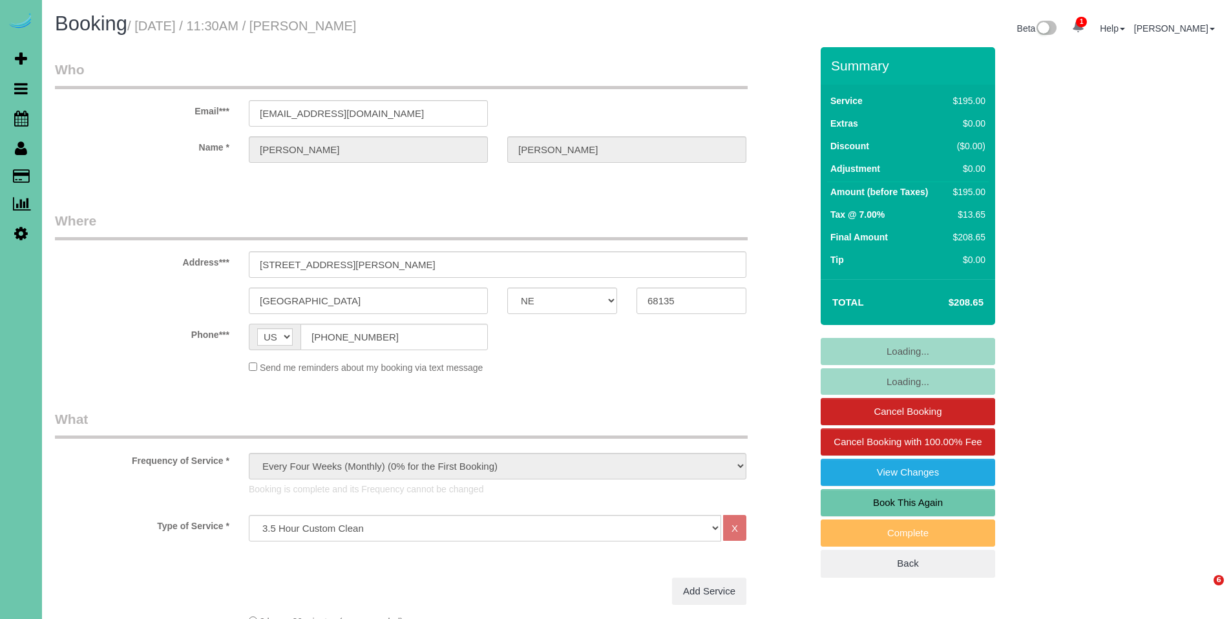
select select "object:866"
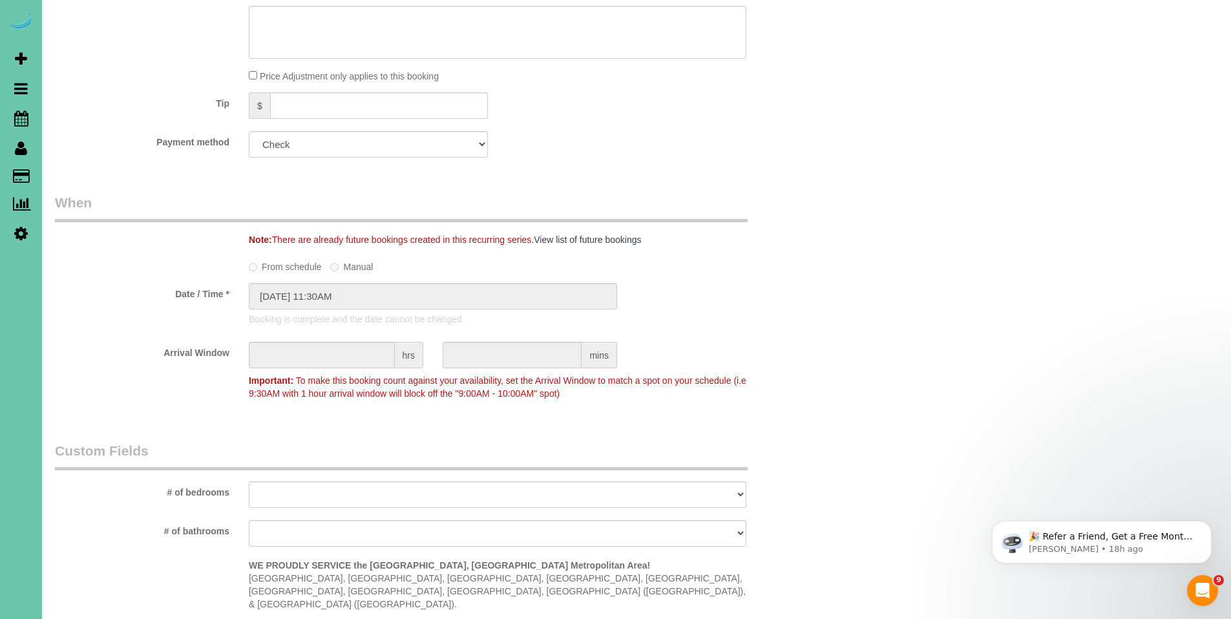
scroll to position [633, 0]
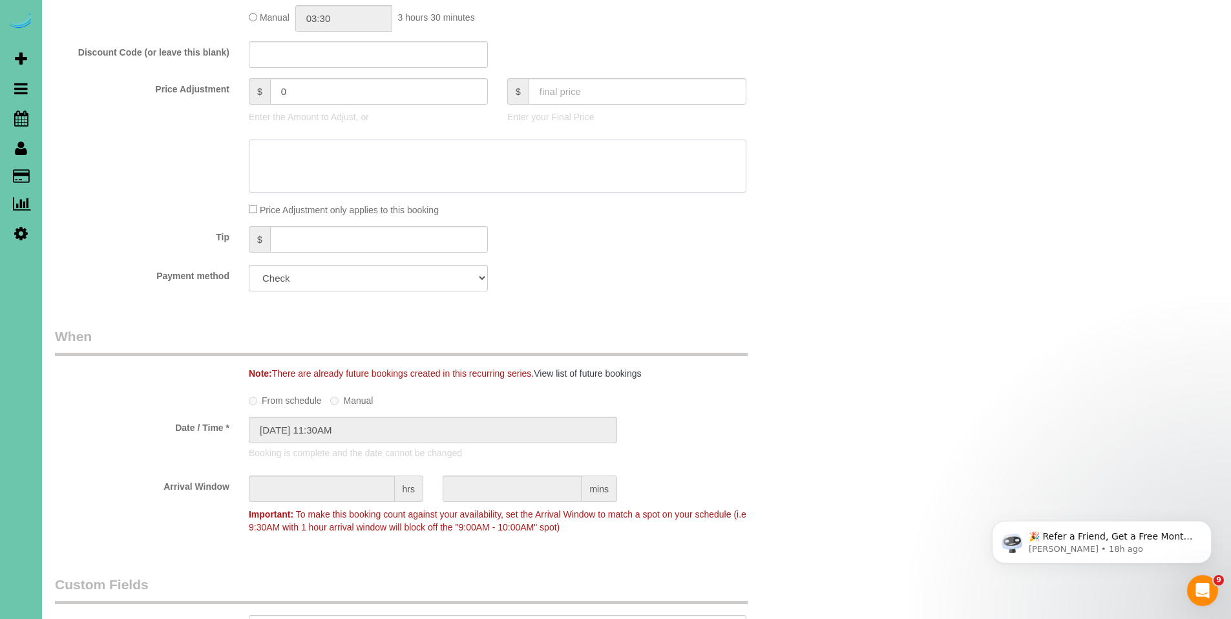
click at [339, 156] on textarea at bounding box center [498, 166] width 498 height 53
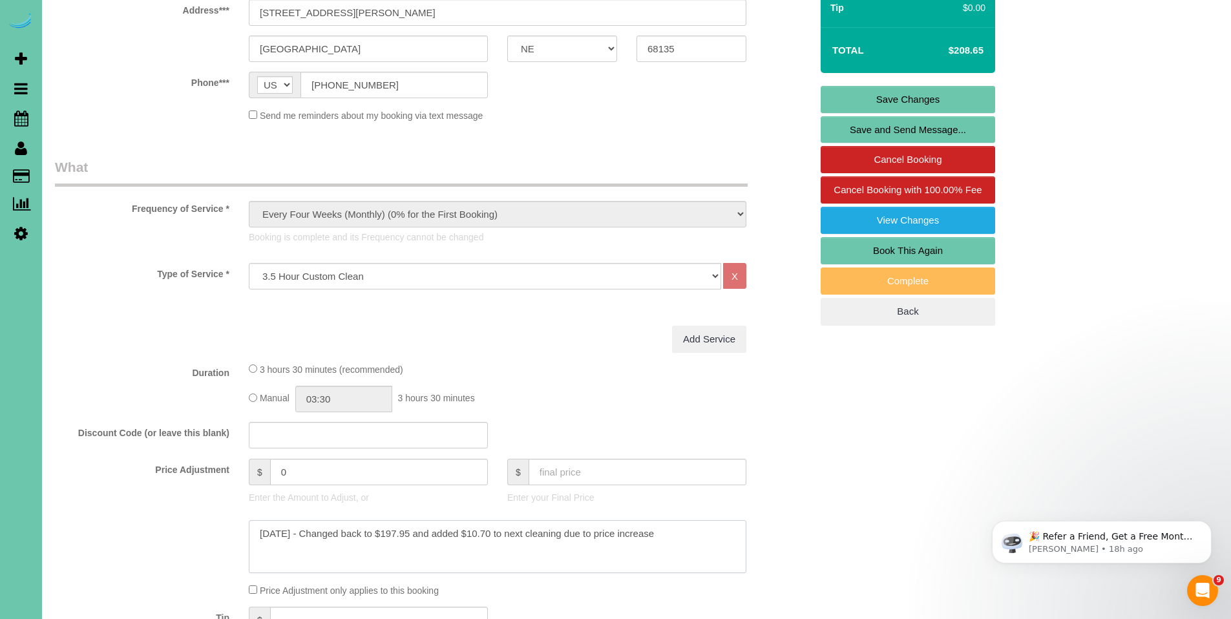
scroll to position [253, 0]
type textarea "10/10/2025 - Changed back to $197.95 and added $10.70 to next cleaning due to p…"
click at [592, 464] on input "text" at bounding box center [638, 471] width 218 height 27
type input "1797.95"
type input "1485.33"
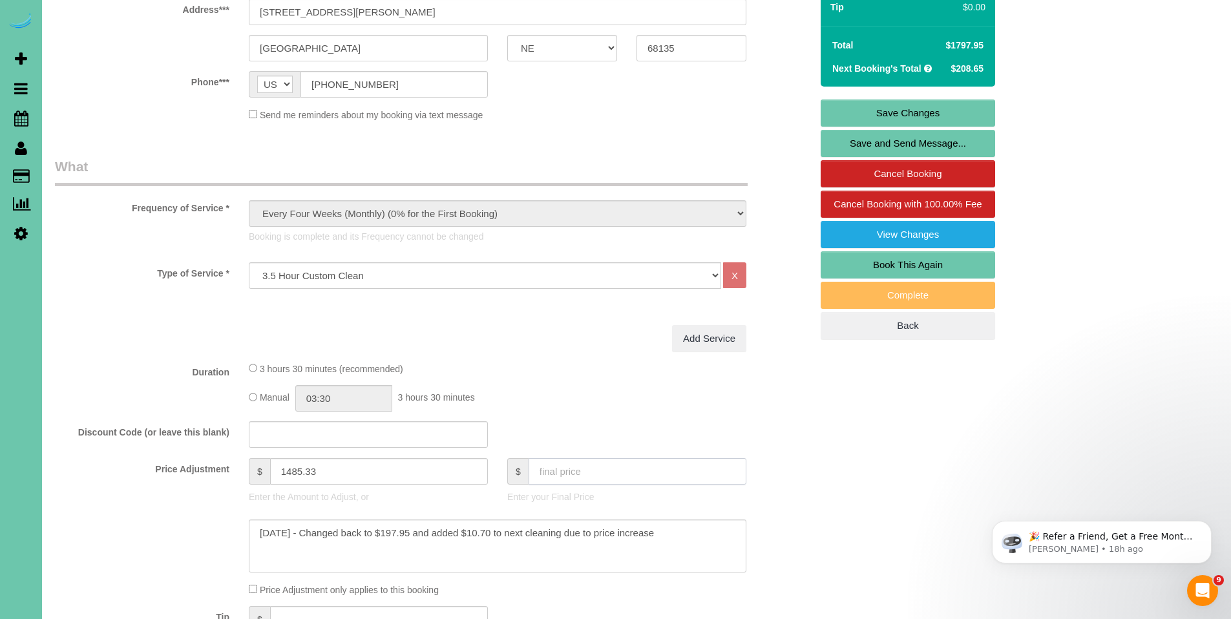
click at [570, 474] on input "text" at bounding box center [638, 471] width 218 height 27
type input "197.95"
type input "-10"
click at [906, 111] on link "Save Changes" at bounding box center [908, 113] width 175 height 27
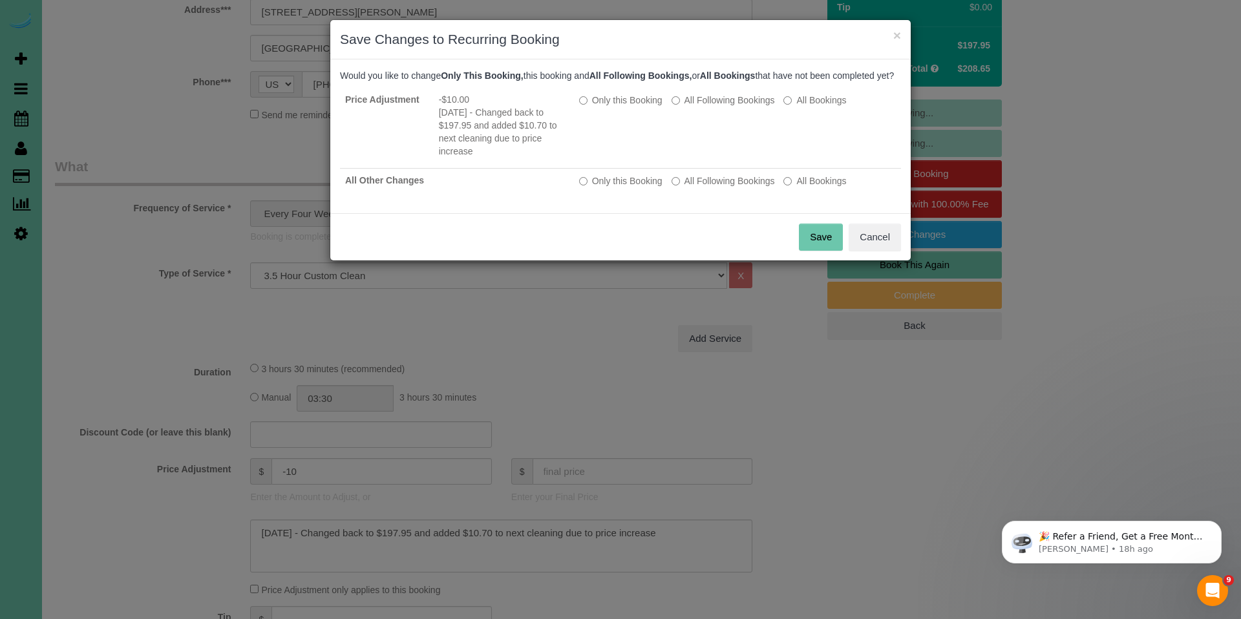
click at [829, 251] on button "Save" at bounding box center [821, 237] width 44 height 27
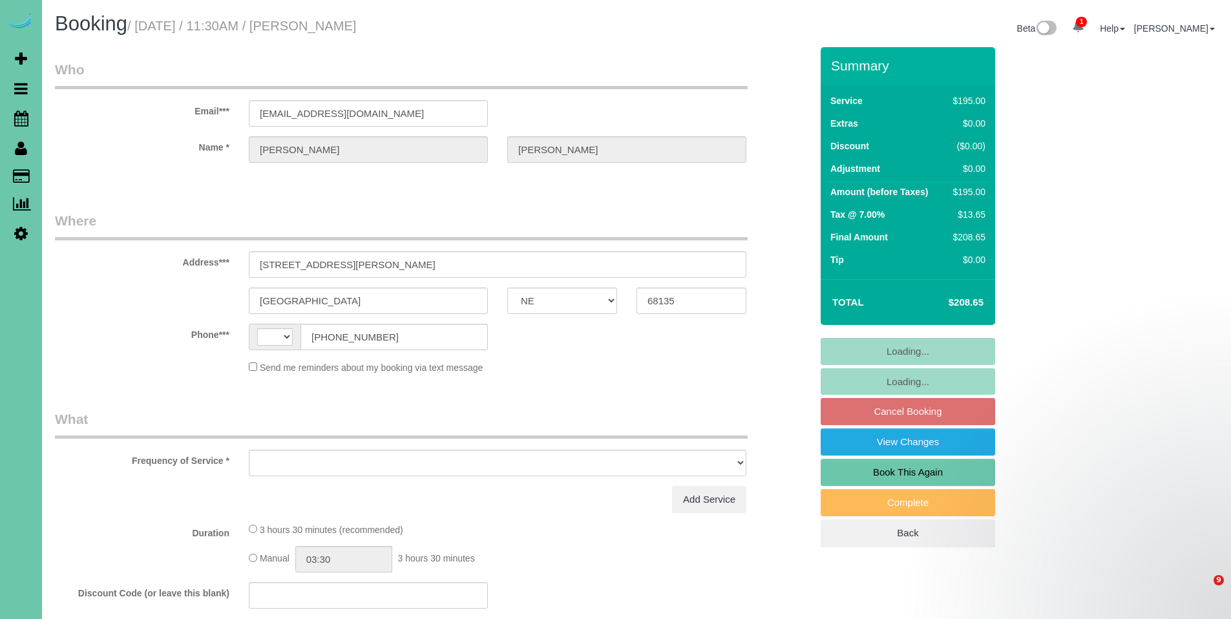
select select "NE"
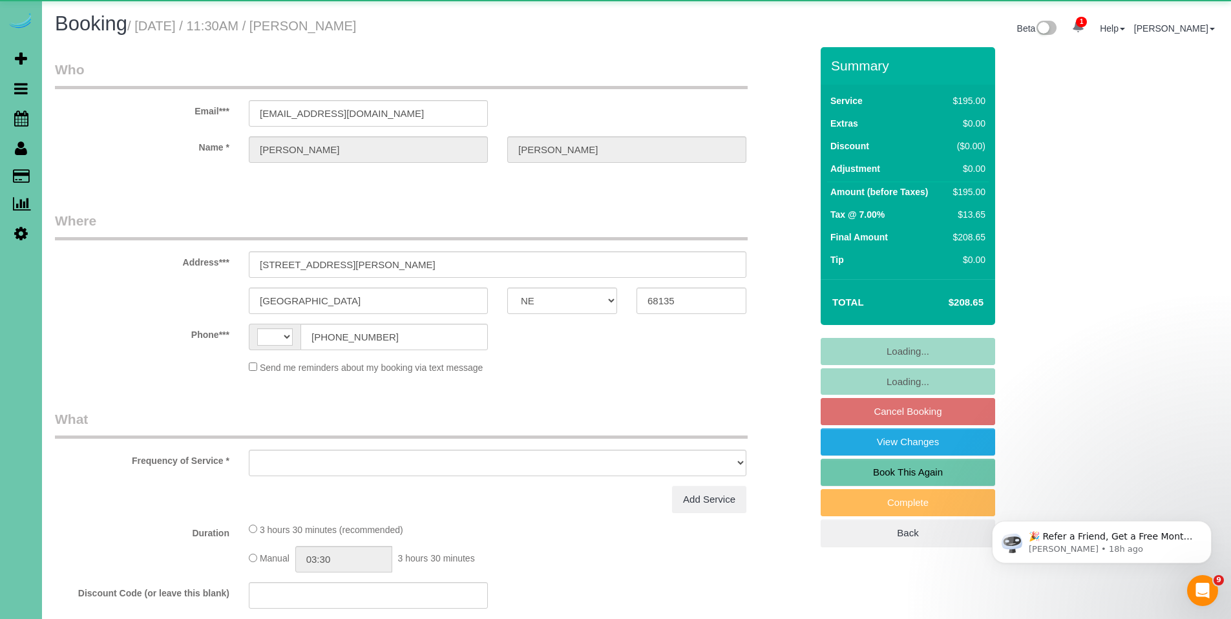
select select "object:446"
select select "string:[GEOGRAPHIC_DATA]"
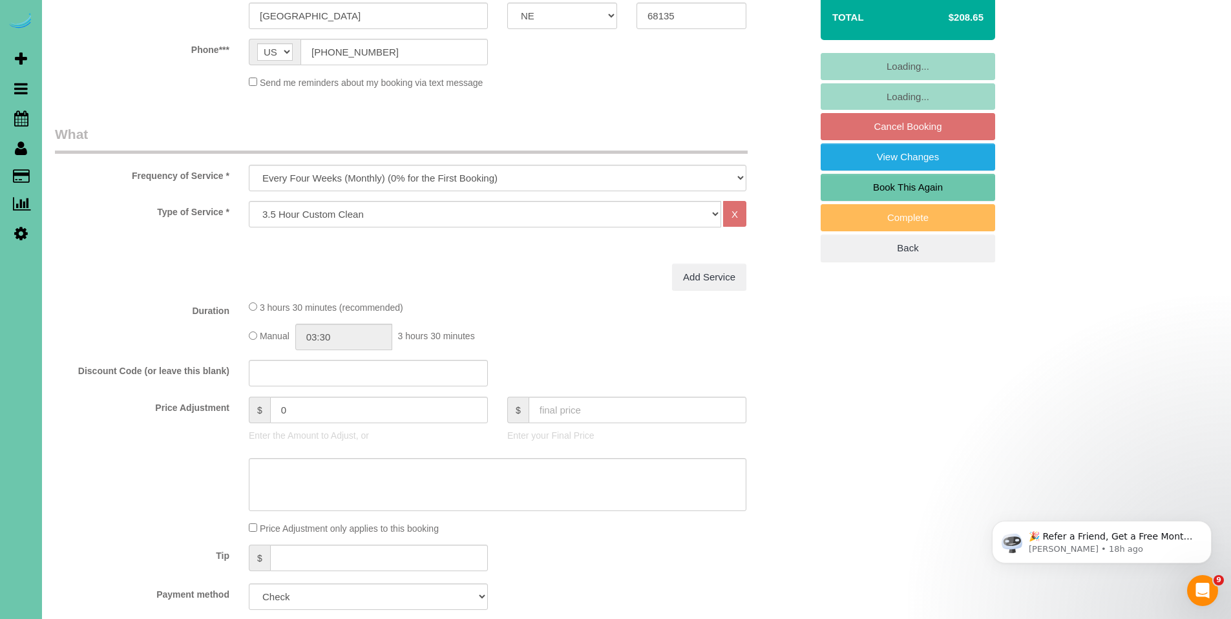
scroll to position [286, 0]
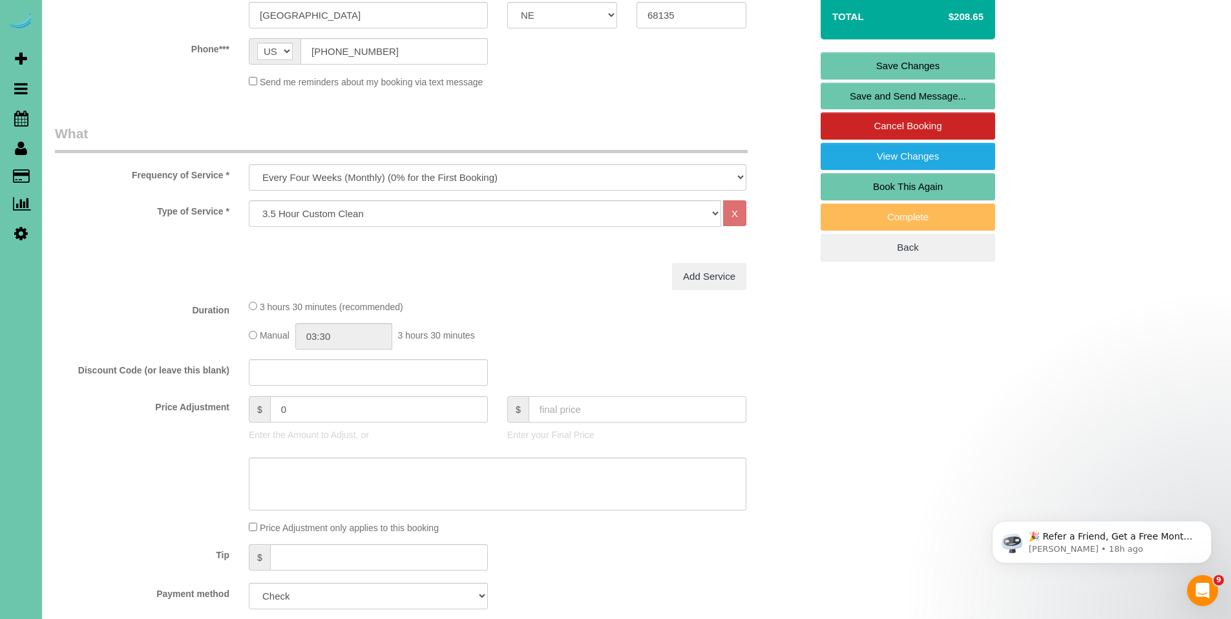
click at [624, 412] on input "text" at bounding box center [638, 409] width 218 height 27
type input "219.35"
type input "10"
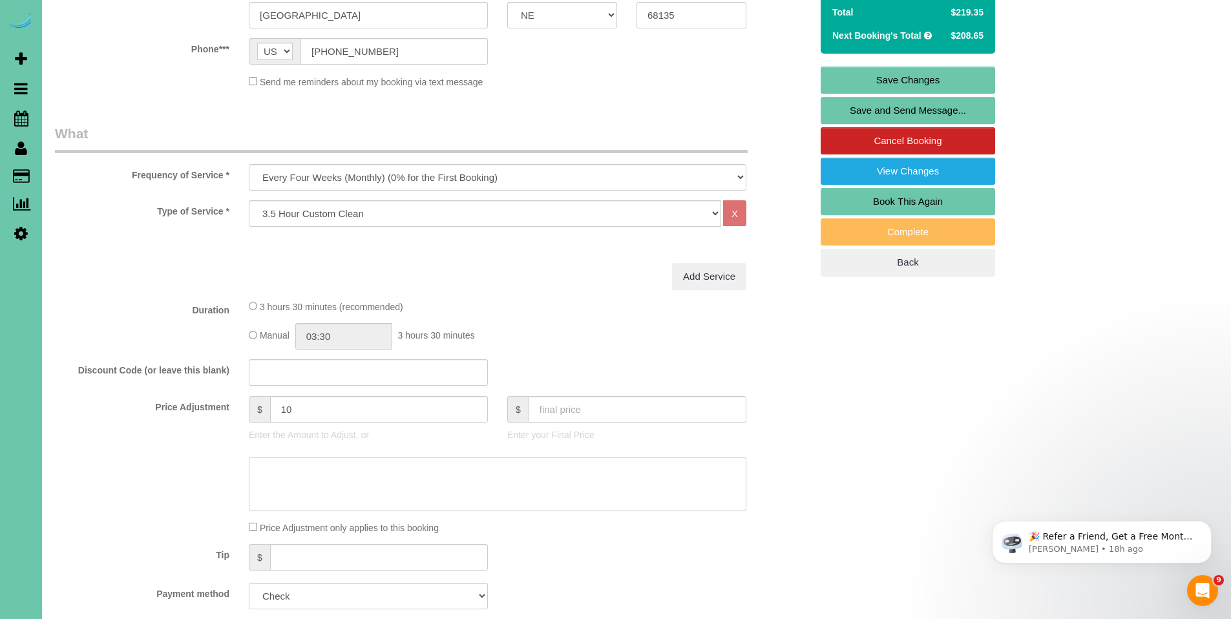
click at [390, 483] on textarea at bounding box center [498, 484] width 498 height 53
click at [392, 481] on textarea at bounding box center [498, 484] width 498 height 53
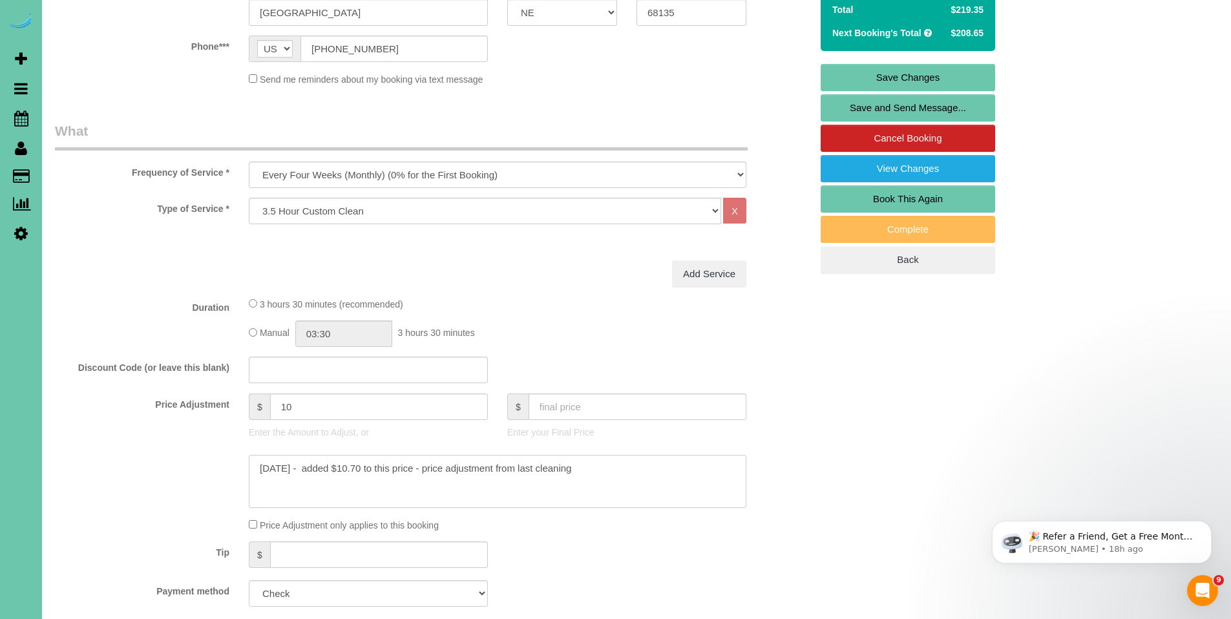
type textarea "[DATE] - added $10.70 to this price - price adjustment from last cleaning"
click at [610, 401] on input "text" at bounding box center [638, 407] width 218 height 27
type input "219.35"
click at [913, 76] on link "Save Changes" at bounding box center [908, 77] width 175 height 27
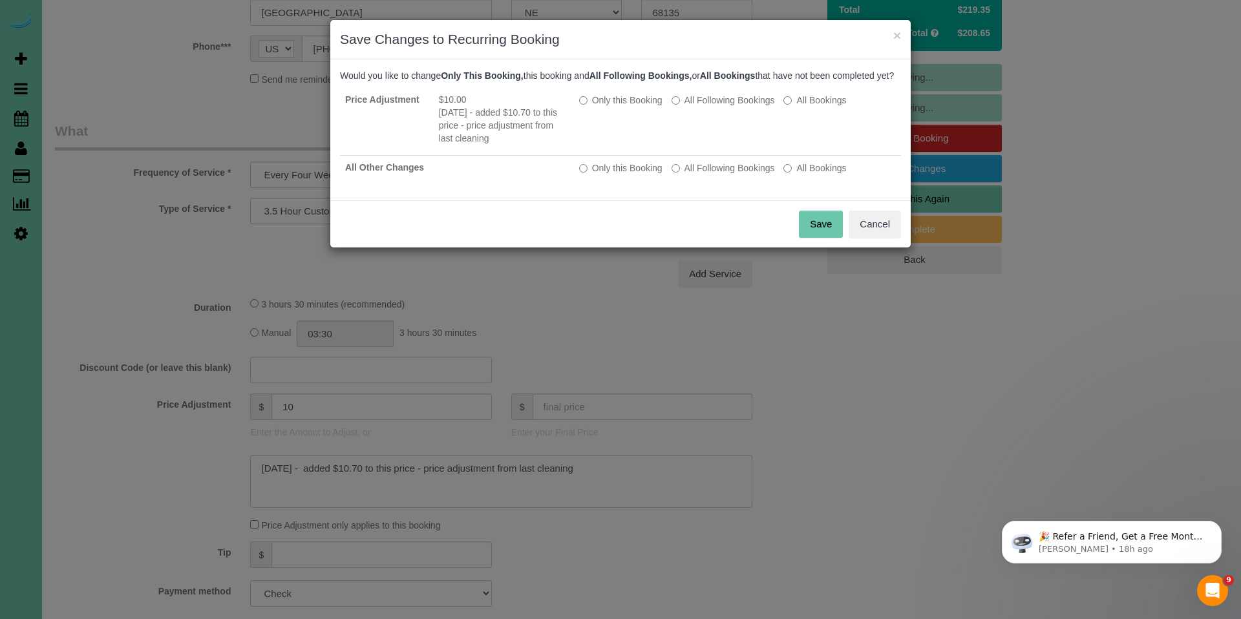
click at [824, 231] on button "Save" at bounding box center [821, 224] width 44 height 27
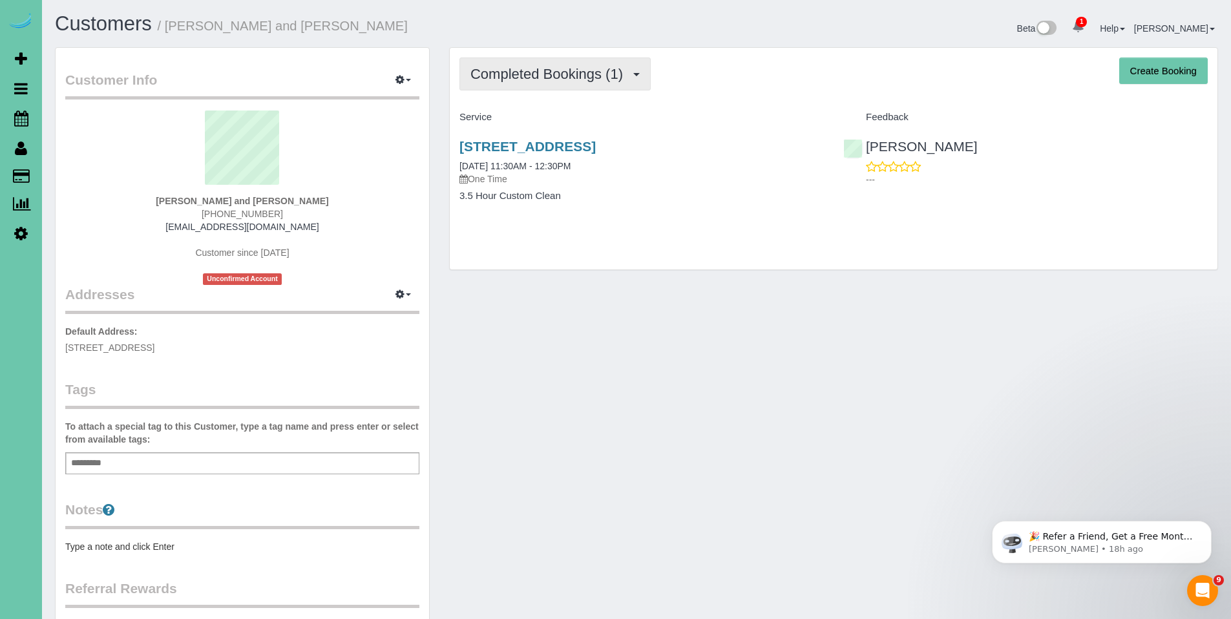
click at [512, 67] on span "Completed Bookings (1)" at bounding box center [550, 74] width 159 height 16
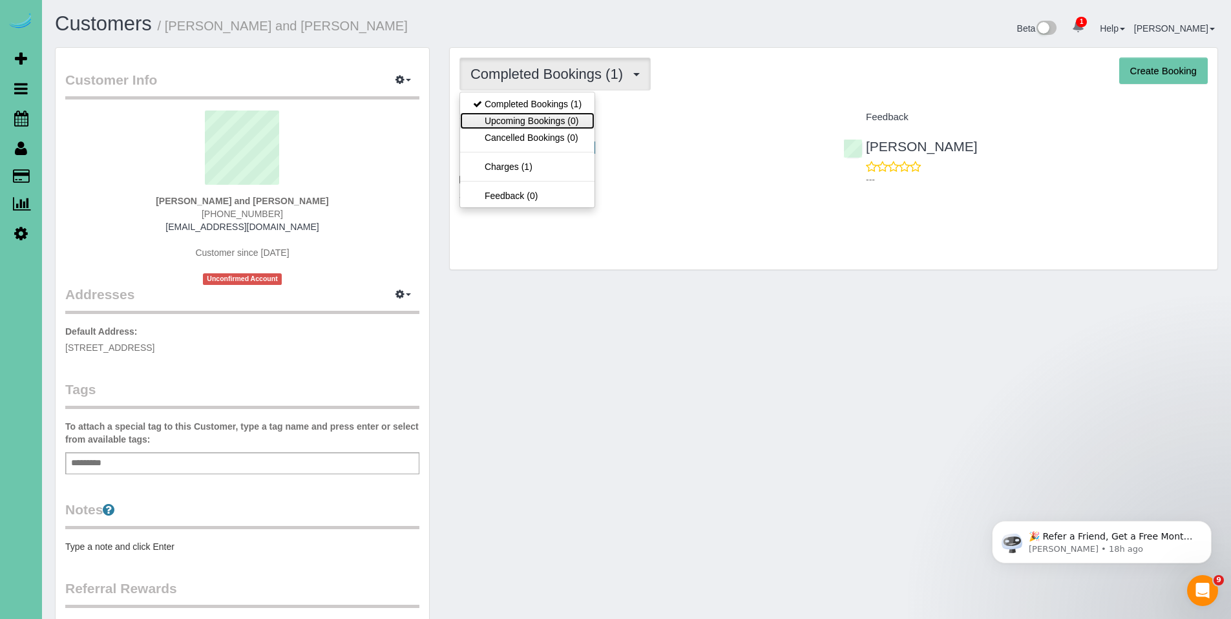
click at [519, 121] on link "Upcoming Bookings (0)" at bounding box center [527, 120] width 134 height 17
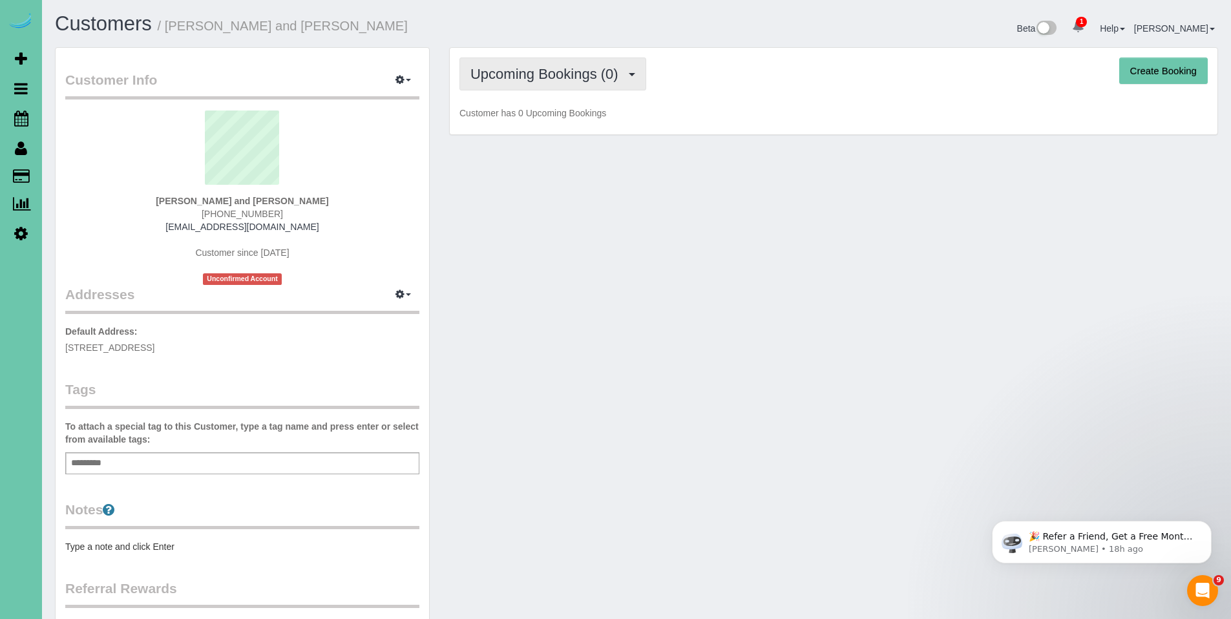
click at [529, 79] on span "Upcoming Bookings (0)" at bounding box center [548, 74] width 155 height 16
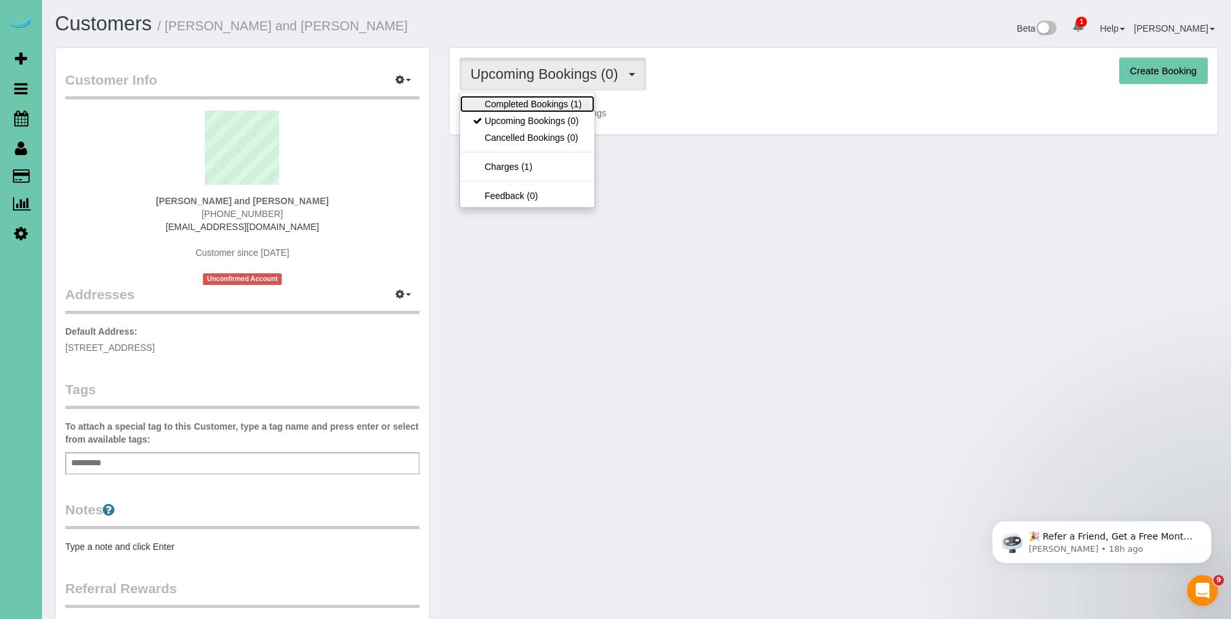
click at [526, 109] on link "Completed Bookings (1)" at bounding box center [527, 104] width 134 height 17
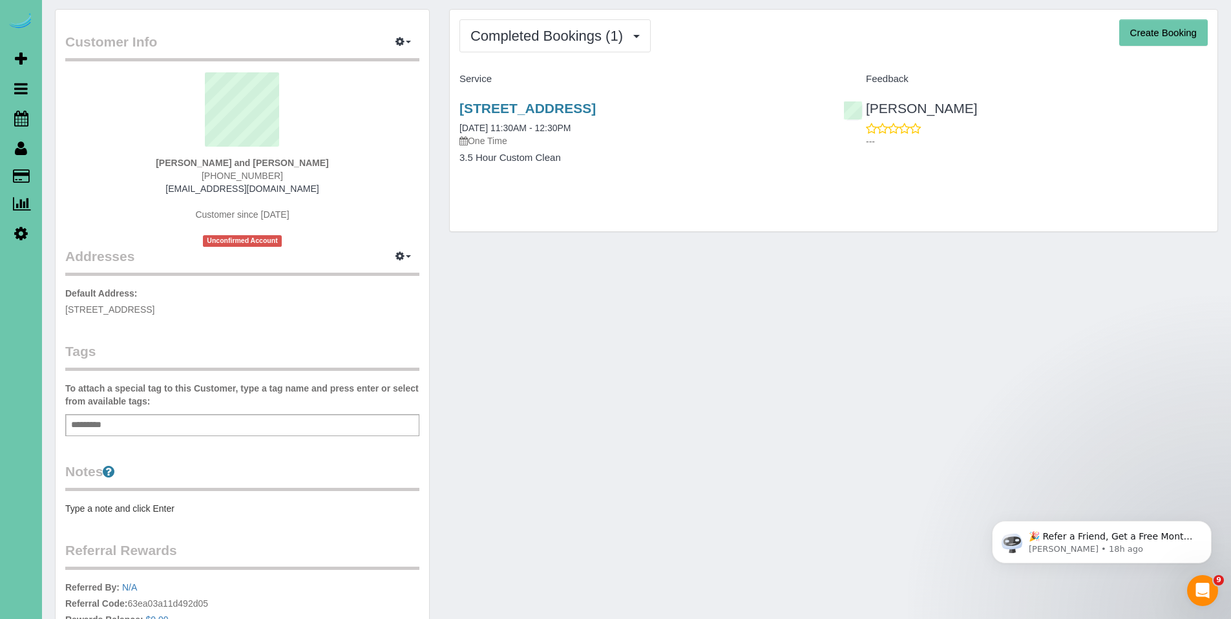
scroll to position [37, 0]
click at [530, 32] on span "Completed Bookings (1)" at bounding box center [550, 36] width 159 height 16
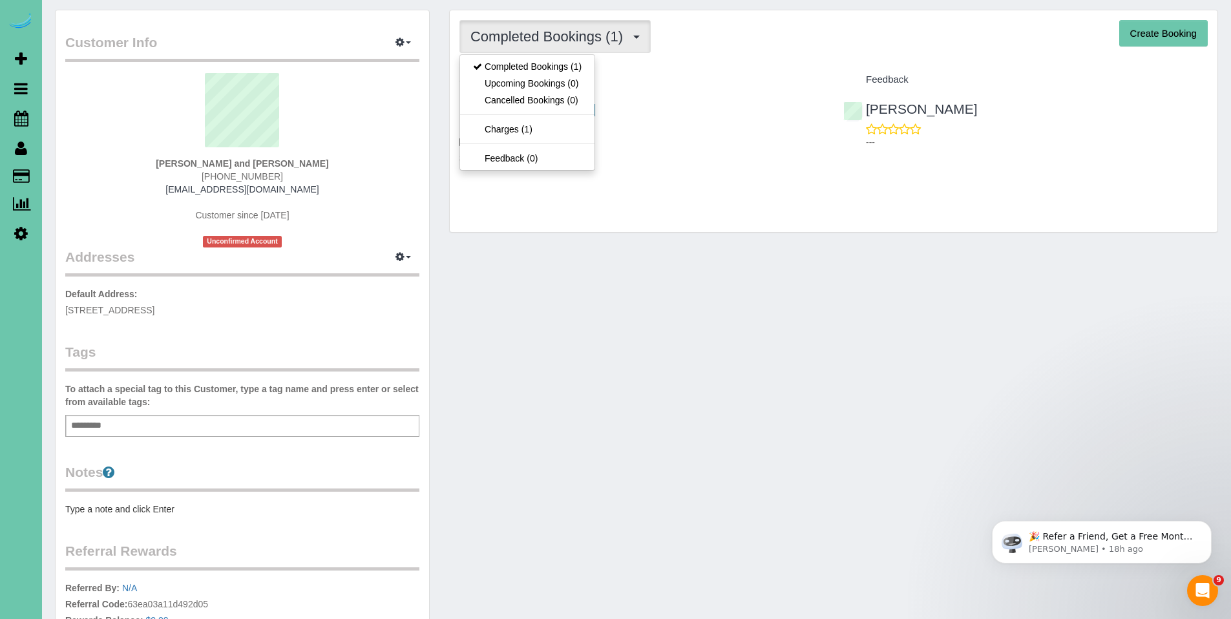
click at [769, 210] on div "Completed Bookings (1) Completed Bookings (1) Upcoming Bookings (0) Cancelled B…" at bounding box center [834, 121] width 768 height 222
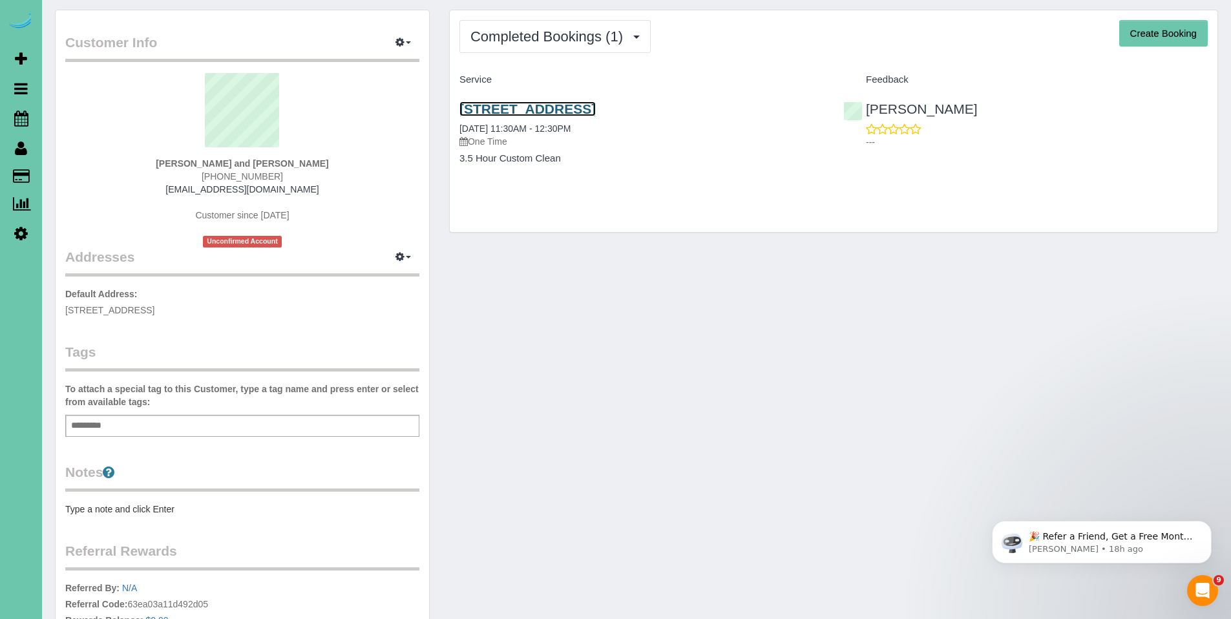
click at [596, 116] on link "7325 S 102nd Ave, La Vista, NE 68128" at bounding box center [528, 108] width 136 height 15
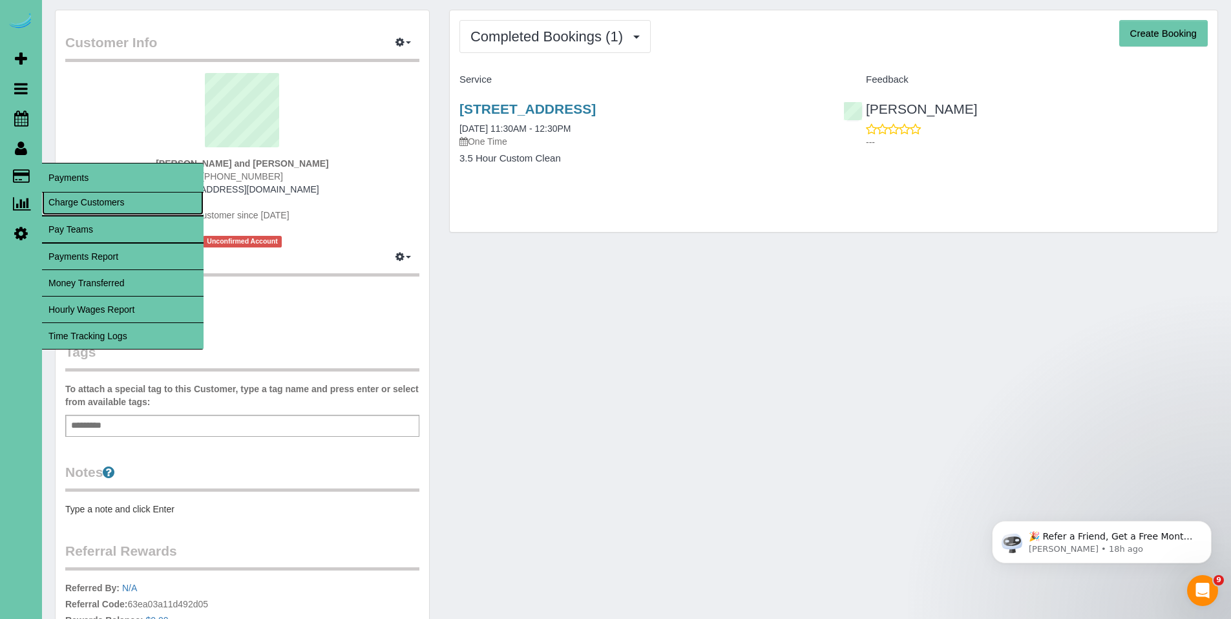
click at [71, 200] on link "Charge Customers" at bounding box center [123, 202] width 162 height 26
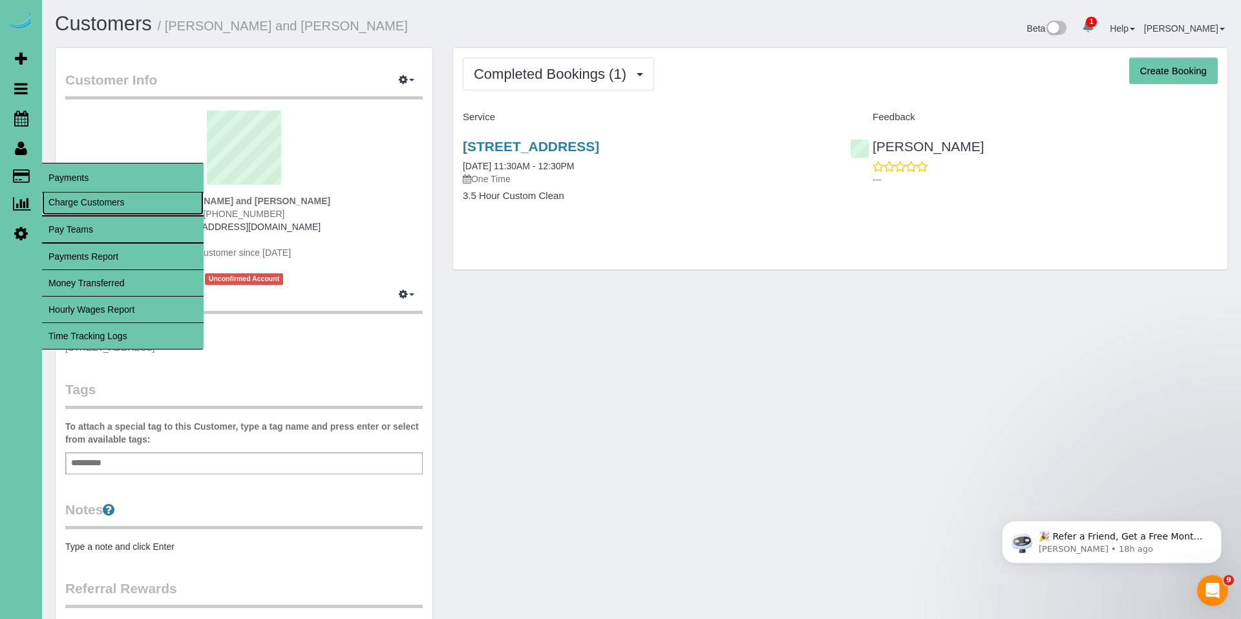
select select
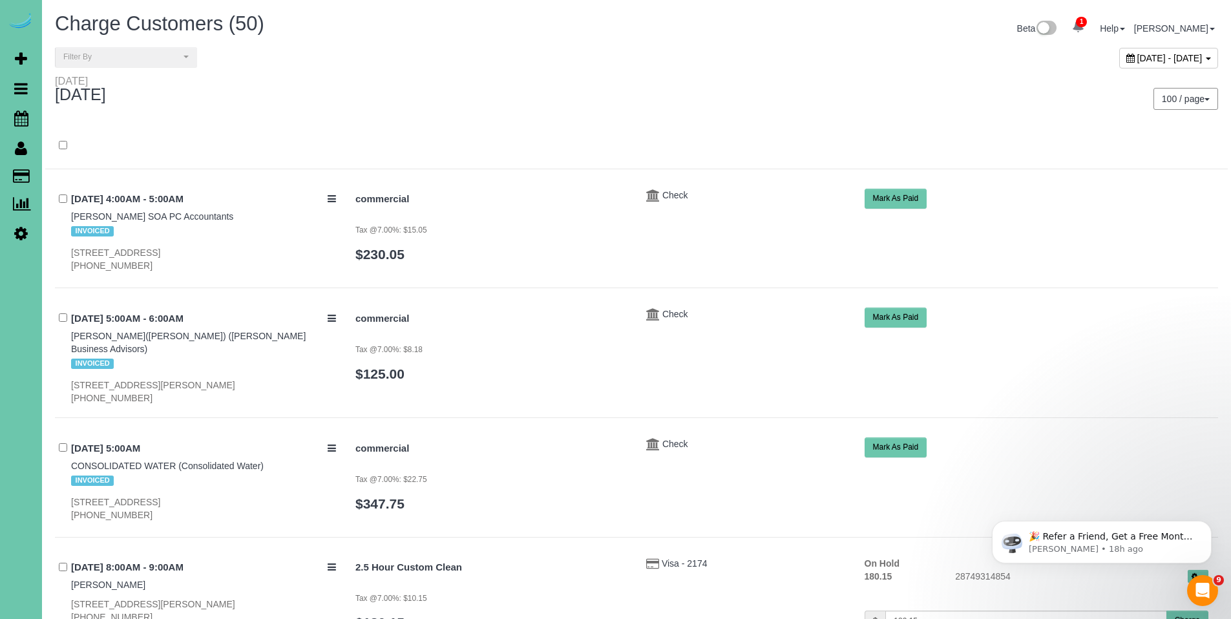
click at [1127, 58] on icon at bounding box center [1131, 58] width 8 height 9
type input "**********"
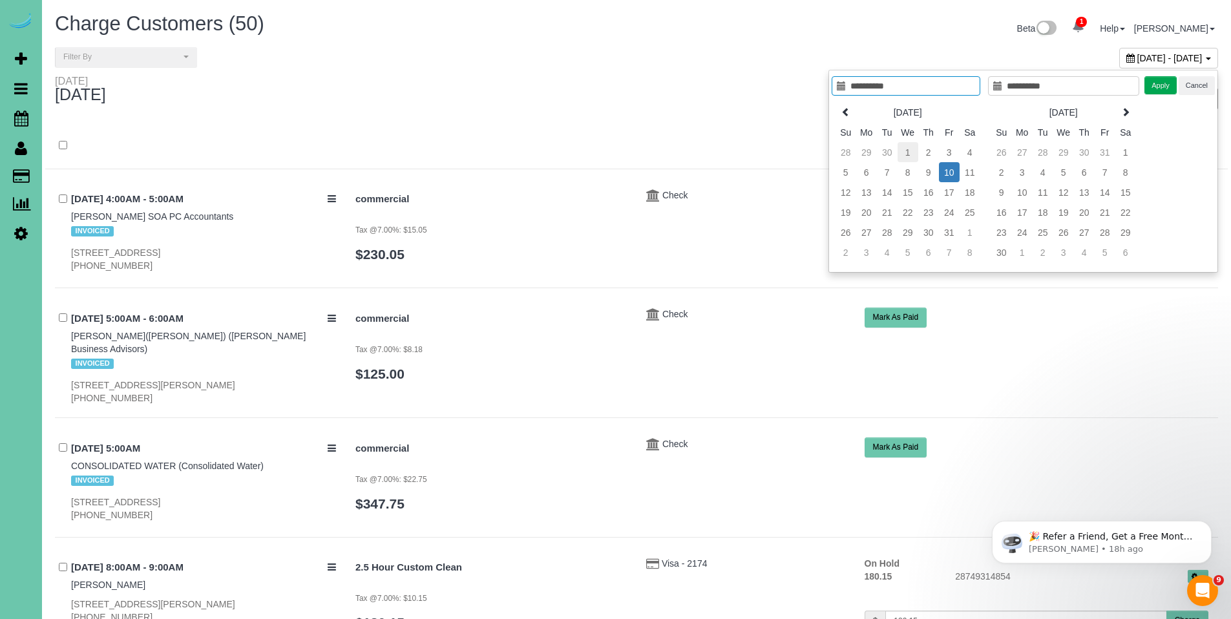
type input "**********"
click at [907, 152] on td "1" at bounding box center [908, 152] width 21 height 20
type input "**********"
click at [926, 171] on td "9" at bounding box center [929, 172] width 21 height 20
type input "**********"
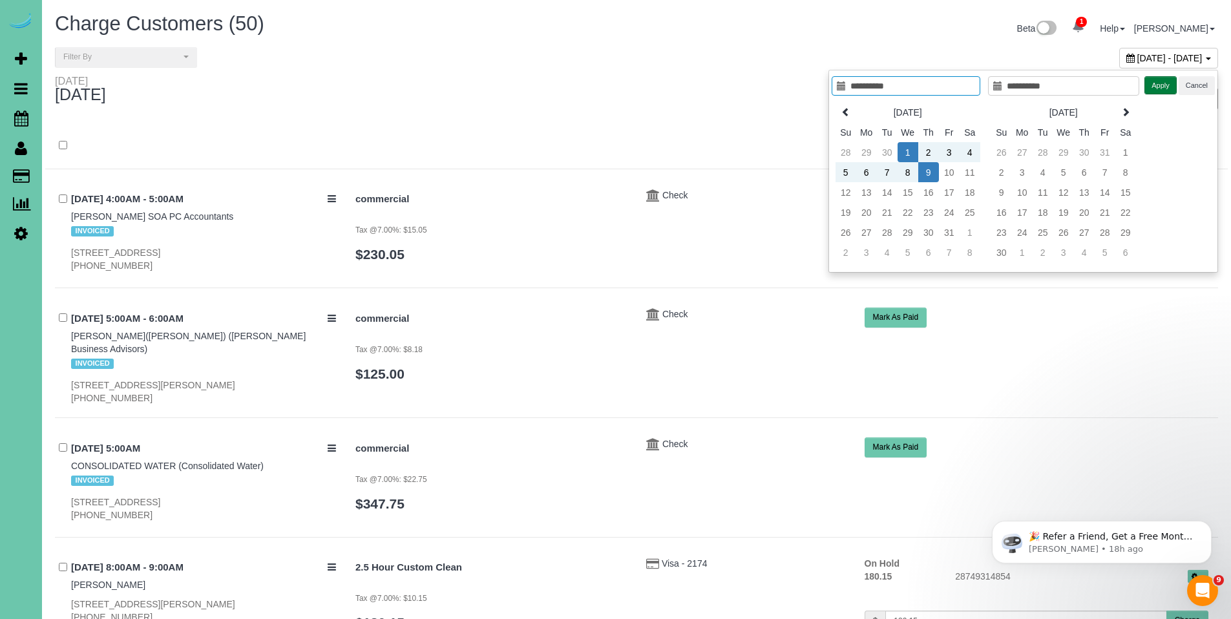
click at [1158, 87] on button "Apply" at bounding box center [1161, 85] width 32 height 19
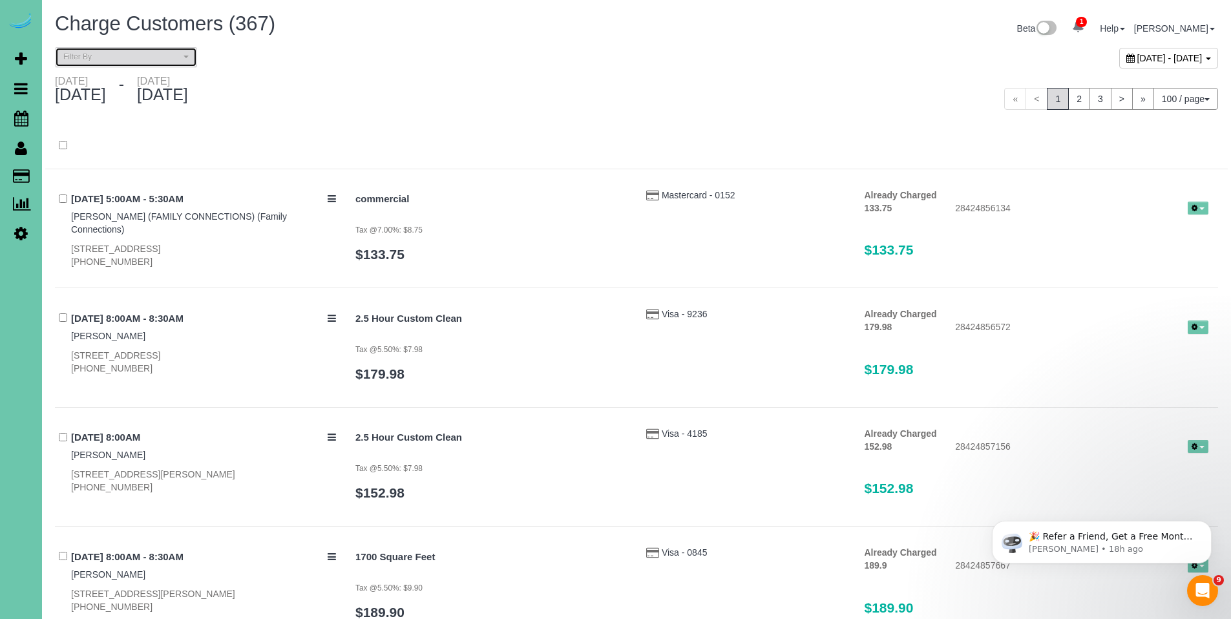
click at [131, 49] on button "Filter By" at bounding box center [126, 57] width 142 height 20
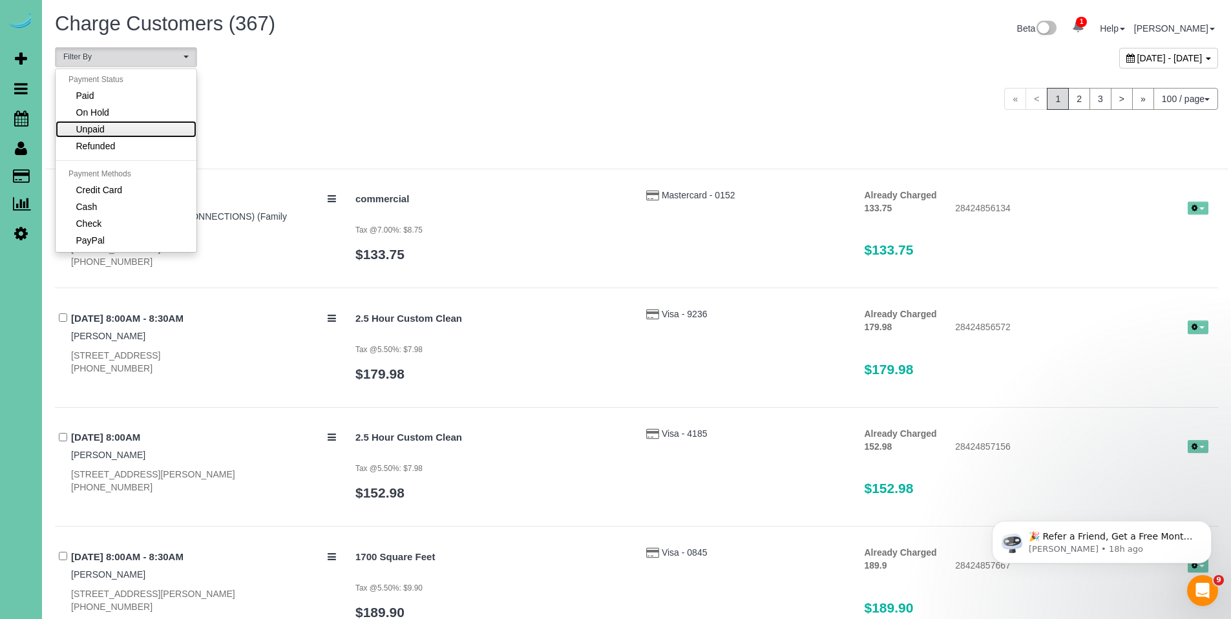
click at [115, 131] on link "Unpaid" at bounding box center [126, 129] width 141 height 17
select select "******"
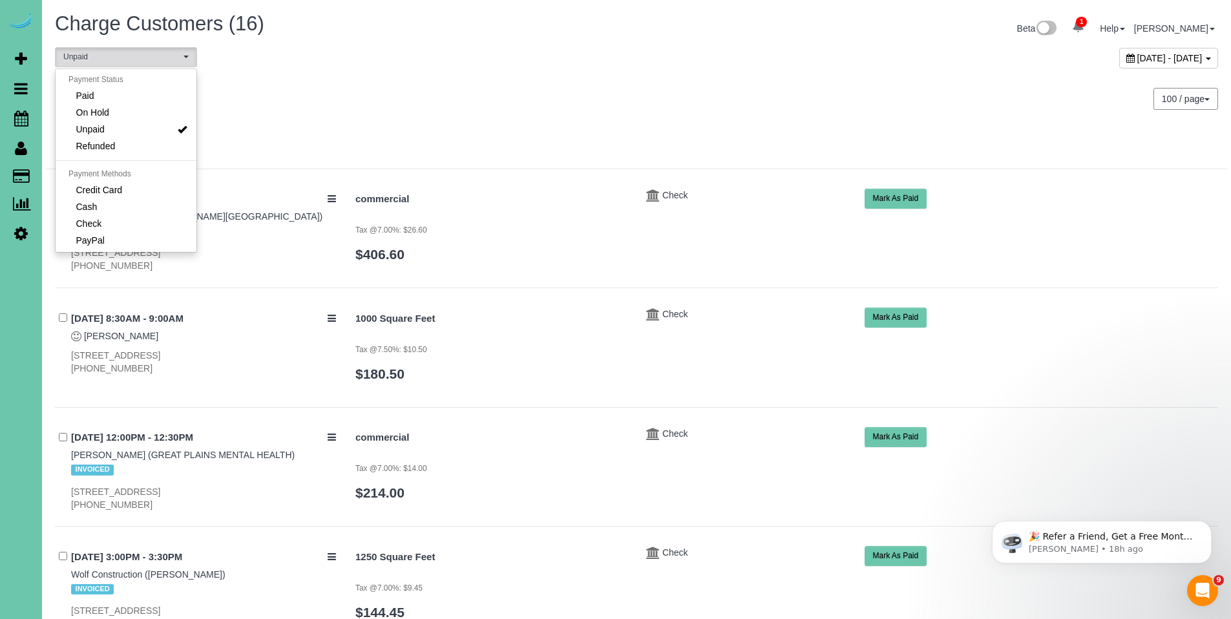
click at [573, 158] on div at bounding box center [636, 153] width 1183 height 34
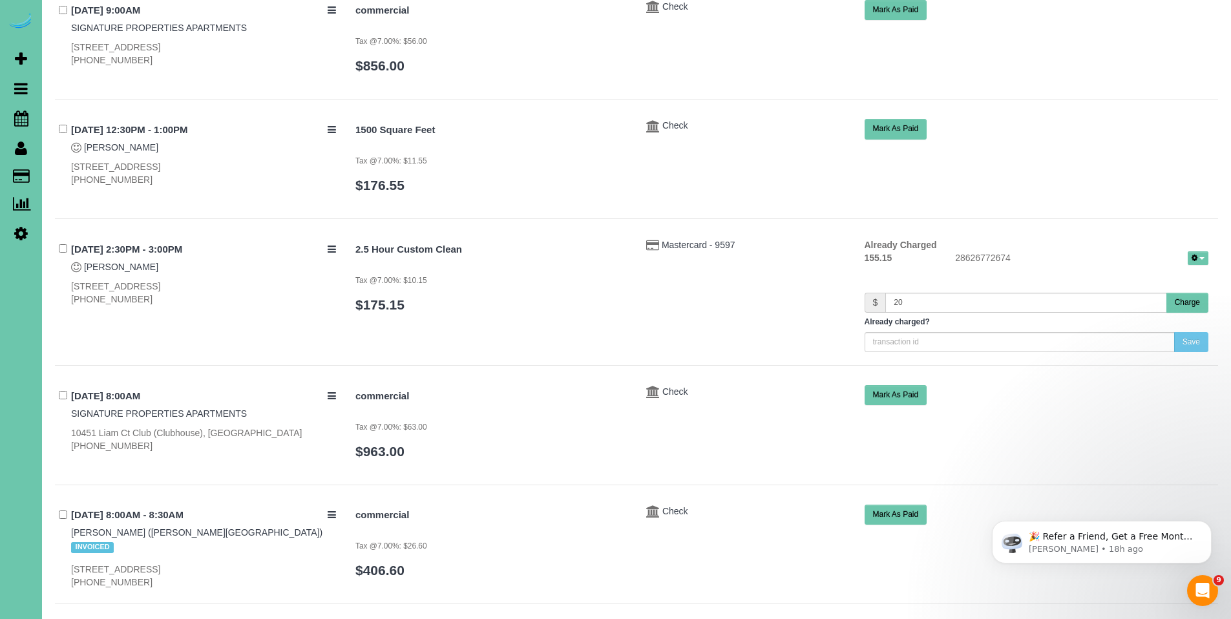
scroll to position [797, 0]
click at [1183, 292] on button "Charge" at bounding box center [1188, 302] width 42 height 20
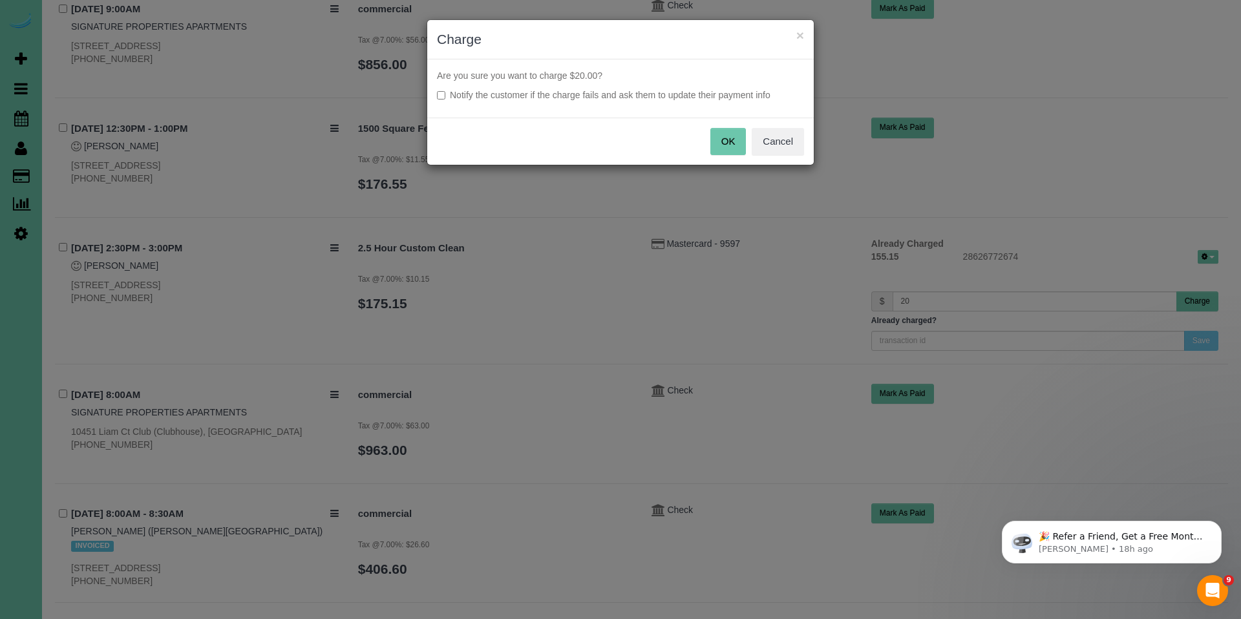
click at [720, 142] on button "OK" at bounding box center [728, 141] width 36 height 27
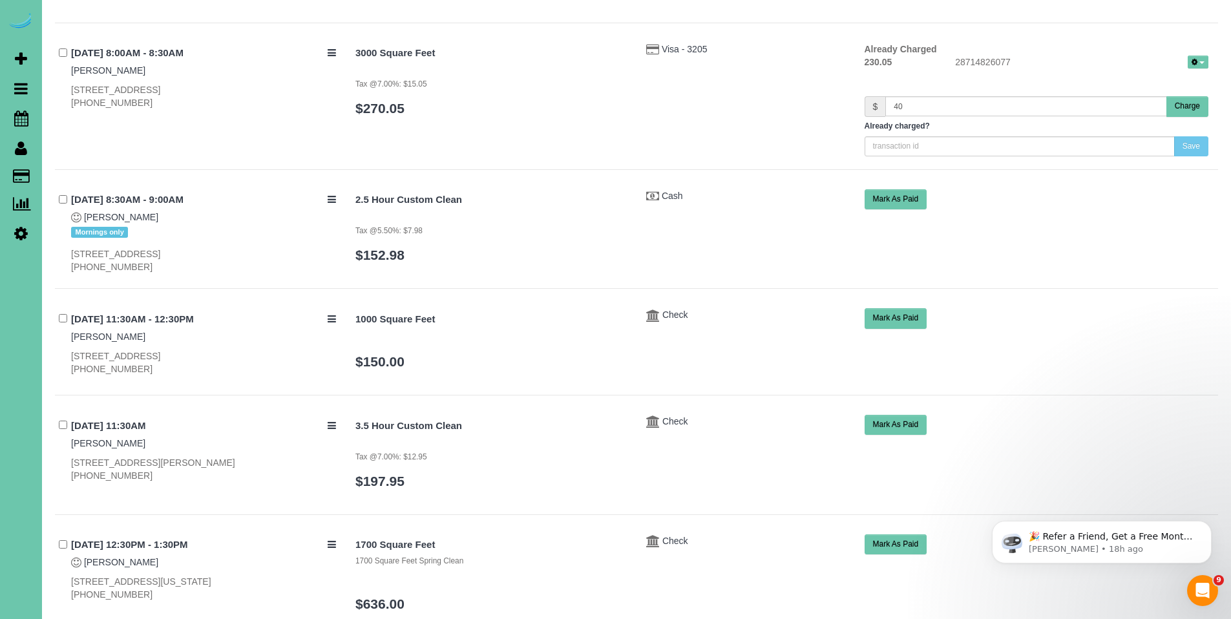
scroll to position [1491, 0]
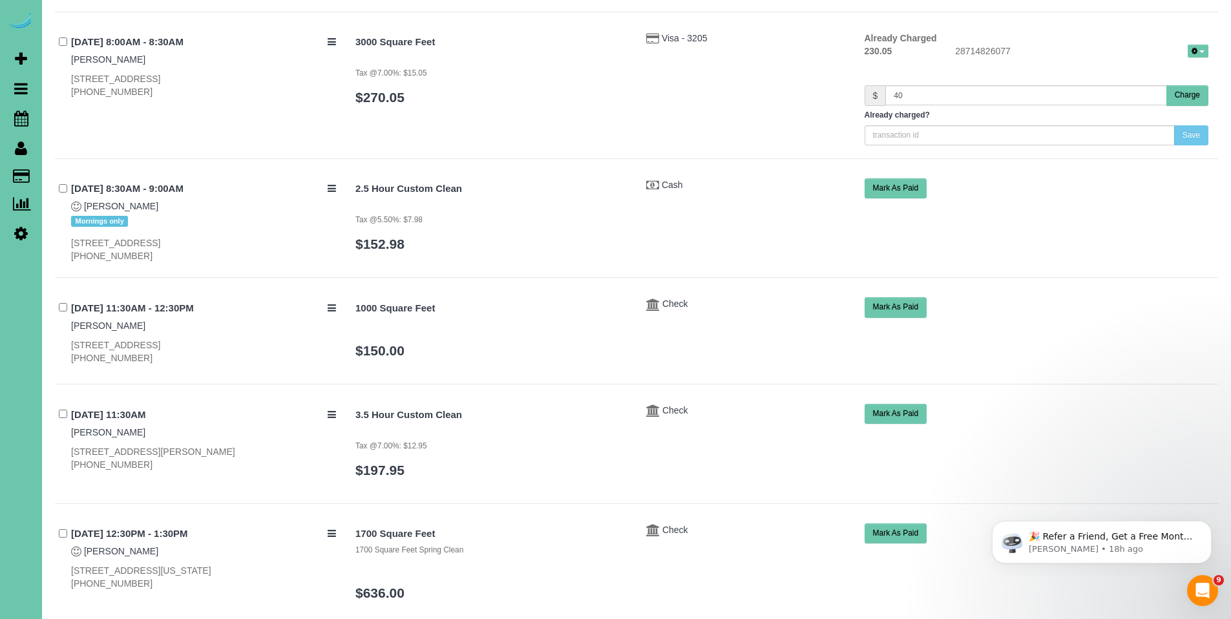
click at [899, 404] on button "Mark As Paid" at bounding box center [896, 414] width 63 height 20
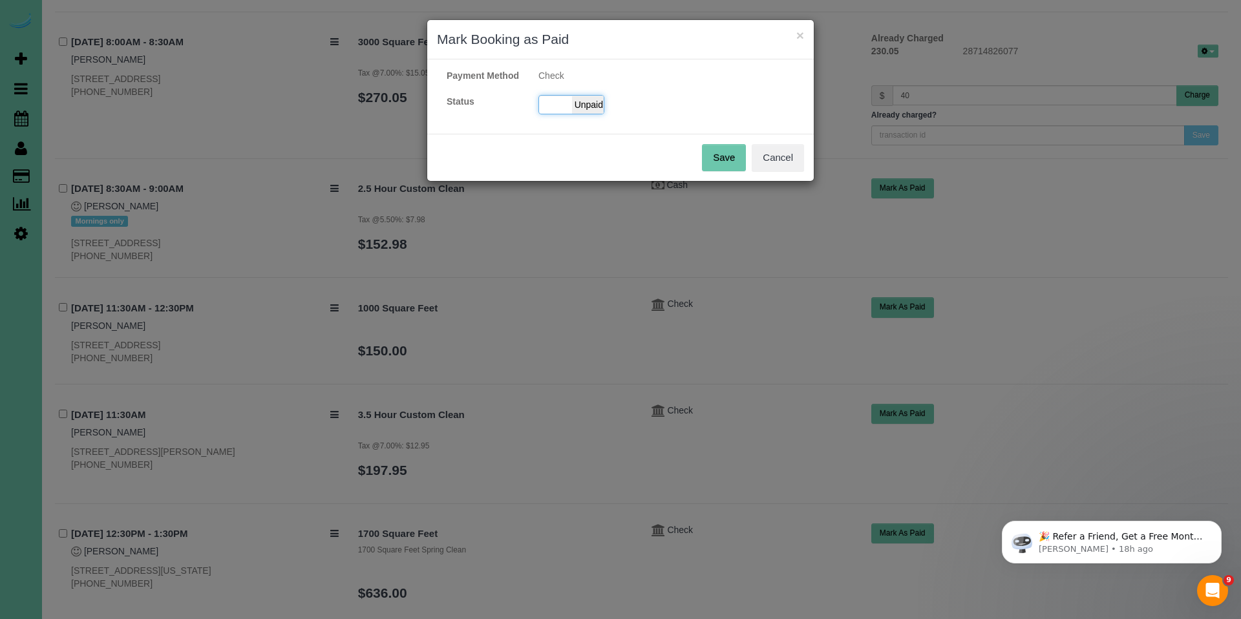
click at [593, 114] on span "Unpaid" at bounding box center [588, 105] width 32 height 18
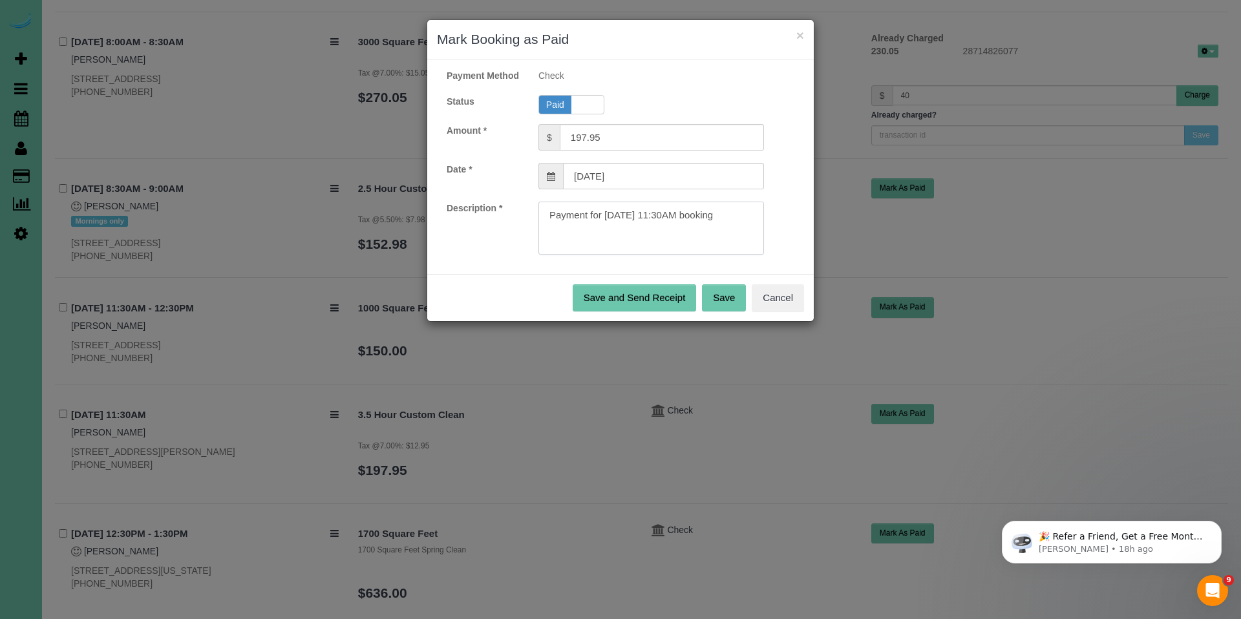
click at [757, 226] on textarea at bounding box center [651, 228] width 226 height 53
type textarea "Payment for 10/09/2025 11:30AM booking. Ck#1224 for $197.95."
click at [732, 312] on button "Save" at bounding box center [724, 297] width 44 height 27
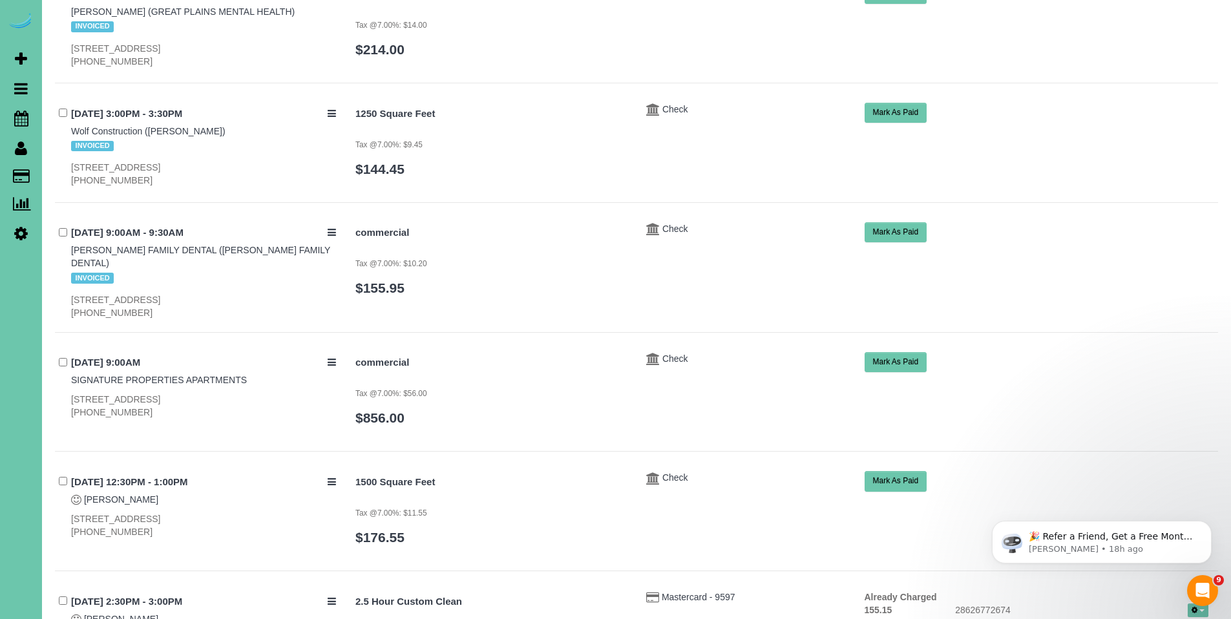
scroll to position [0, 0]
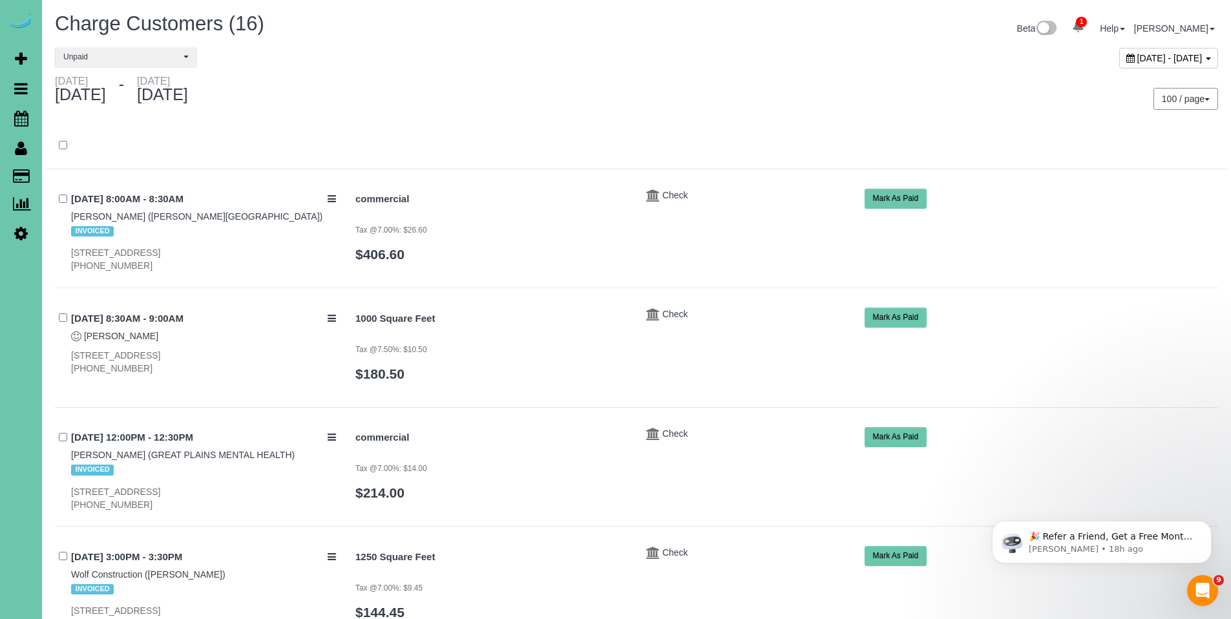
click at [1127, 56] on icon at bounding box center [1131, 58] width 8 height 9
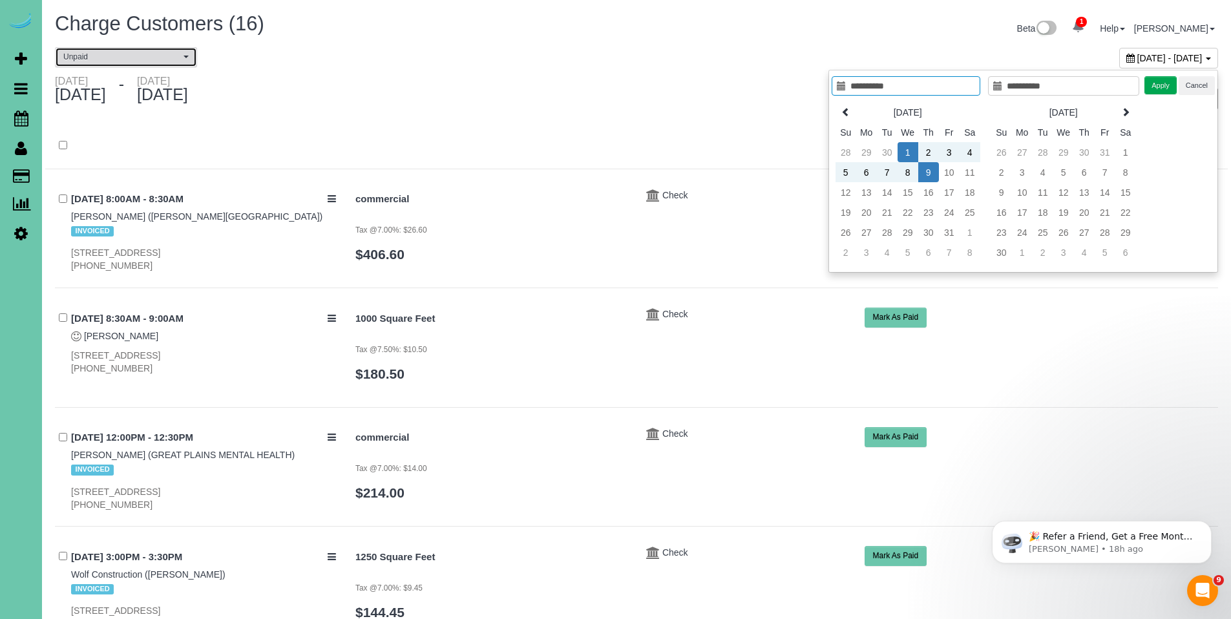
click at [92, 53] on span "Unpaid" at bounding box center [121, 57] width 117 height 11
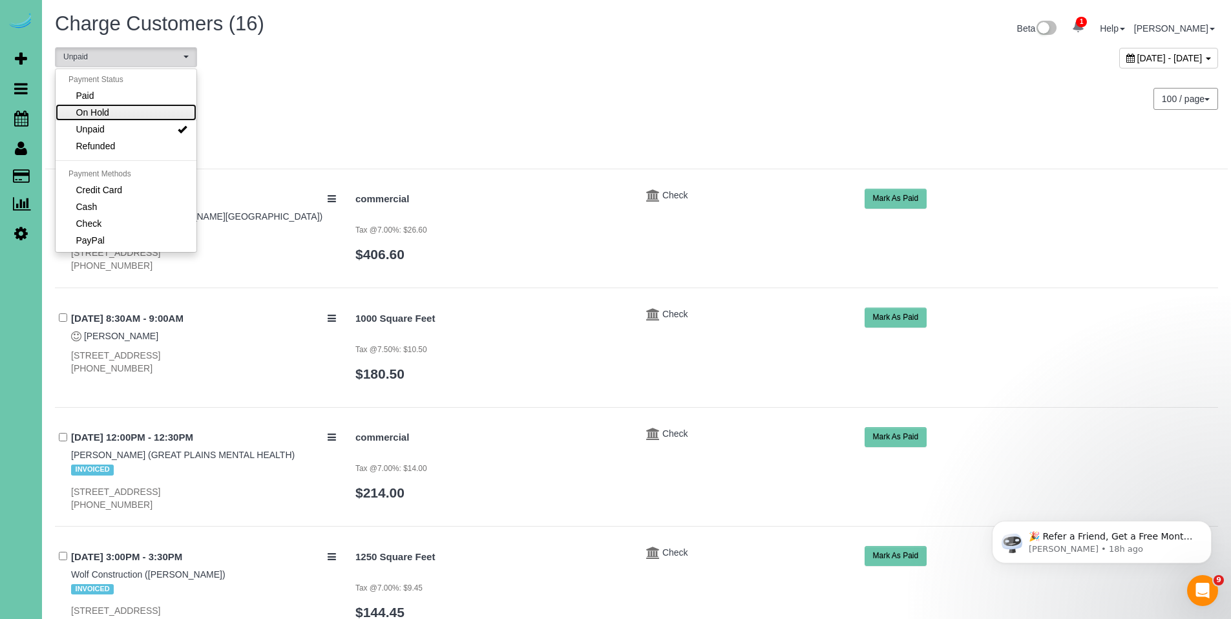
click at [107, 112] on span "On Hold" at bounding box center [92, 112] width 33 height 13
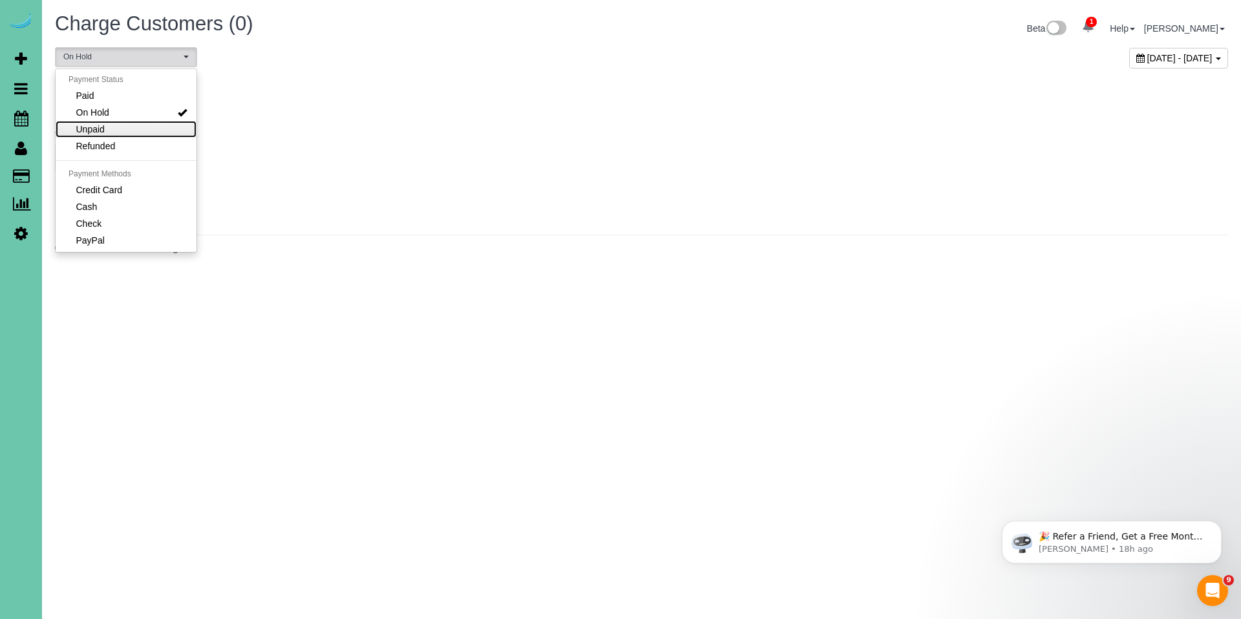
click at [103, 126] on span "Unpaid" at bounding box center [90, 129] width 28 height 13
select select "******"
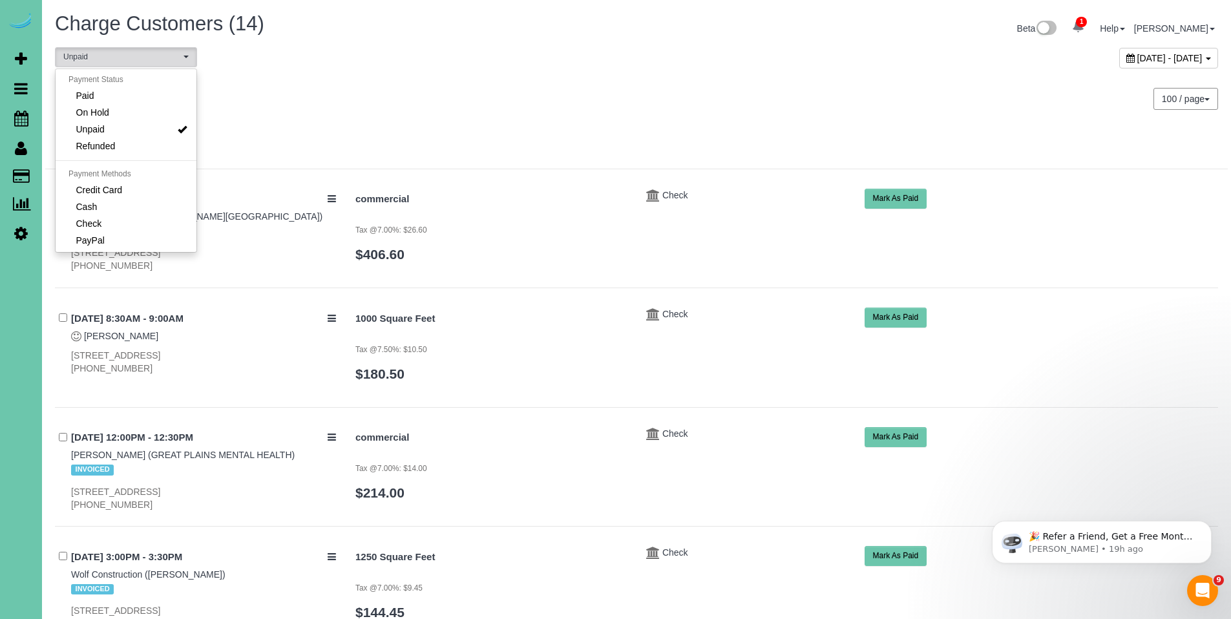
click at [1127, 58] on icon at bounding box center [1131, 58] width 8 height 9
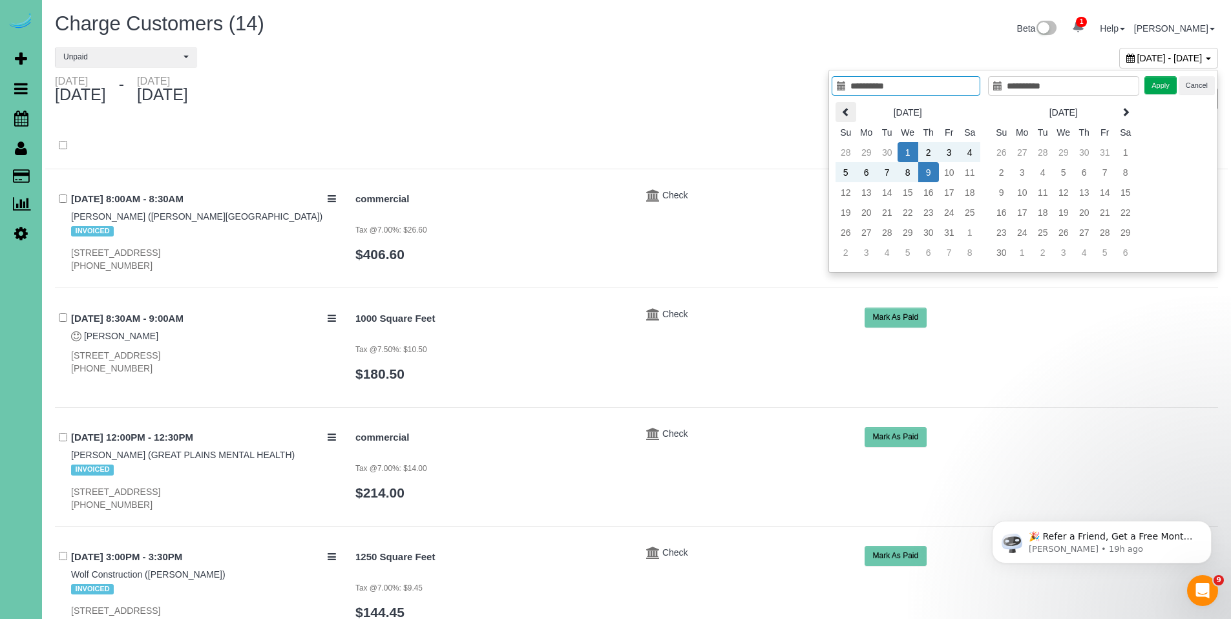
click at [842, 113] on icon at bounding box center [846, 111] width 9 height 9
type input "**********"
click at [867, 155] on td "1" at bounding box center [867, 152] width 21 height 20
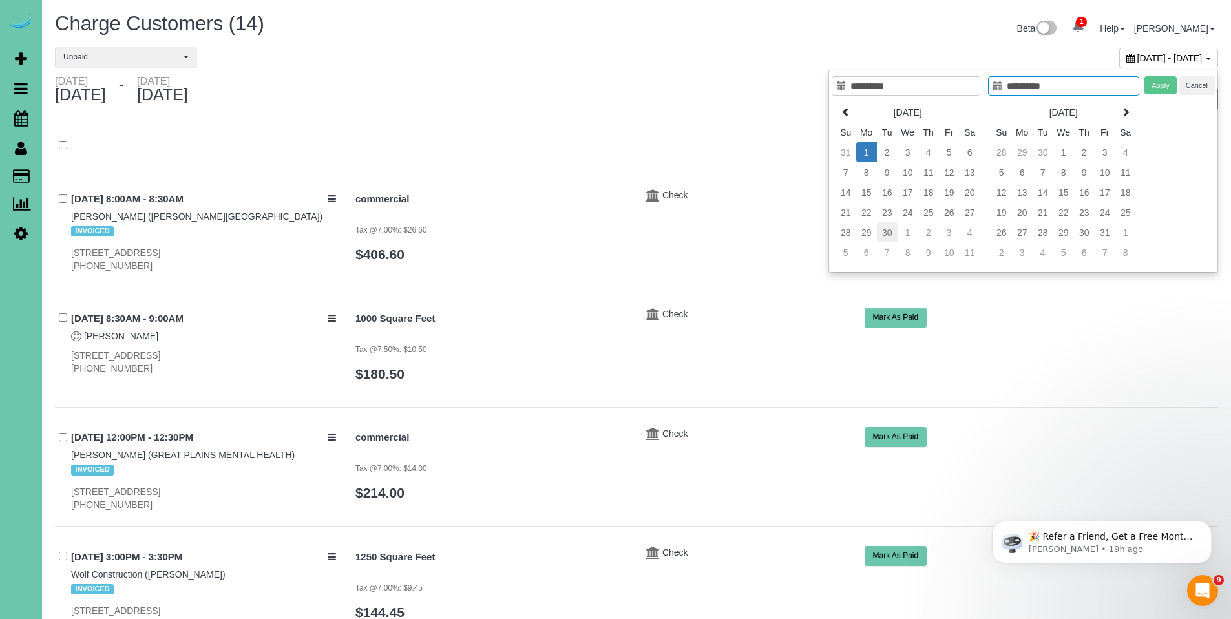
type input "**********"
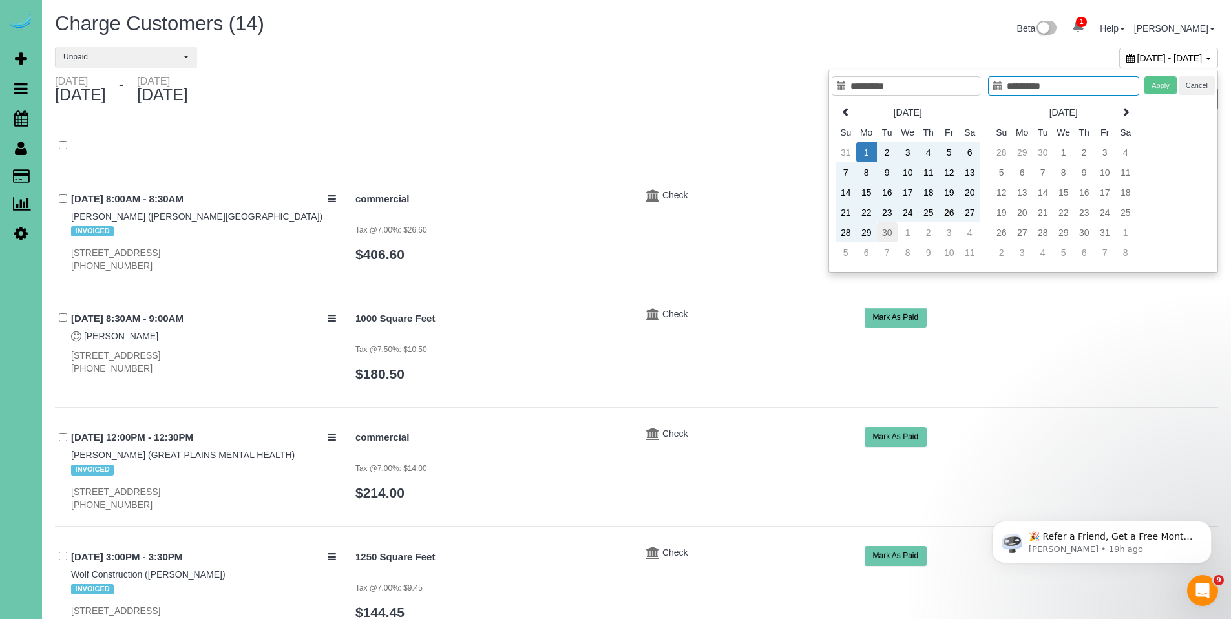
click at [886, 240] on td "30" at bounding box center [887, 232] width 21 height 20
click at [1165, 89] on button "Apply" at bounding box center [1161, 85] width 32 height 19
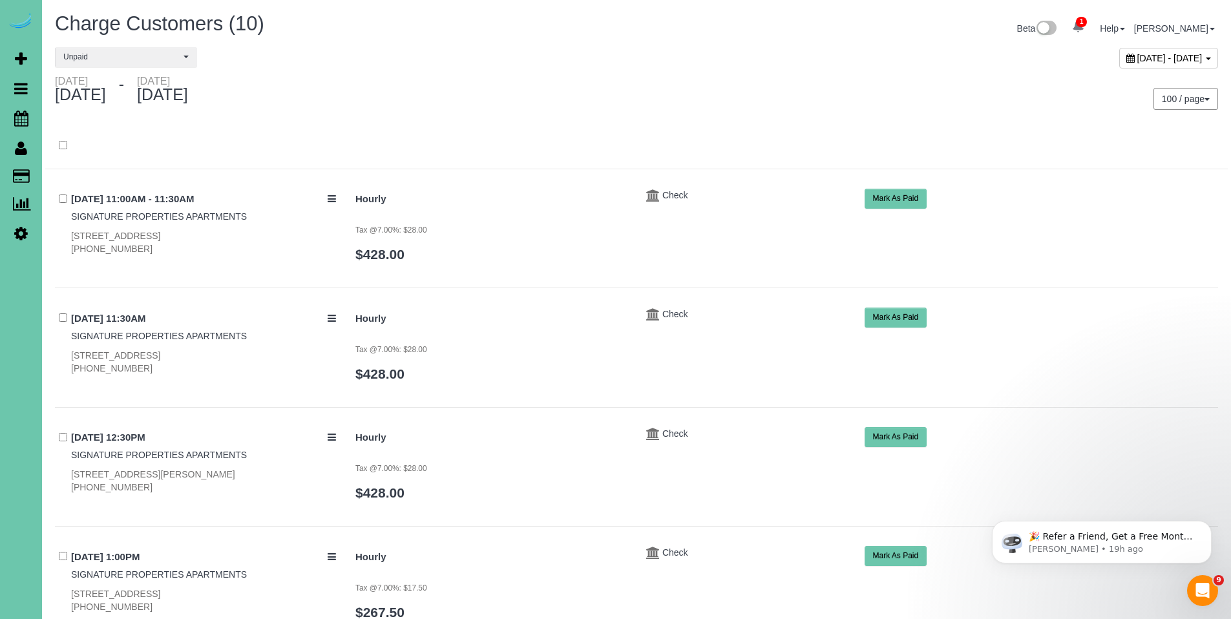
click at [1127, 61] on icon at bounding box center [1131, 58] width 8 height 9
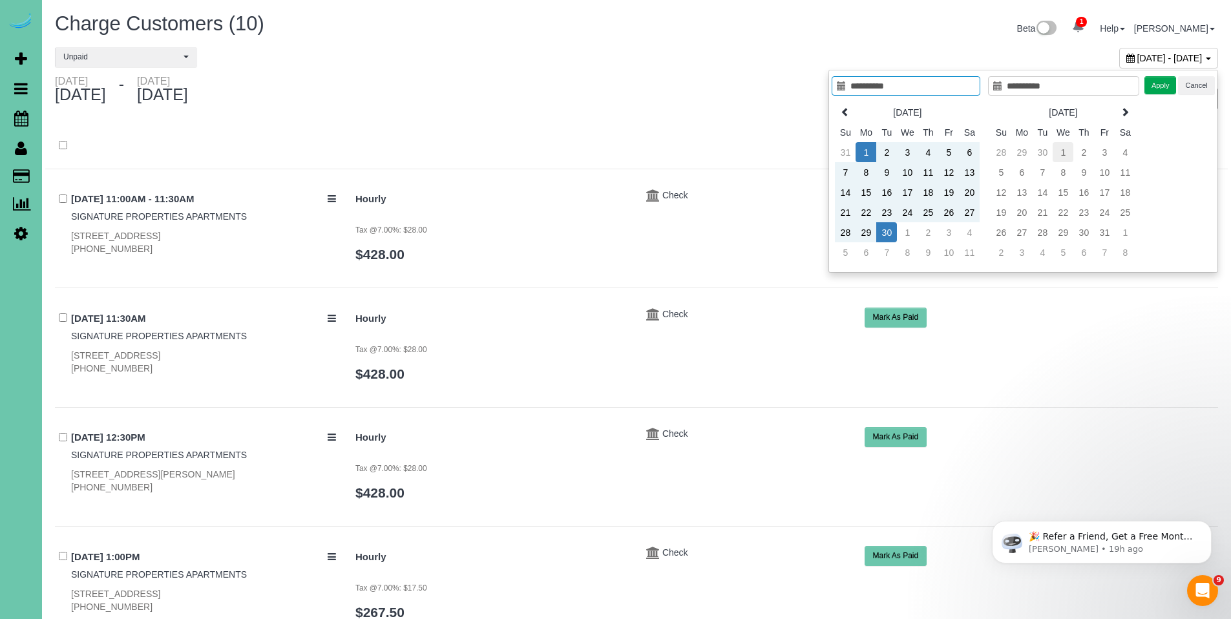
type input "**********"
click at [1063, 153] on td "1" at bounding box center [1063, 152] width 21 height 20
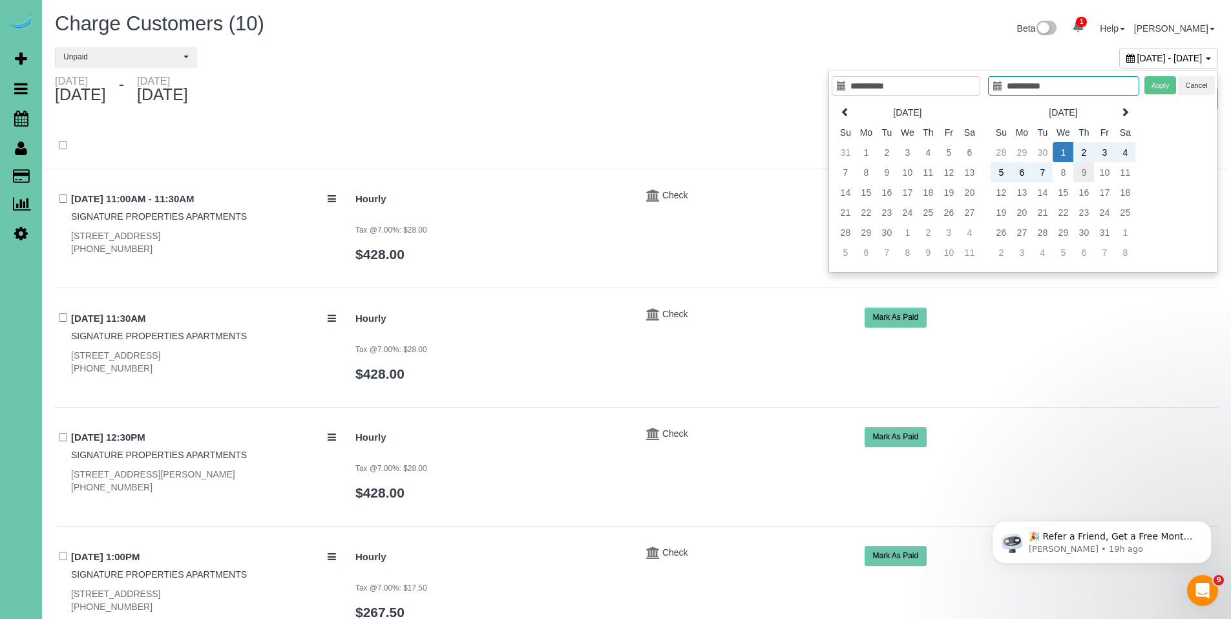
type input "**********"
click at [1080, 175] on td "9" at bounding box center [1084, 172] width 21 height 20
type input "**********"
click at [1176, 86] on div "Apply Cancel" at bounding box center [1180, 85] width 70 height 19
click at [1166, 85] on button "Apply" at bounding box center [1161, 85] width 32 height 19
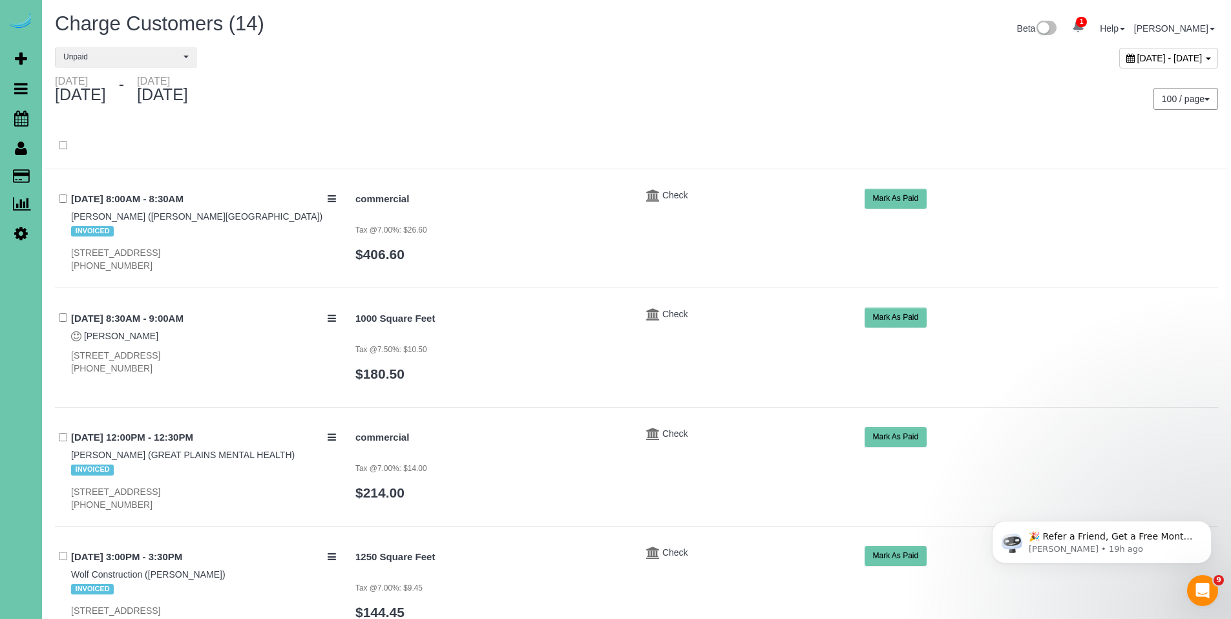
click at [909, 201] on button "Mark As Paid" at bounding box center [896, 199] width 63 height 20
click at [909, 201] on body "1 Beta Your Notifications You have 0 alerts × You have 5 to charge for 10/09/20…" at bounding box center [615, 309] width 1231 height 619
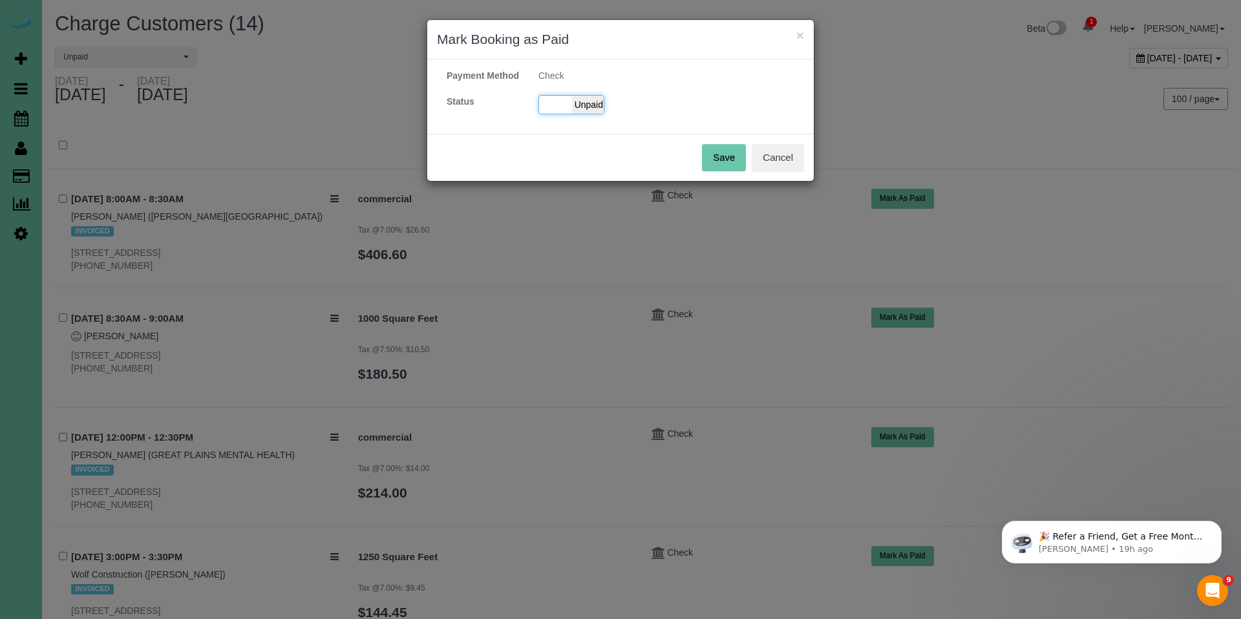
click at [590, 112] on span "Unpaid" at bounding box center [588, 105] width 32 height 18
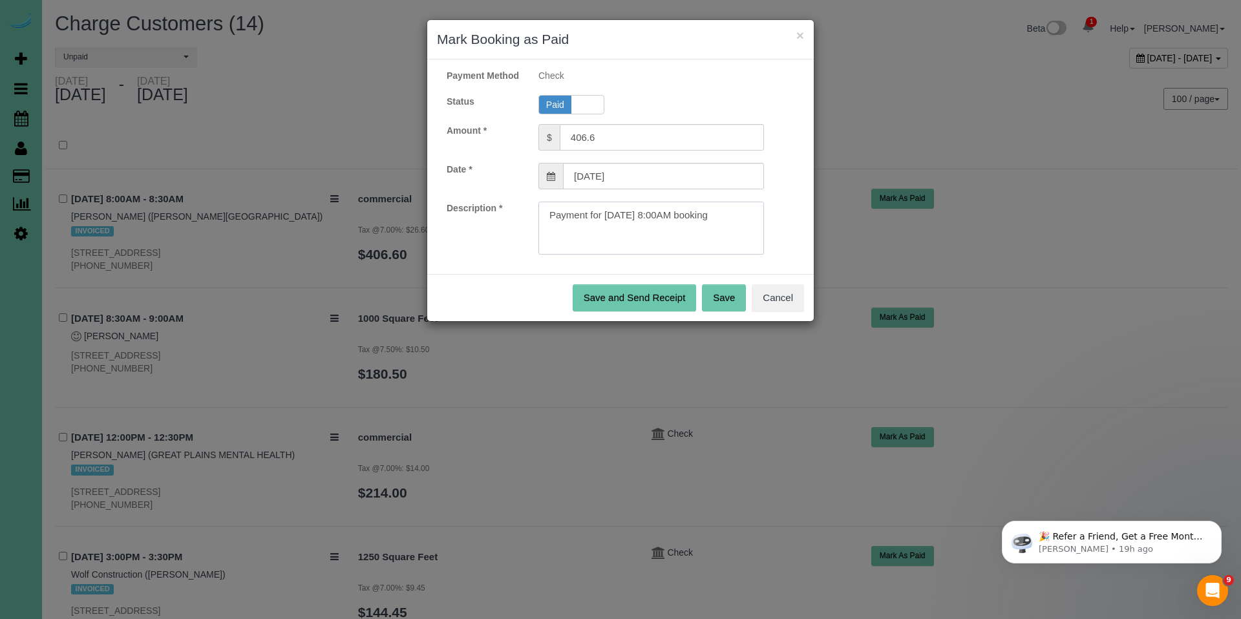
click at [736, 228] on textarea at bounding box center [651, 228] width 226 height 53
paste textarea "Invoice#3997, Ck#378 for $2033.00."
type textarea "Payment for 10/01/2025 8:00AM booking. Invoice#3997, Ck#378 for $2033.00."
click at [718, 312] on button "Save" at bounding box center [724, 297] width 44 height 27
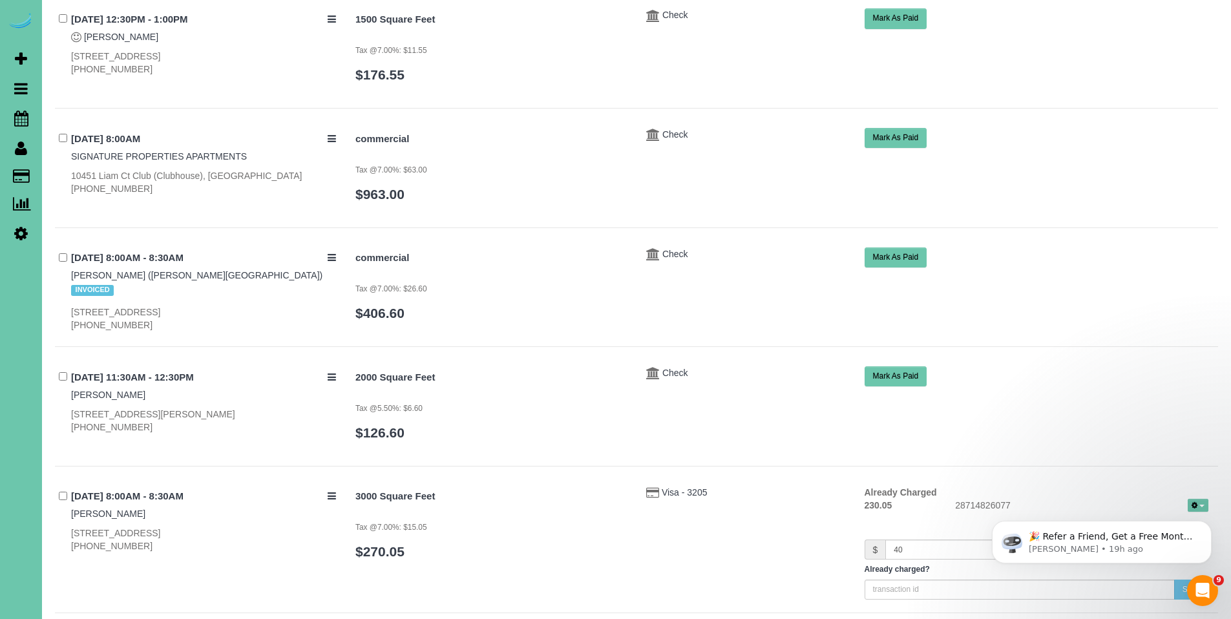
scroll to position [918, 0]
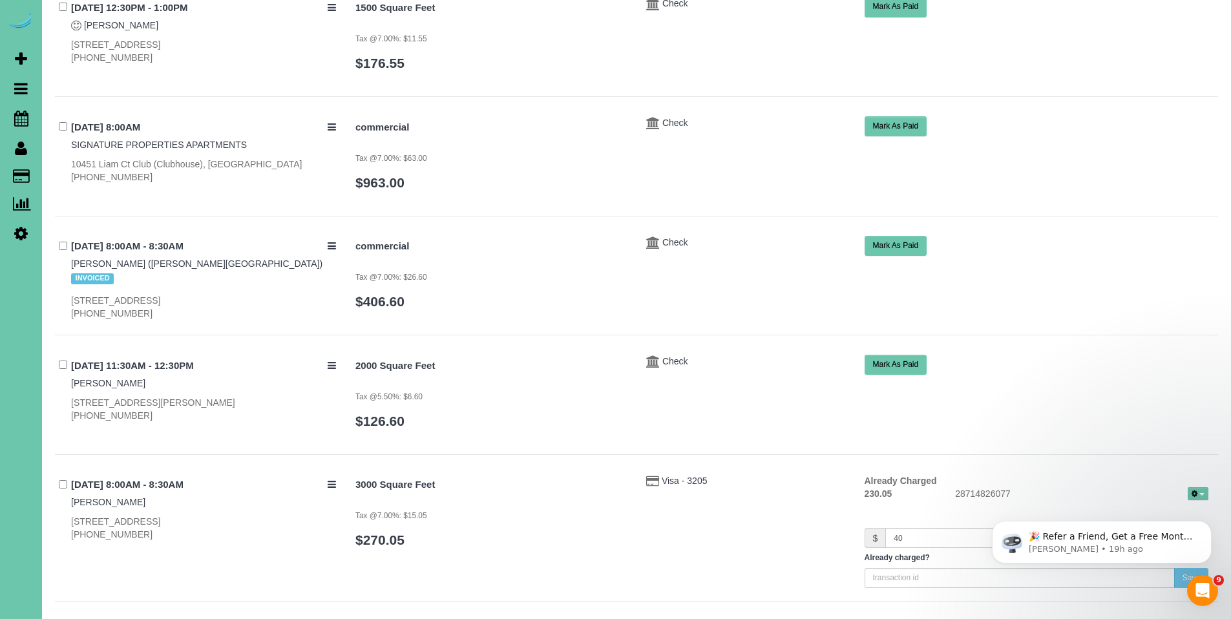
click at [899, 242] on button "Mark As Paid" at bounding box center [896, 246] width 63 height 20
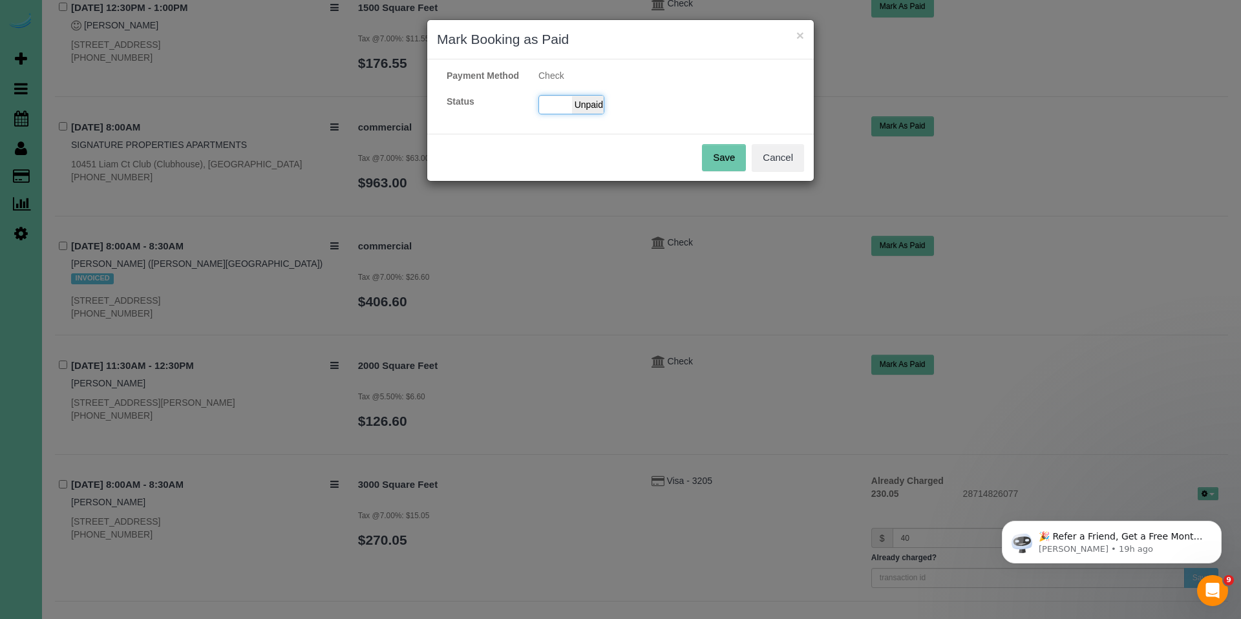
click at [586, 113] on span "Unpaid" at bounding box center [588, 105] width 32 height 18
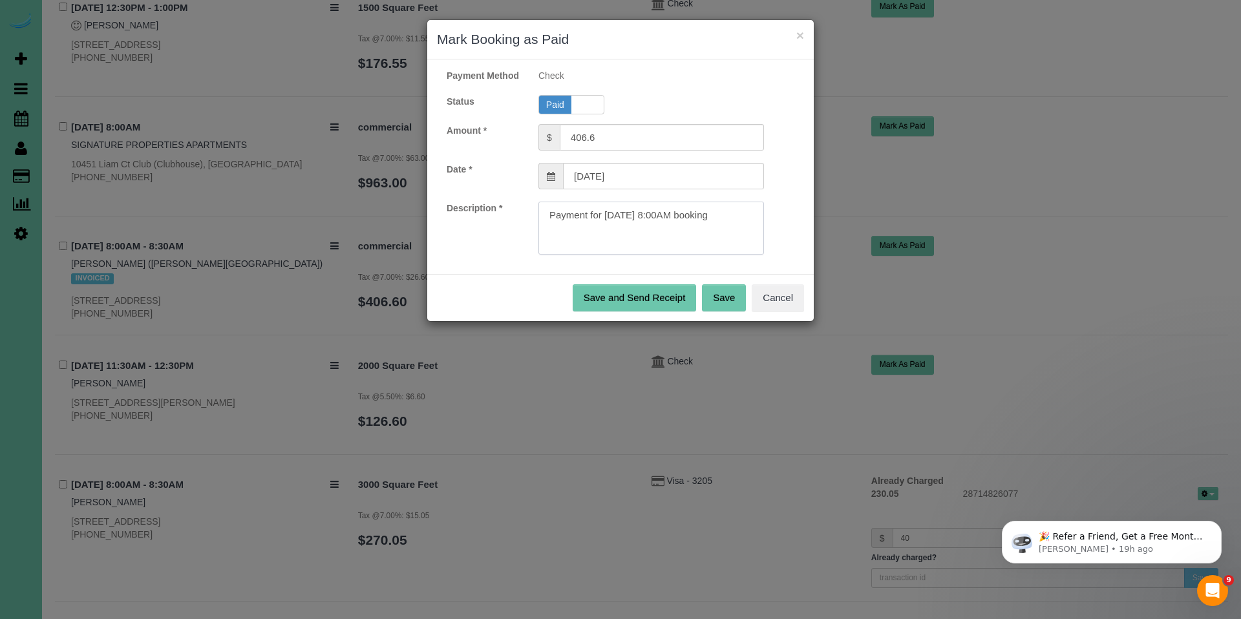
click at [746, 232] on textarea at bounding box center [651, 228] width 226 height 53
paste textarea "Invoice#3997, Ck#378 for $2033.00."
type textarea "Payment for 10/08/2025 8:00AM booking. Invoice#3997, Ck#378 for $2033.00."
click at [736, 312] on button "Save" at bounding box center [724, 297] width 44 height 27
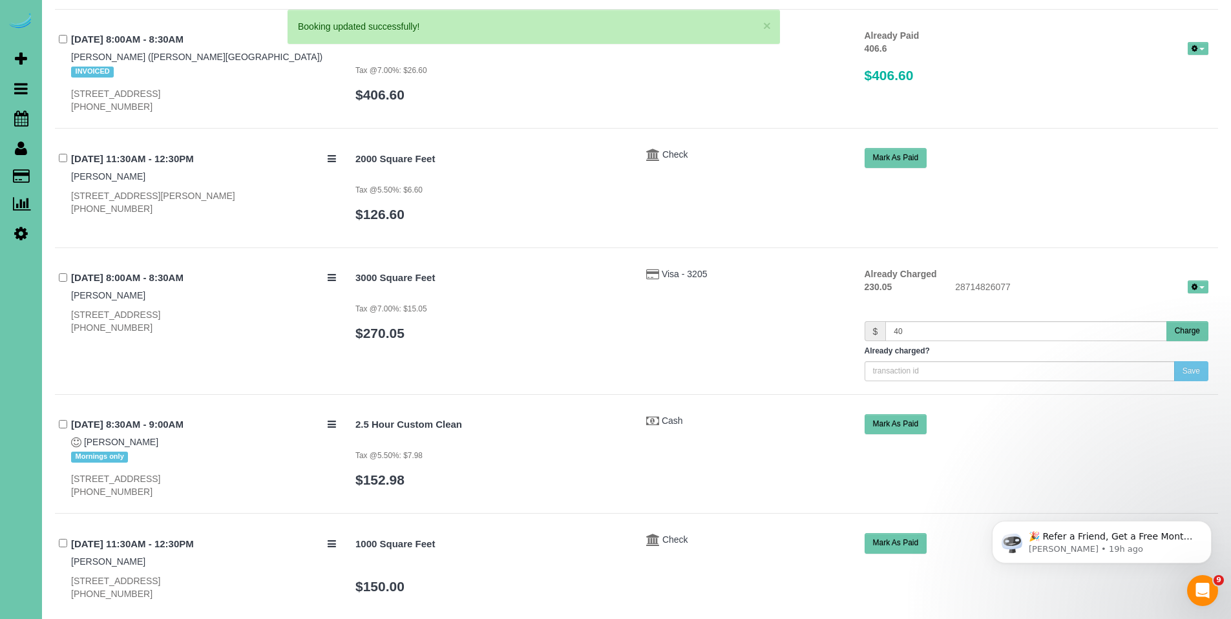
scroll to position [1125, 0]
click at [1193, 321] on button "Charge" at bounding box center [1188, 331] width 42 height 20
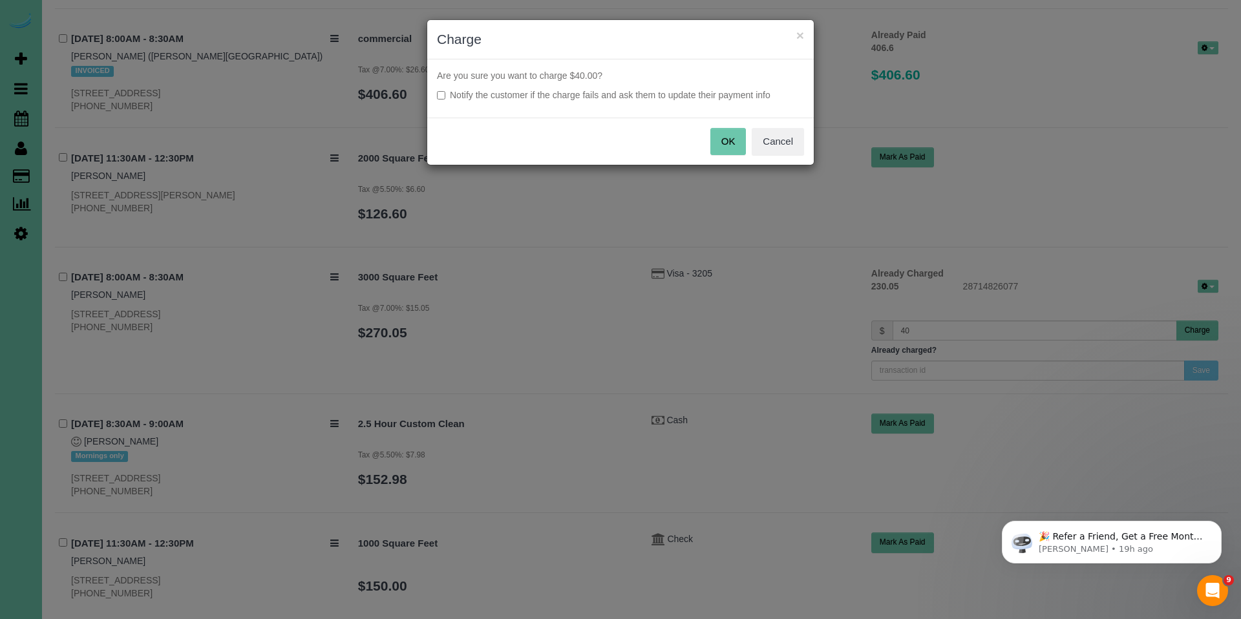
click at [730, 142] on button "OK" at bounding box center [728, 141] width 36 height 27
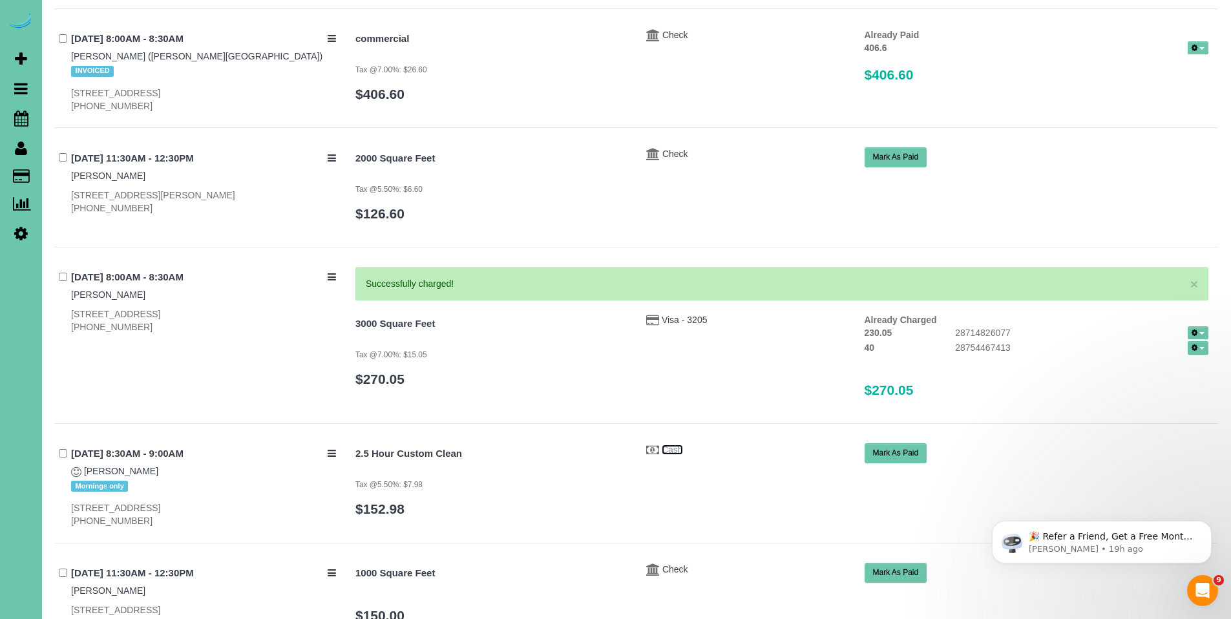
click at [675, 443] on div "2.5 Hour Custom Clean Tax @5.50%: $7.98 $152.98 Cash Mark As Paid" at bounding box center [782, 486] width 873 height 87
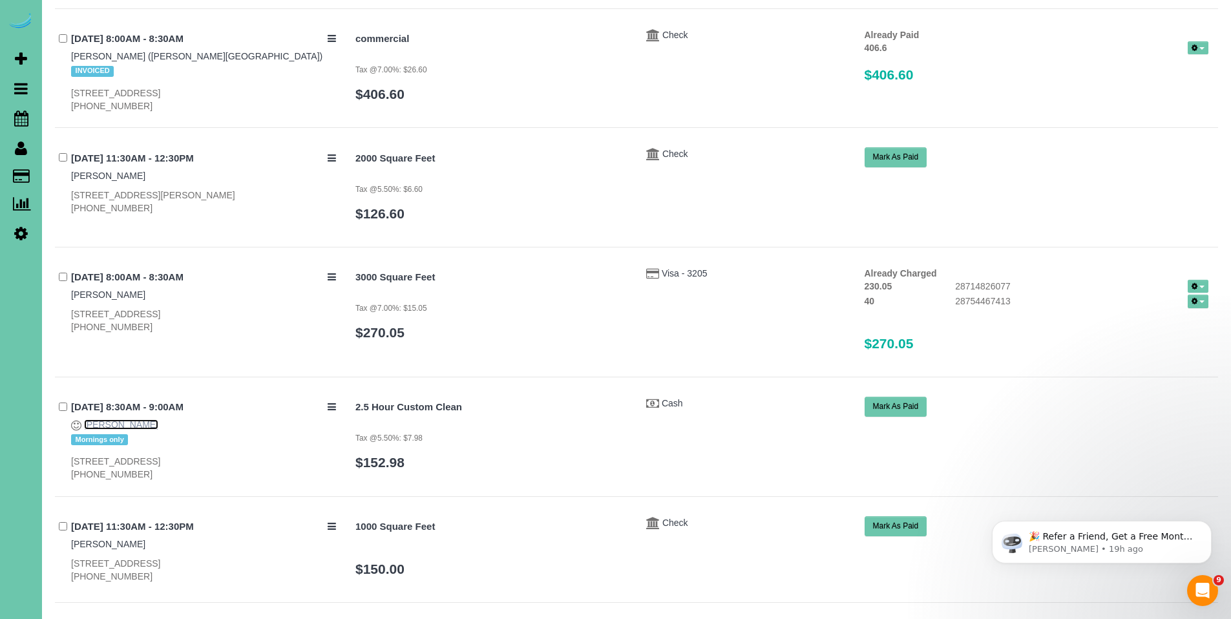
click at [89, 420] on link "Mary Kovar" at bounding box center [121, 425] width 74 height 10
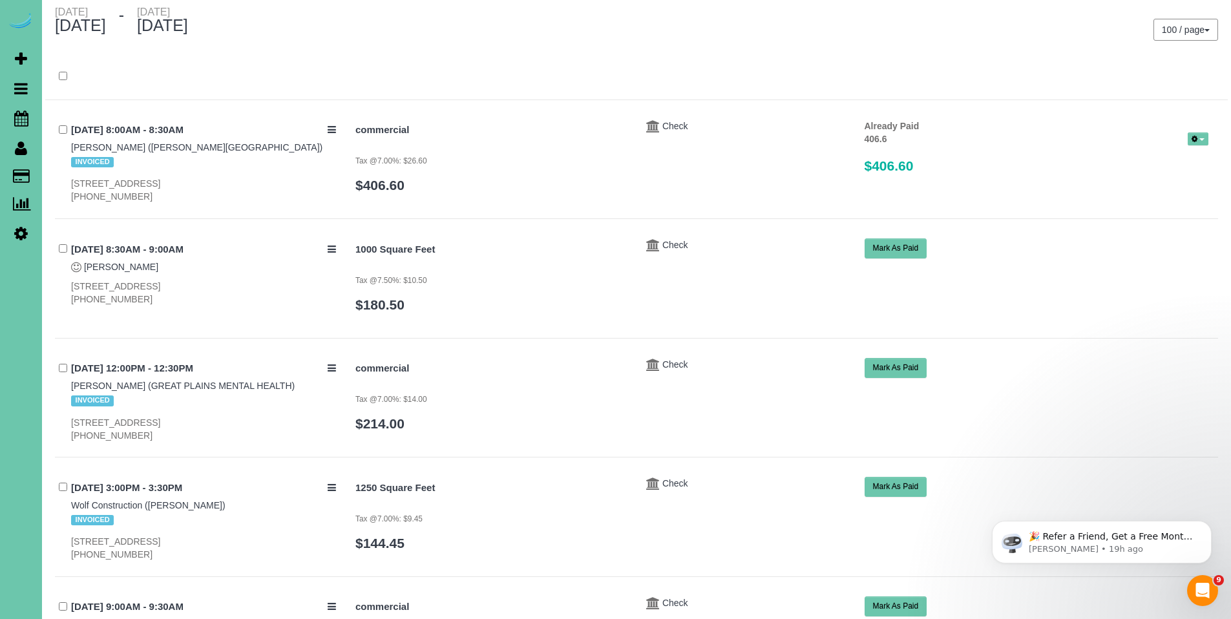
scroll to position [0, 0]
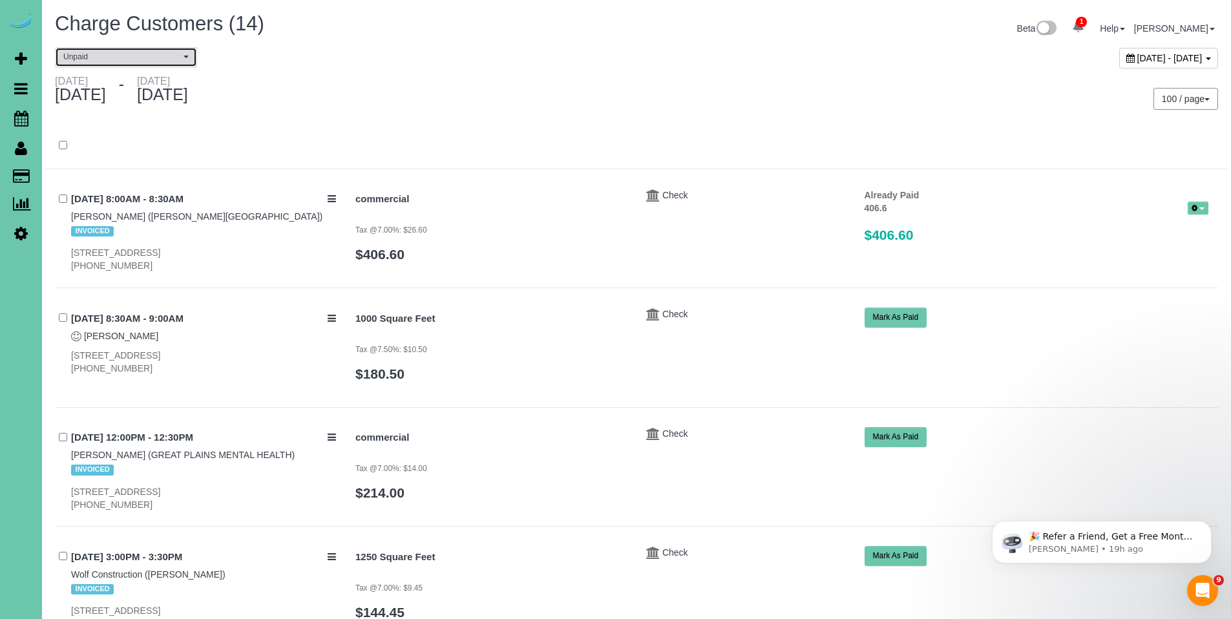
click at [133, 63] on button "Unpaid" at bounding box center [126, 57] width 142 height 20
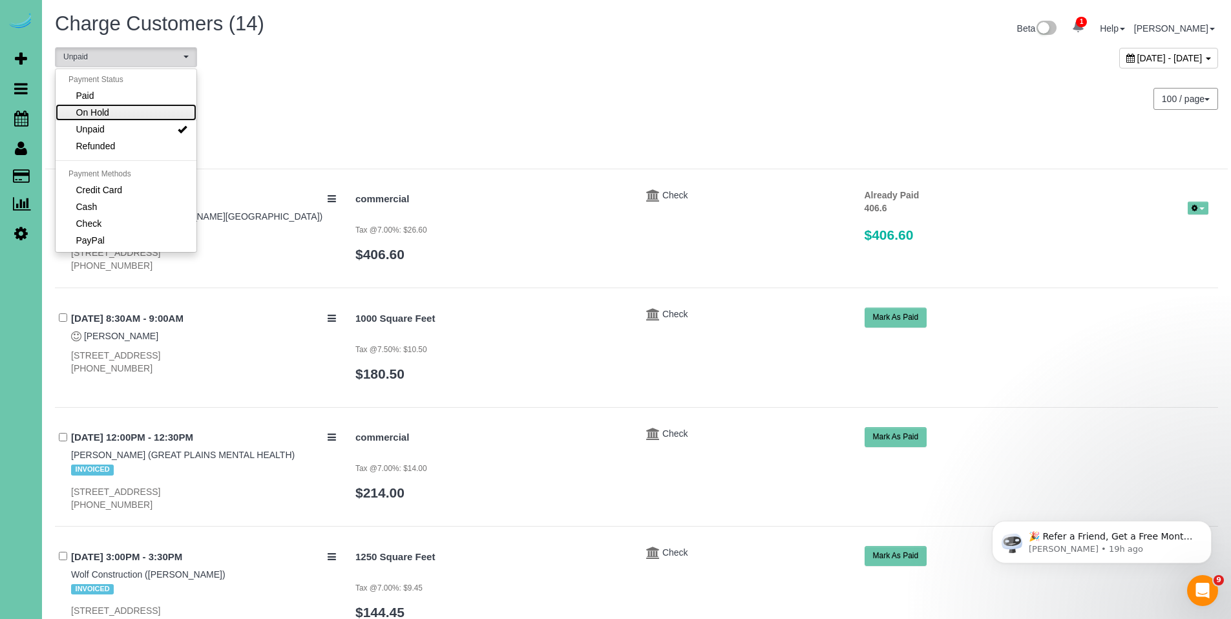
click at [111, 116] on link "On Hold" at bounding box center [126, 112] width 141 height 17
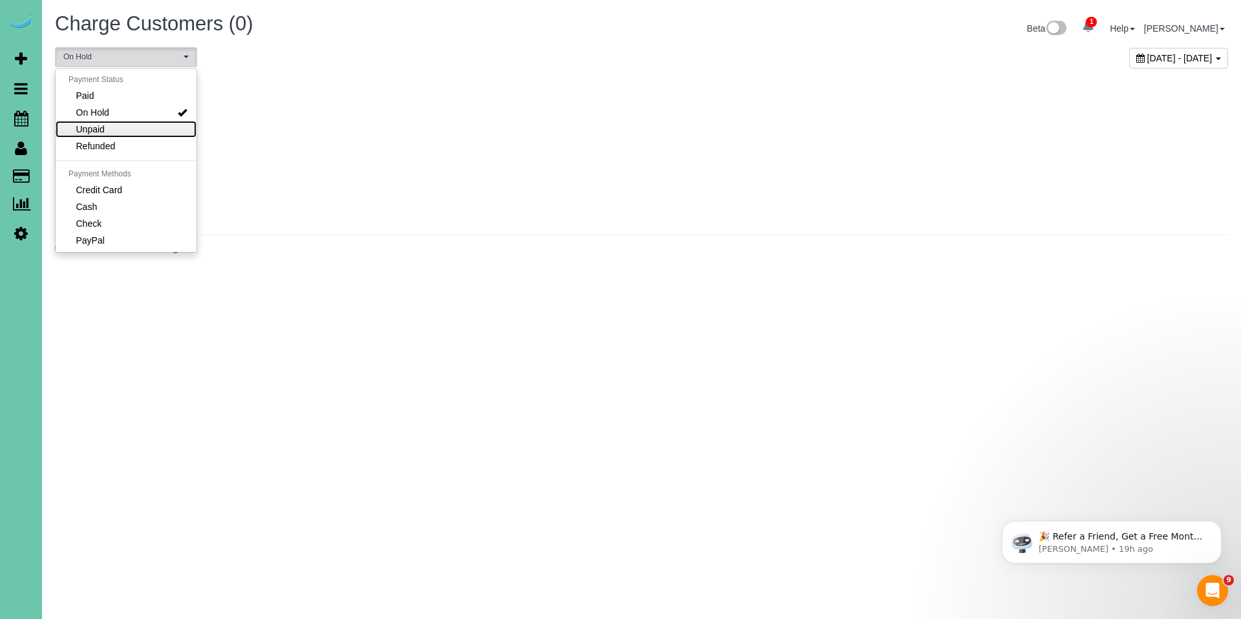
click at [111, 133] on link "Unpaid" at bounding box center [126, 129] width 141 height 17
select select "******"
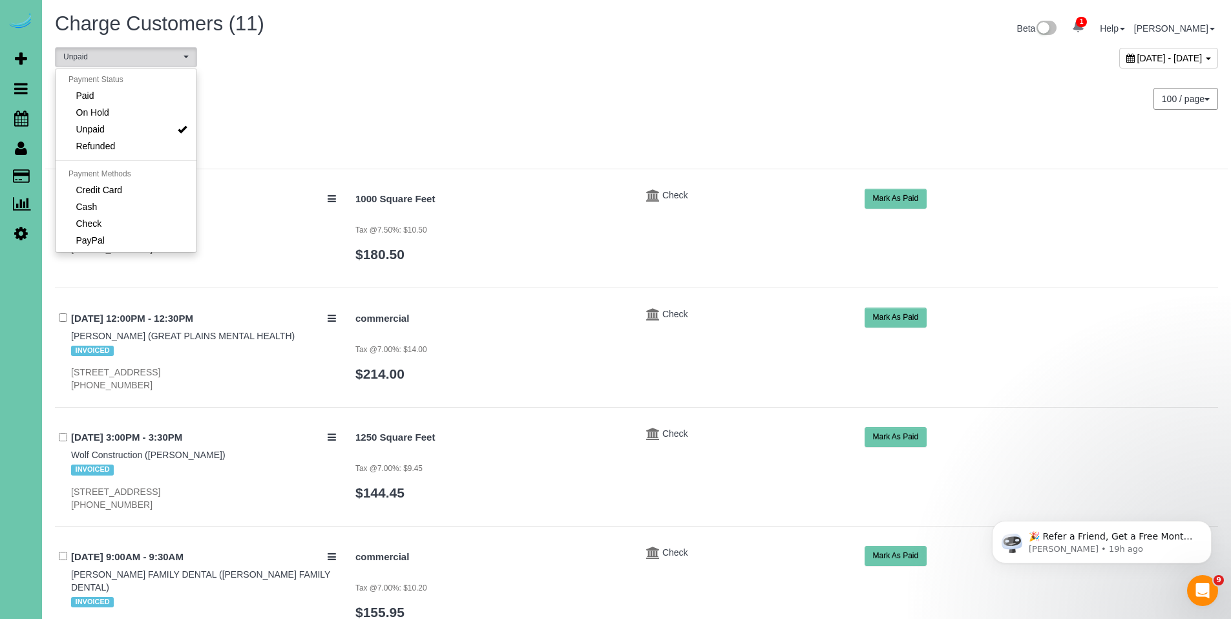
click at [671, 56] on div "October 01, 2025 - October 09, 2025" at bounding box center [933, 61] width 592 height 28
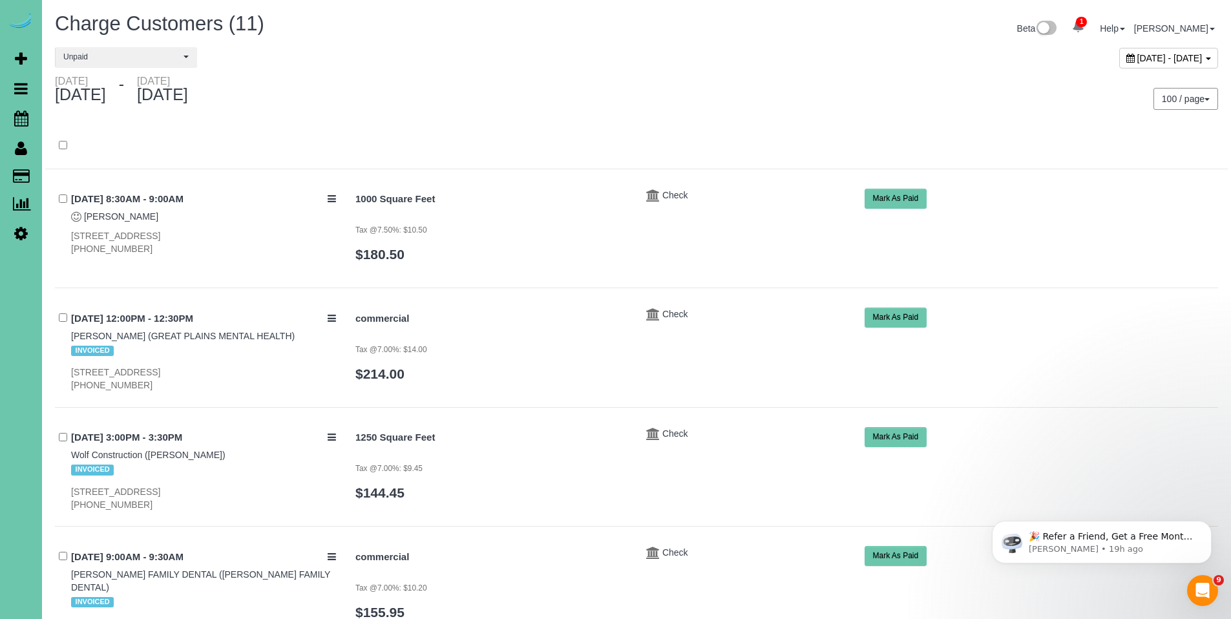
scroll to position [25, 0]
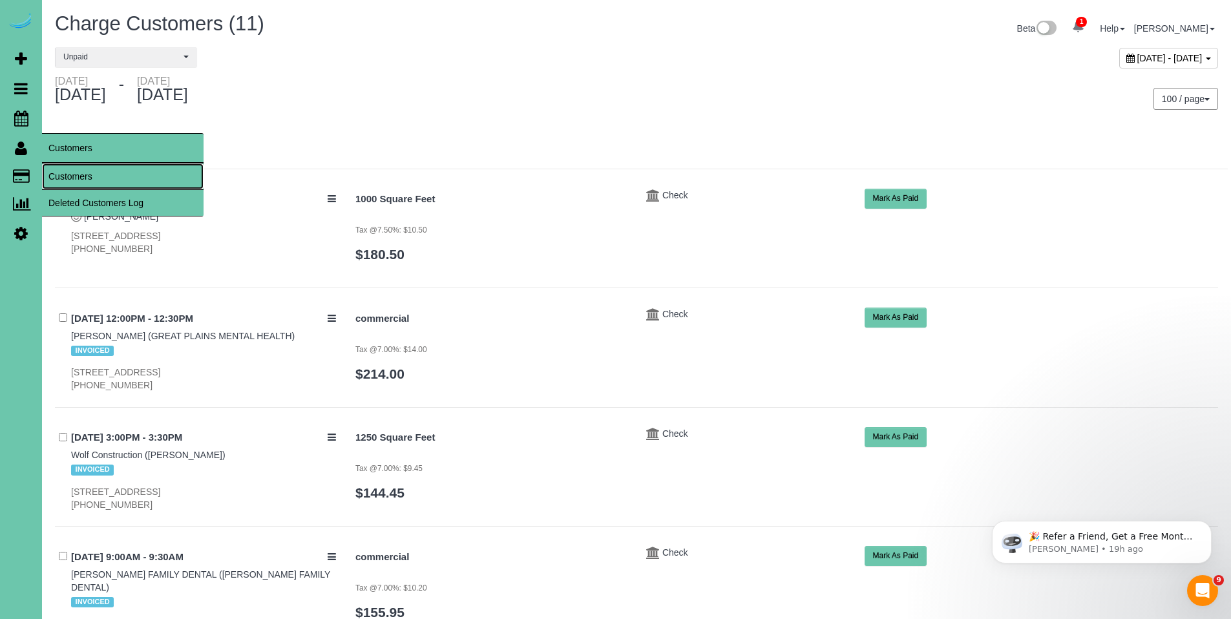
click at [81, 173] on link "Customers" at bounding box center [123, 177] width 162 height 26
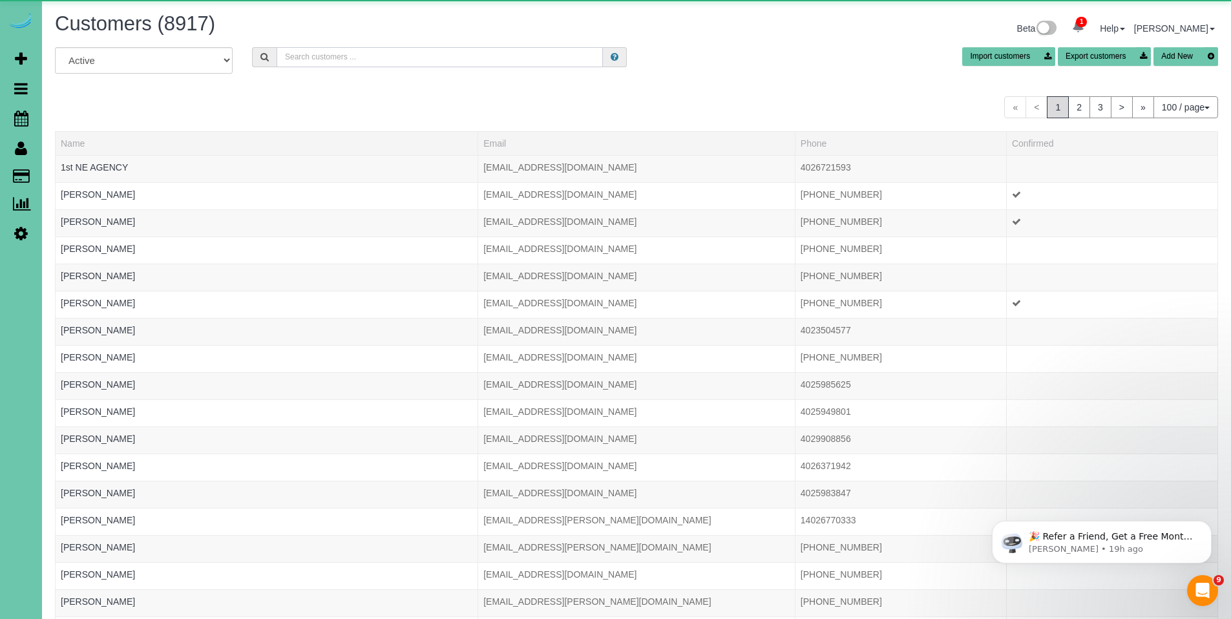
click at [387, 55] on input "text" at bounding box center [440, 57] width 326 height 20
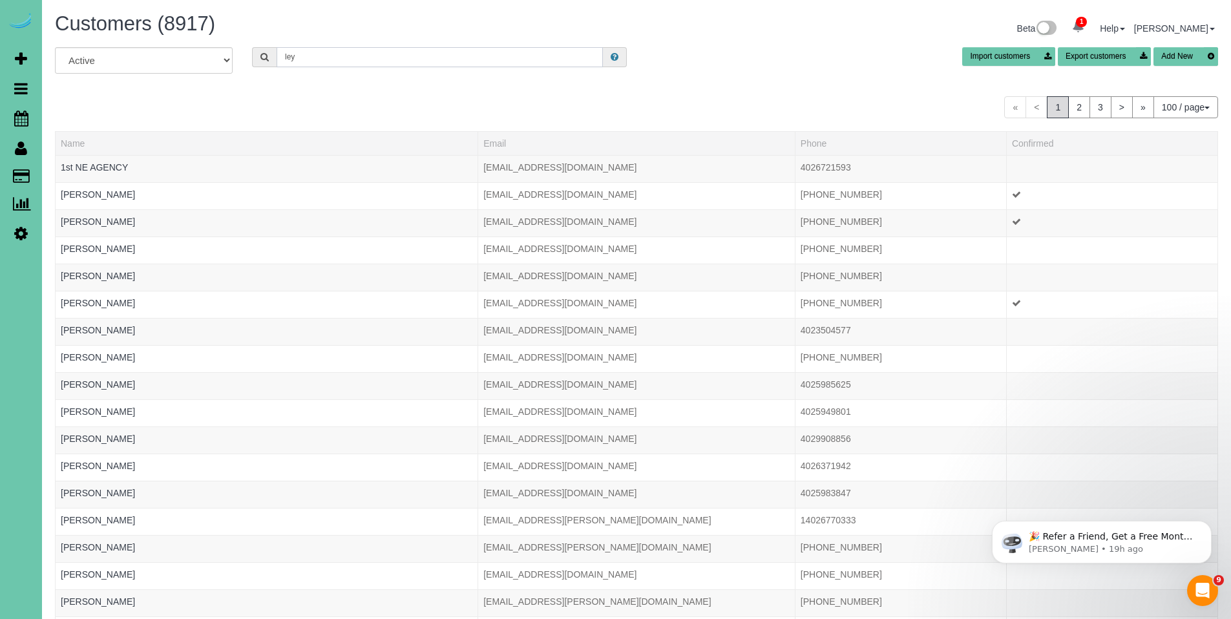
type input "Leypold"
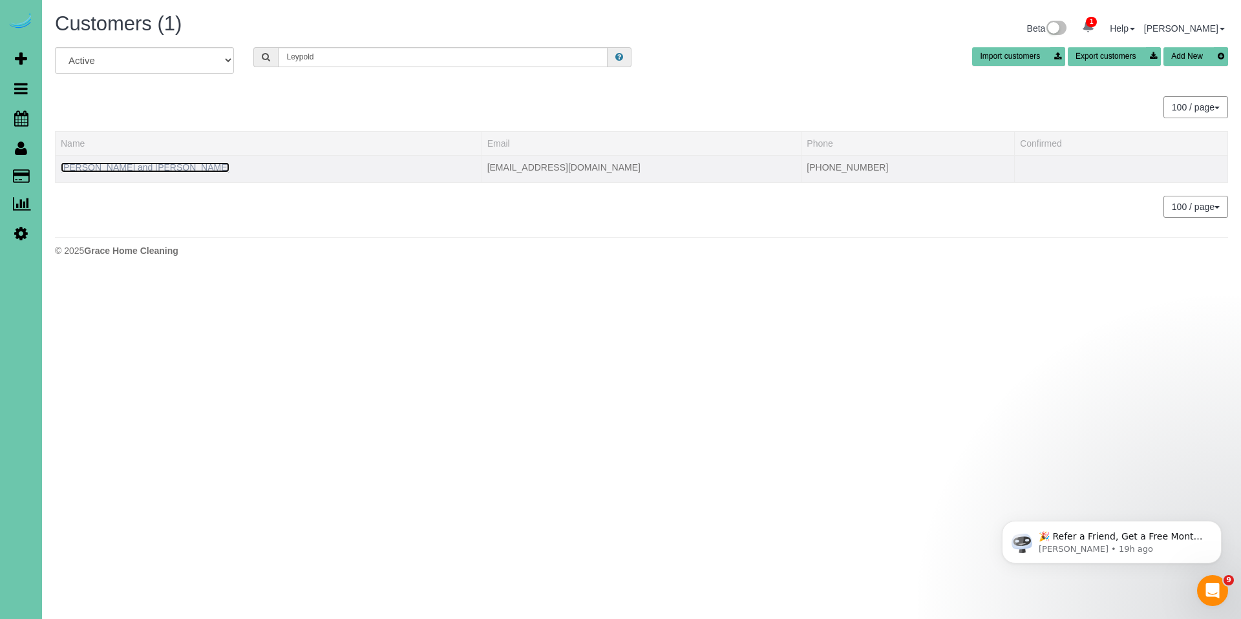
click at [104, 162] on link "Nancy and Doug Leypoldt" at bounding box center [145, 167] width 169 height 10
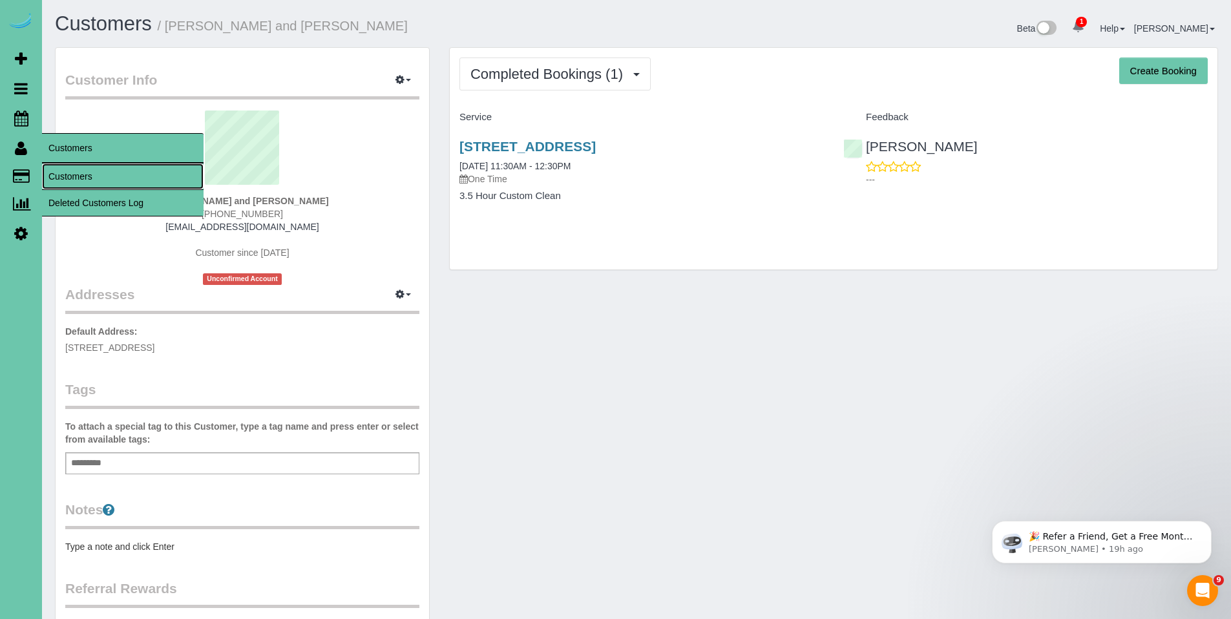
click at [74, 172] on link "Customers" at bounding box center [123, 177] width 162 height 26
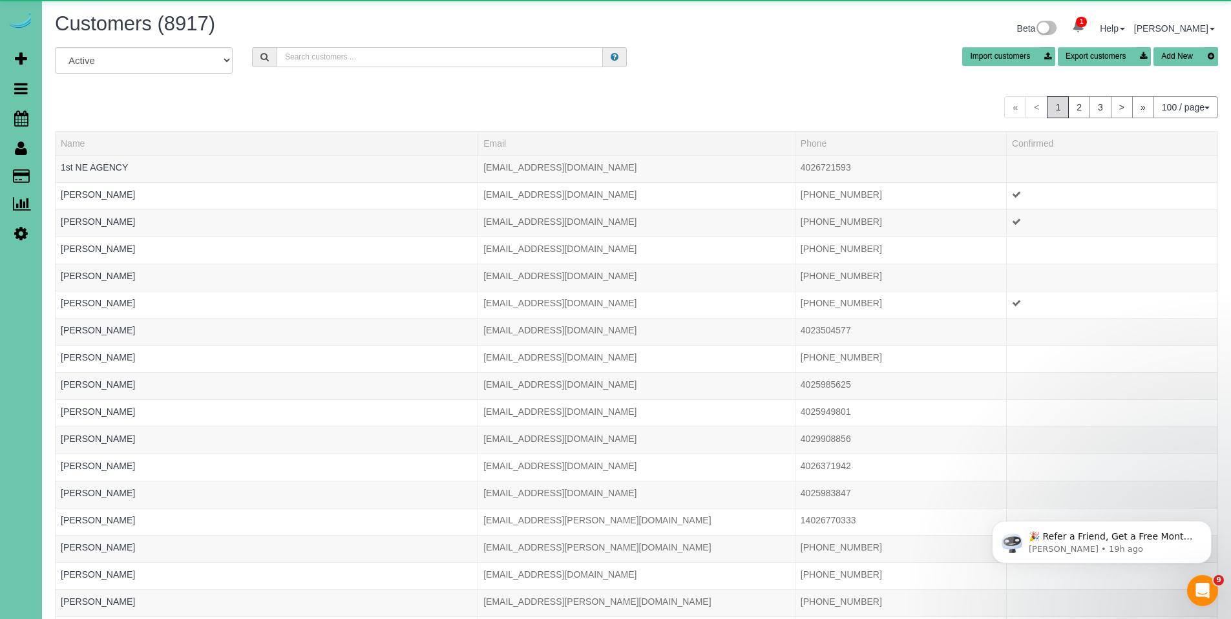
click at [403, 55] on input "text" at bounding box center [440, 57] width 326 height 20
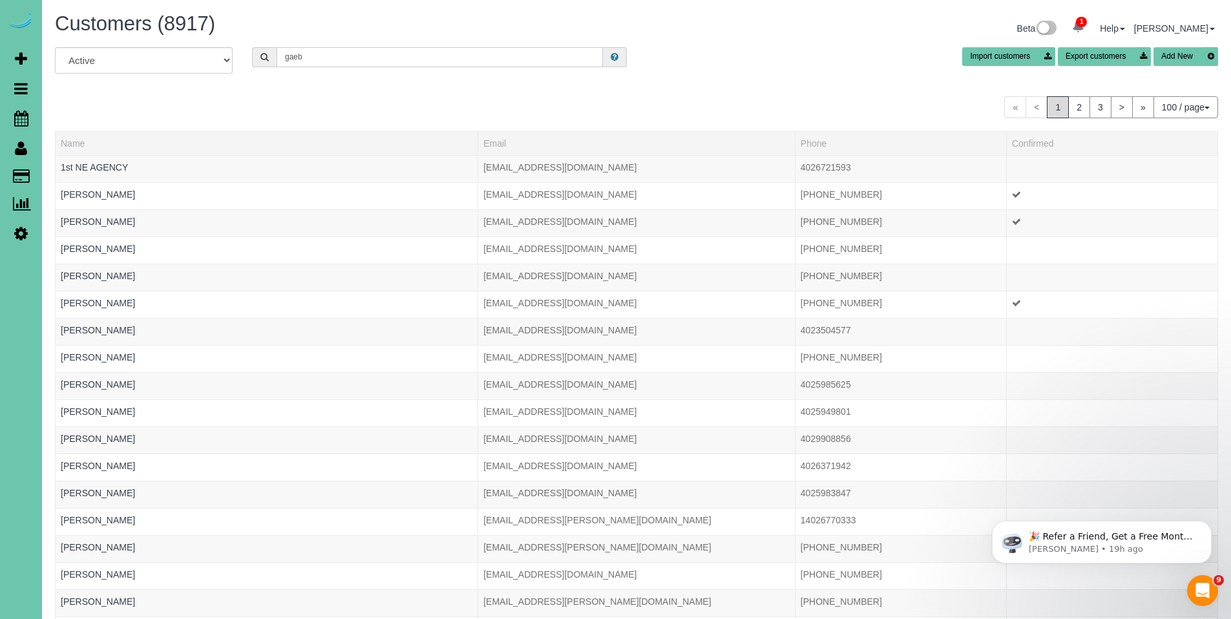
type input "gaebler"
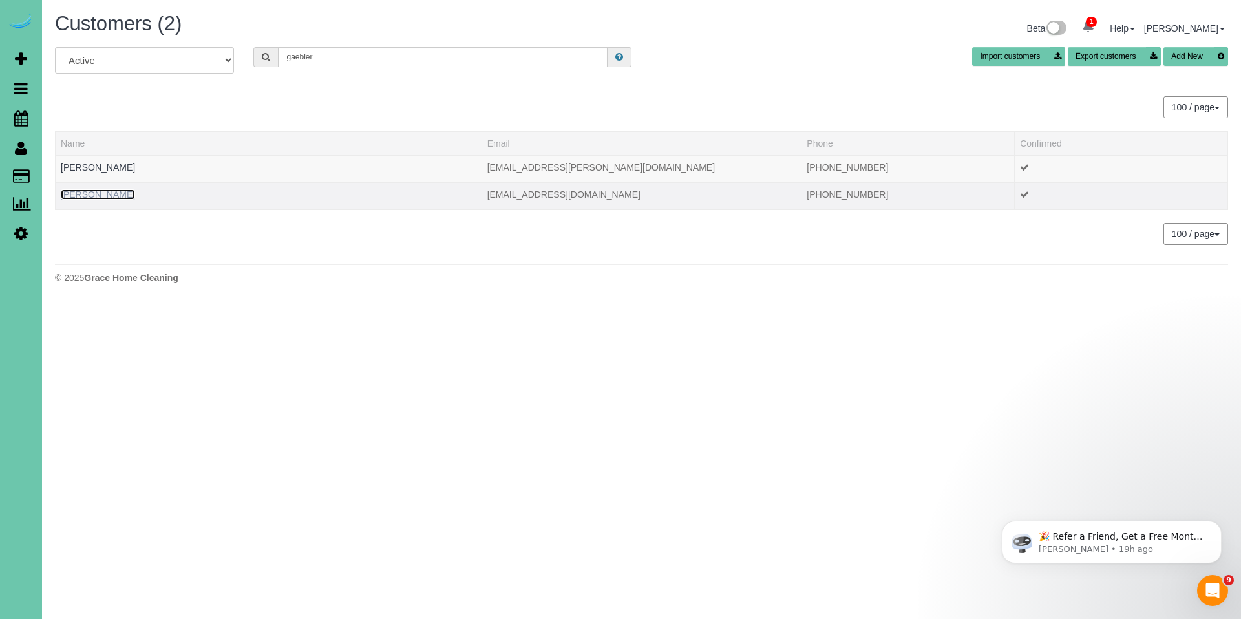
click at [93, 194] on link "Julia Gaebler" at bounding box center [98, 194] width 74 height 10
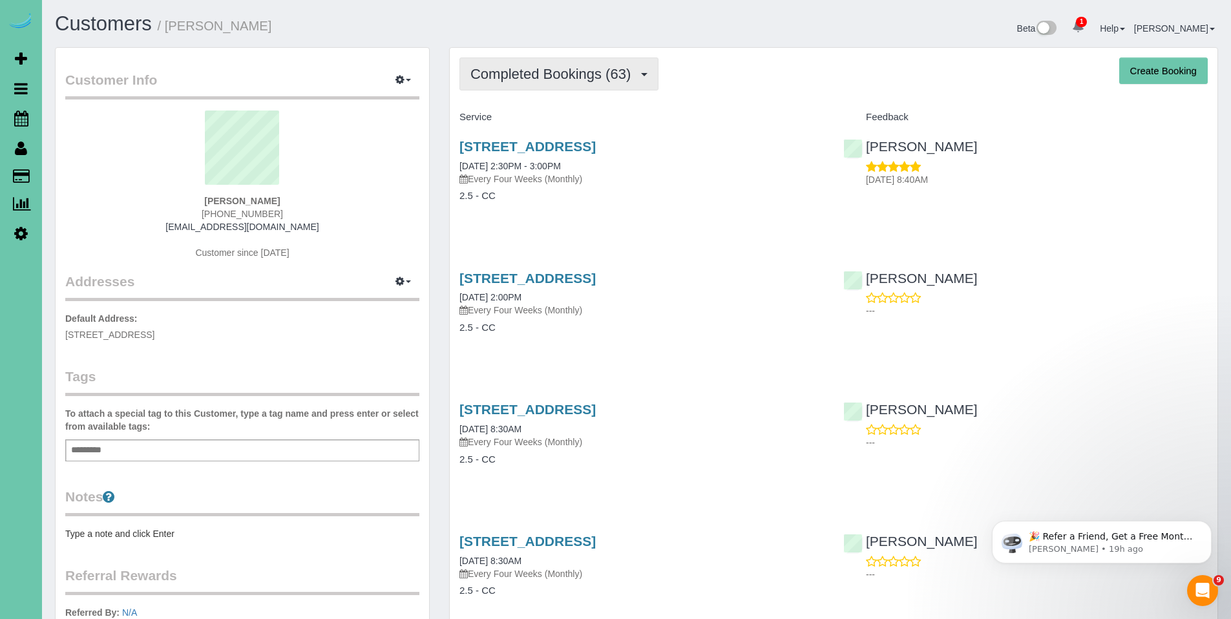
click at [531, 89] on button "Completed Bookings (63)" at bounding box center [559, 74] width 199 height 33
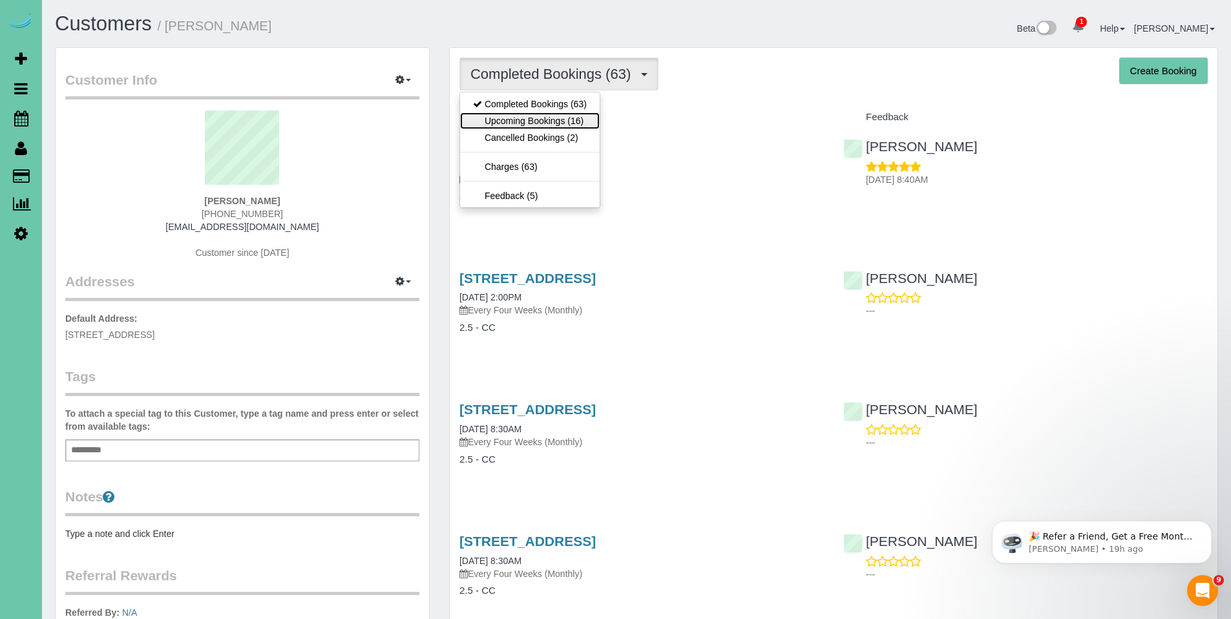
click at [530, 126] on link "Upcoming Bookings (16)" at bounding box center [530, 120] width 140 height 17
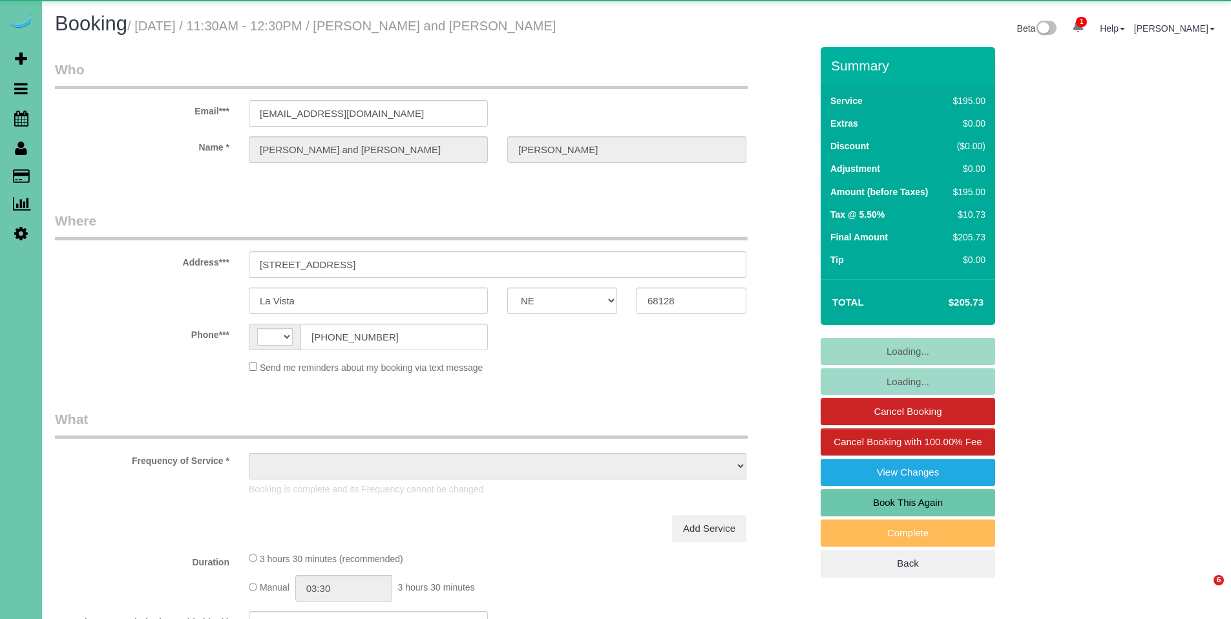
select select "NE"
select select "string:[GEOGRAPHIC_DATA]"
select select "object:738"
select select "string:fspay-774d14c5-6dee-46a5-be28-fba97c5a3f32"
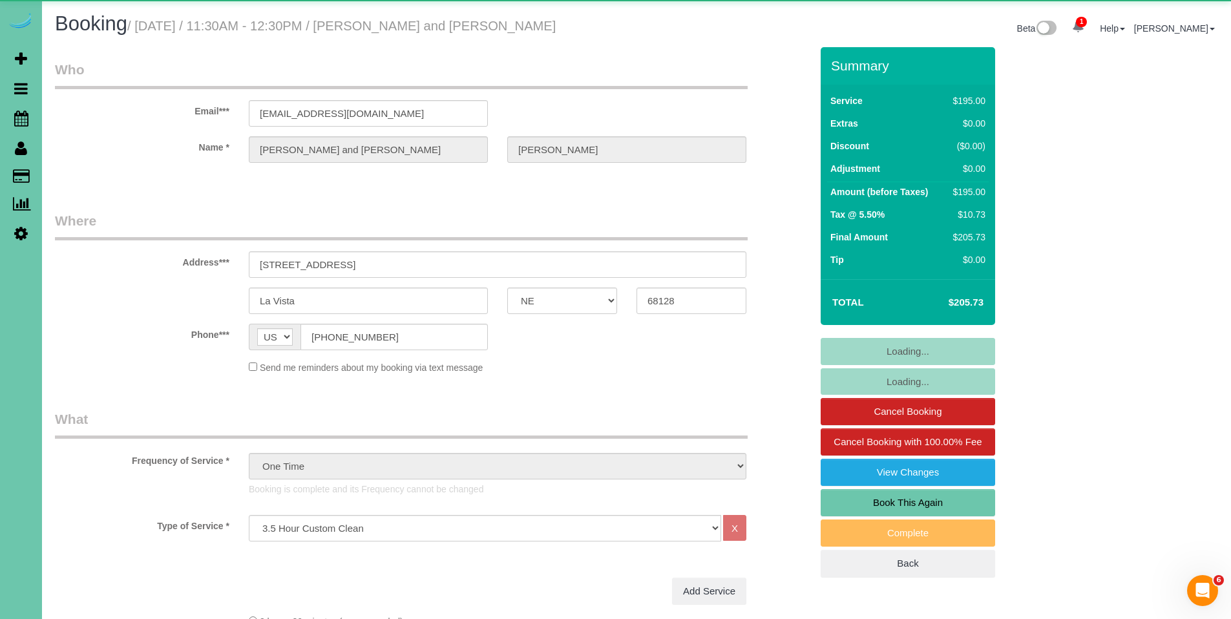
select select "object:757"
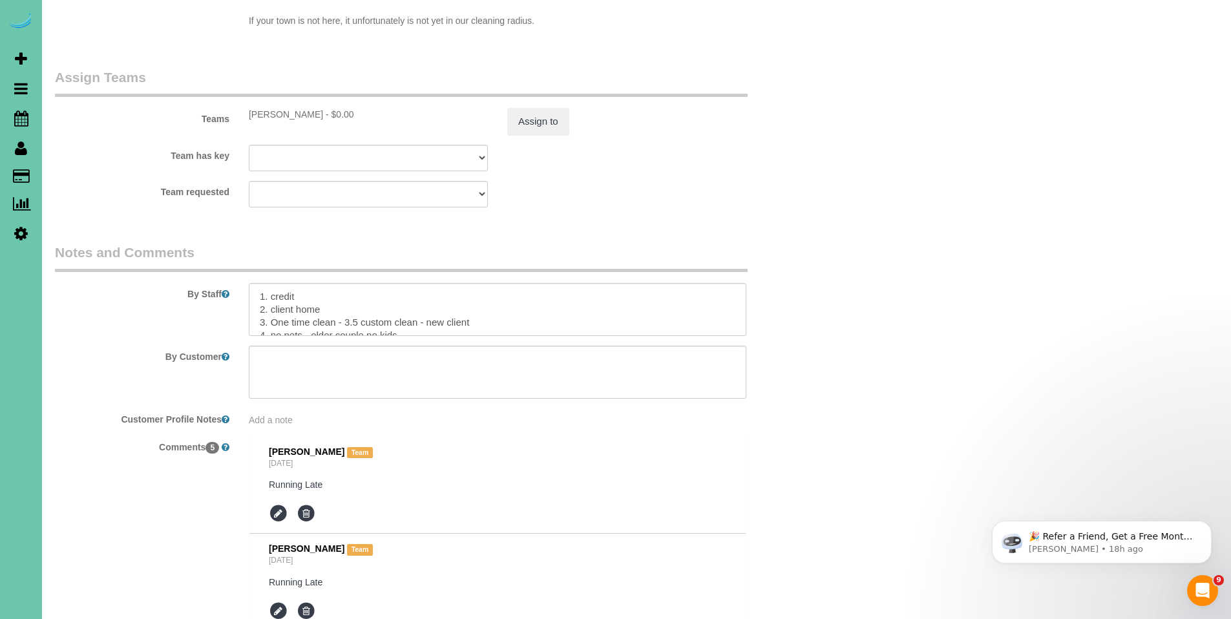
scroll to position [1361, 0]
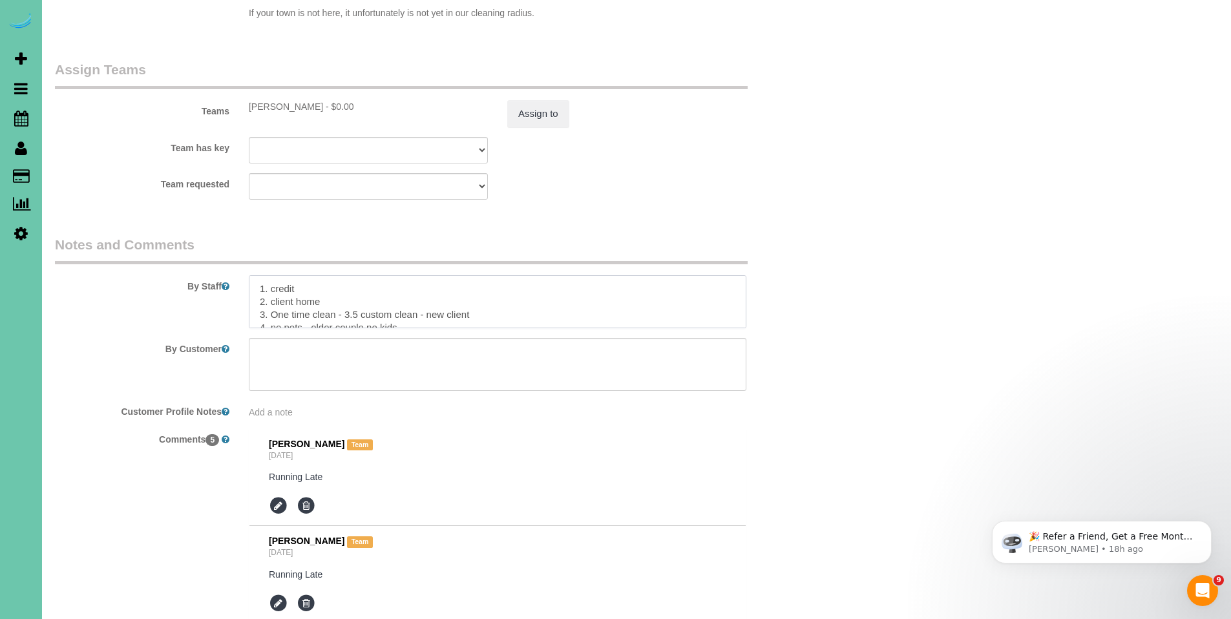
click at [636, 285] on textarea at bounding box center [498, 301] width 498 height 53
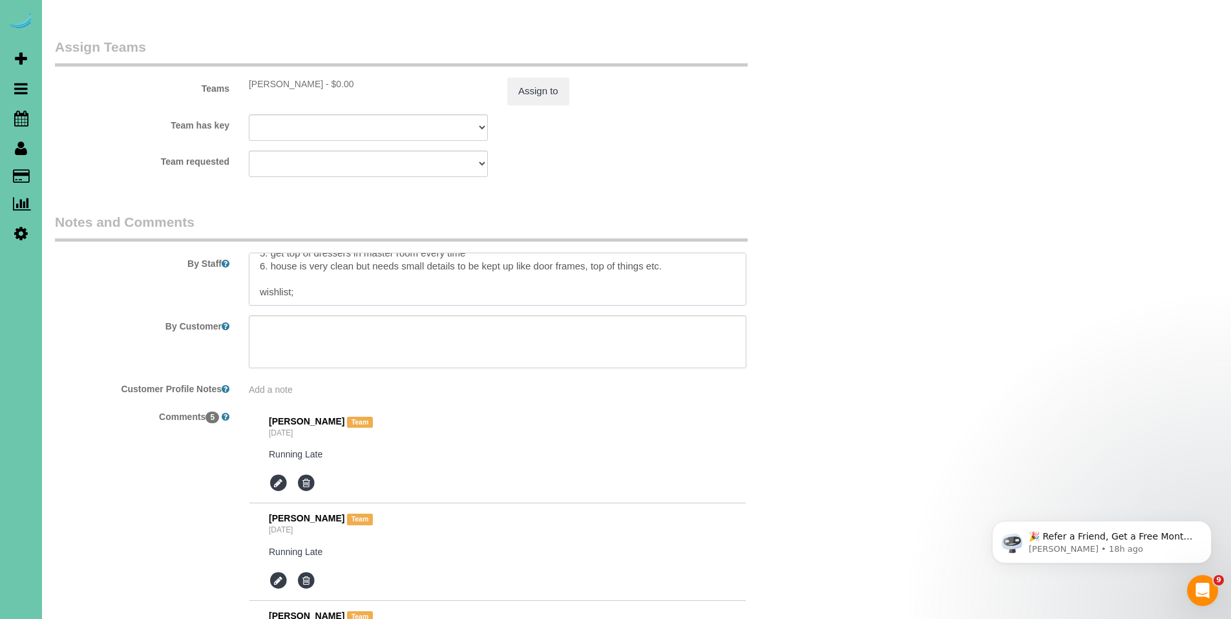
scroll to position [1387, 0]
click at [389, 265] on textarea at bounding box center [498, 276] width 498 height 53
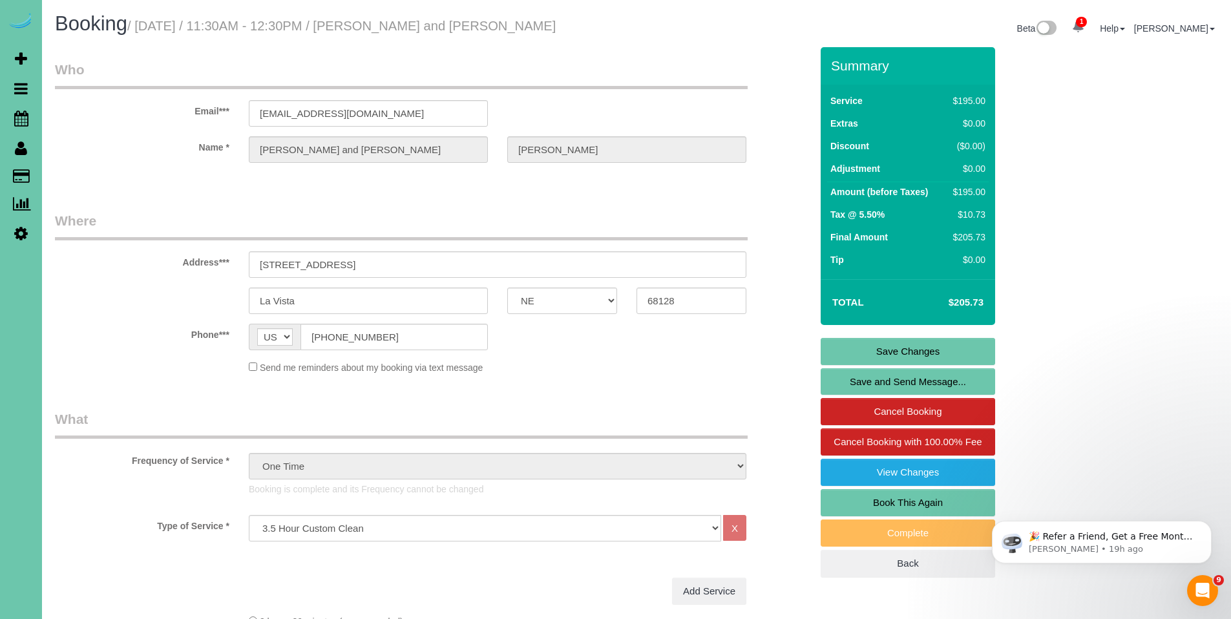
scroll to position [65, 0]
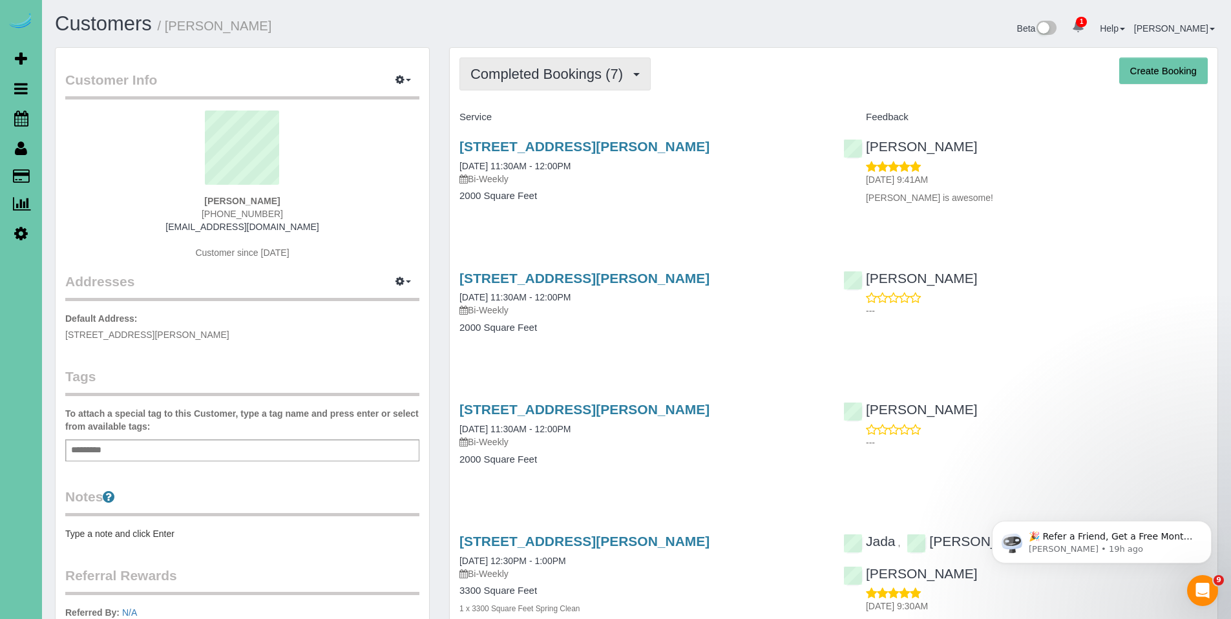
click at [559, 81] on span "Completed Bookings (7)" at bounding box center [550, 74] width 159 height 16
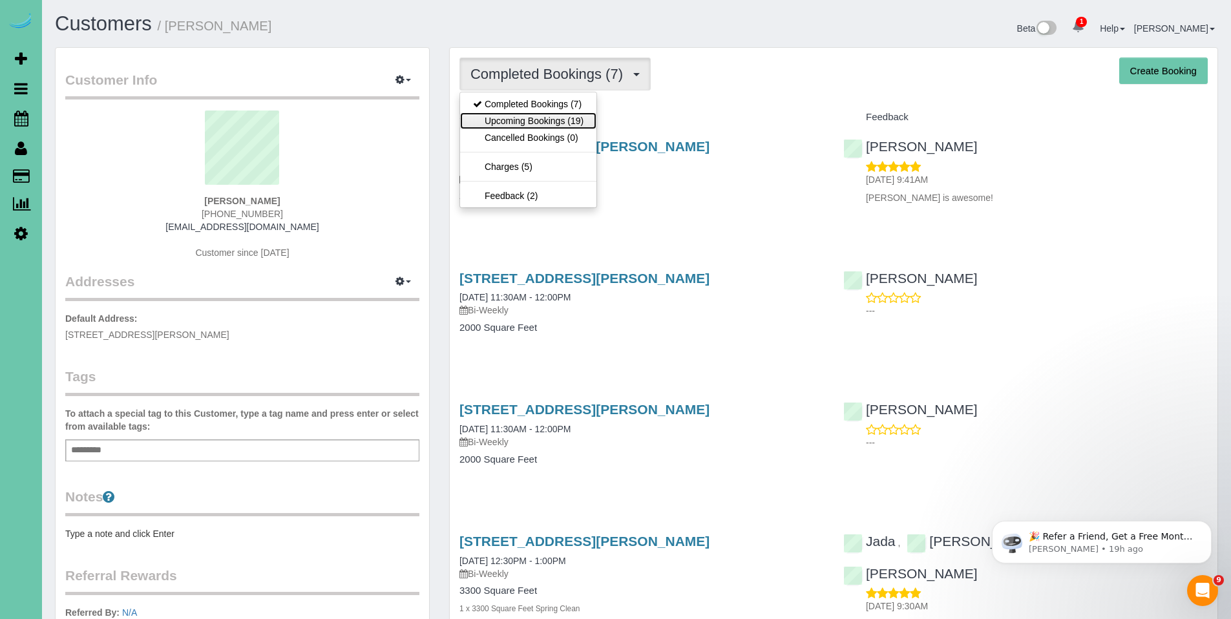
click at [541, 120] on link "Upcoming Bookings (19)" at bounding box center [528, 120] width 136 height 17
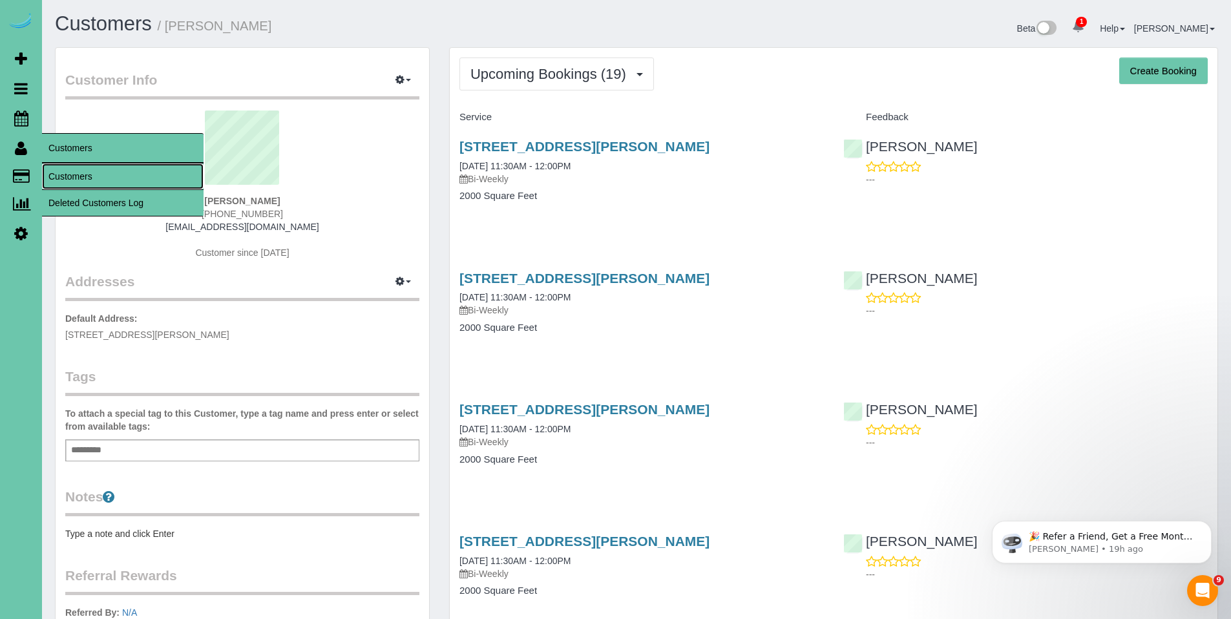
click at [67, 176] on link "Customers" at bounding box center [123, 177] width 162 height 26
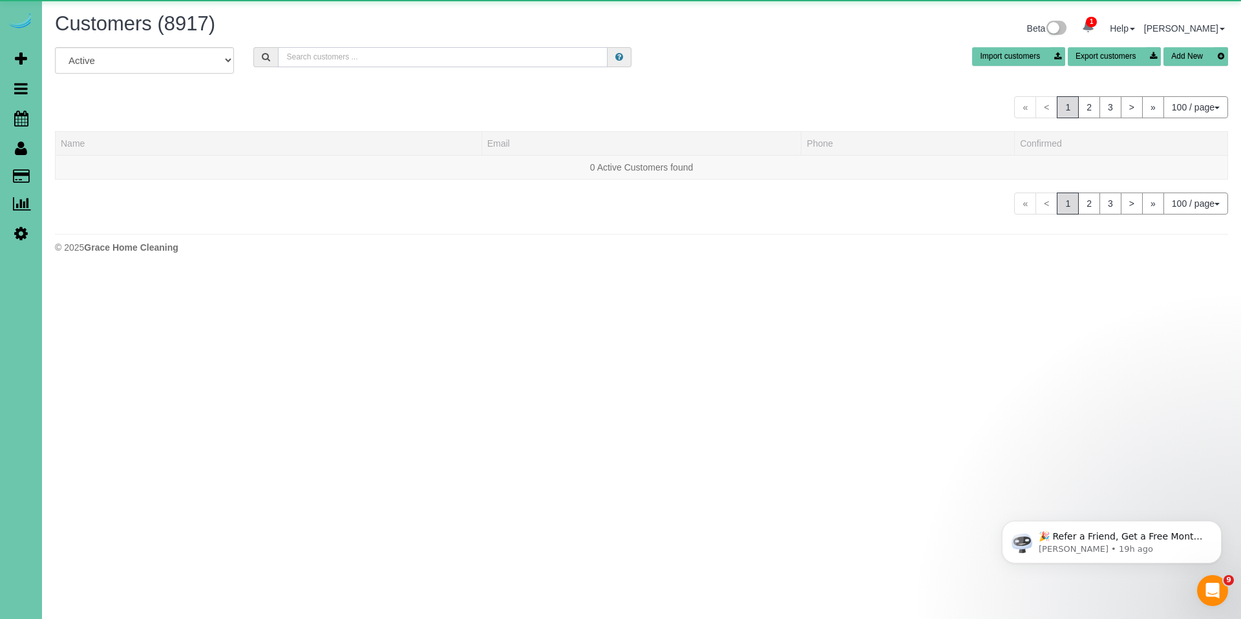
click at [403, 55] on input "text" at bounding box center [443, 57] width 330 height 20
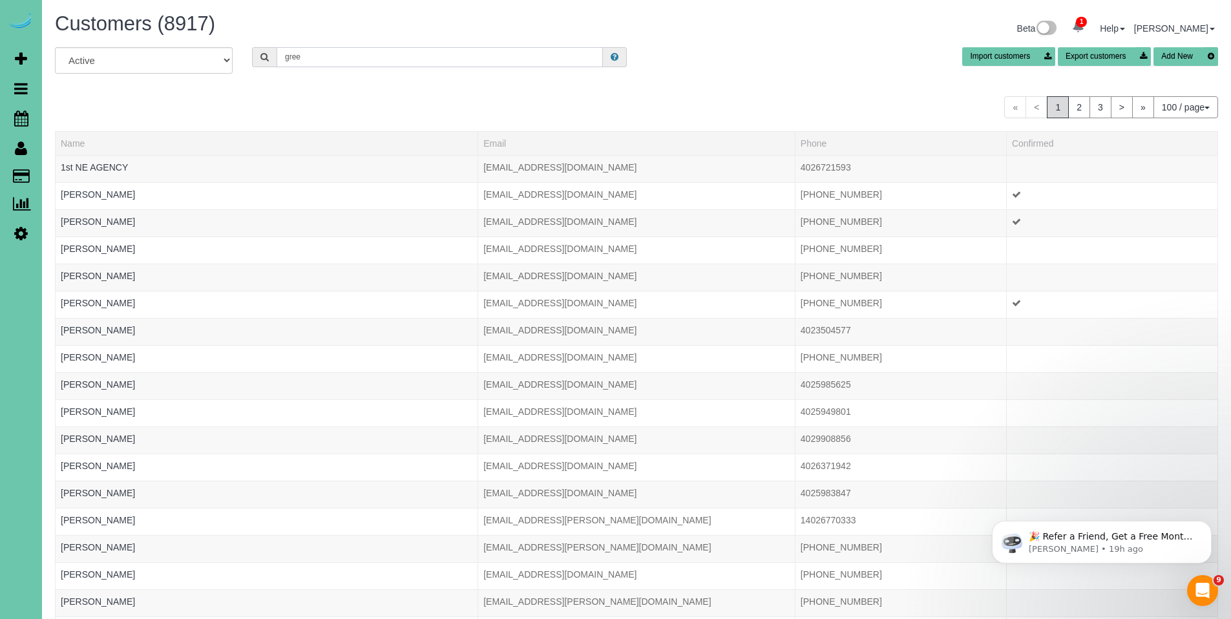
type input "greenwood"
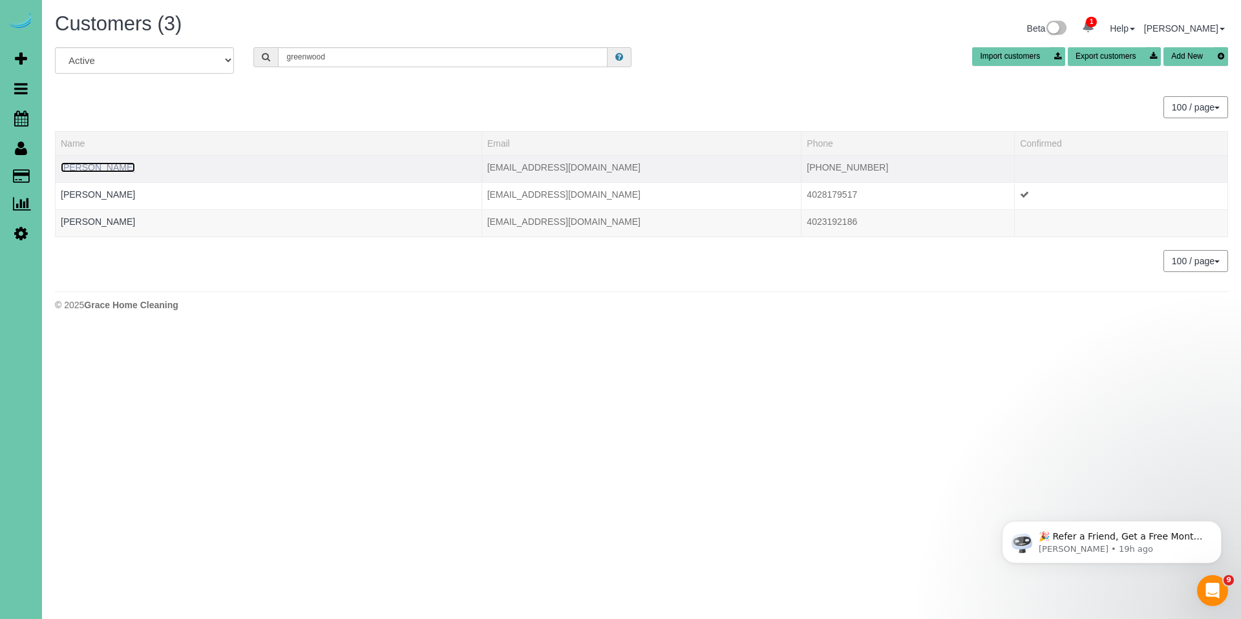
click at [78, 170] on link "Mike Greenwood" at bounding box center [98, 167] width 74 height 10
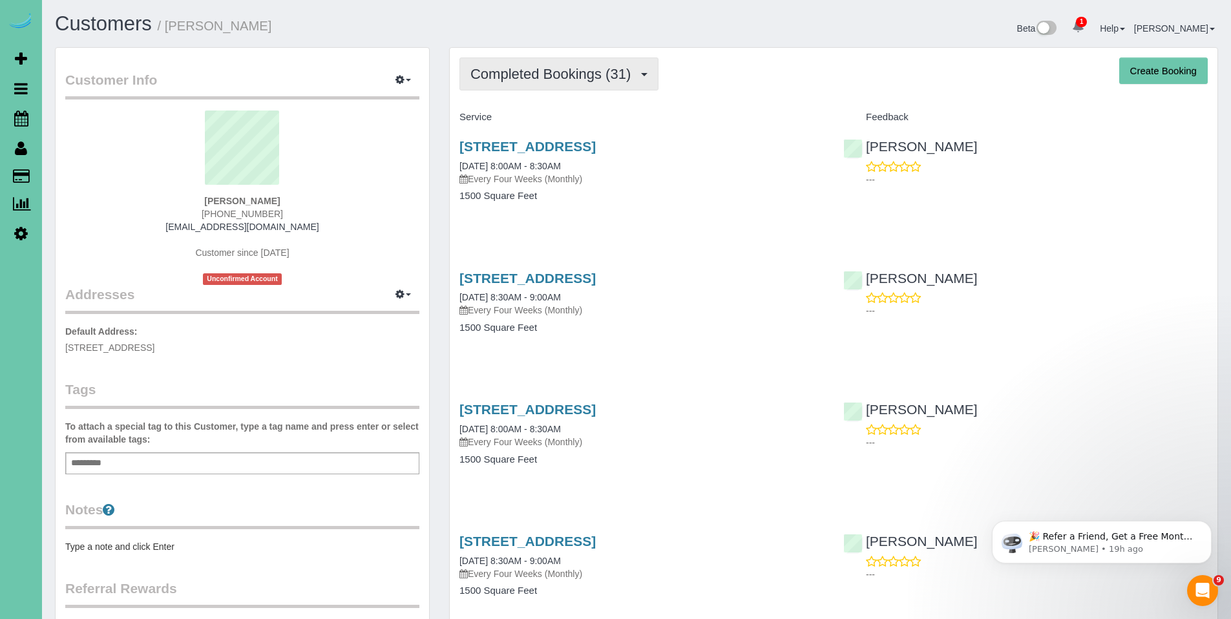
click at [548, 73] on span "Completed Bookings (31)" at bounding box center [554, 74] width 167 height 16
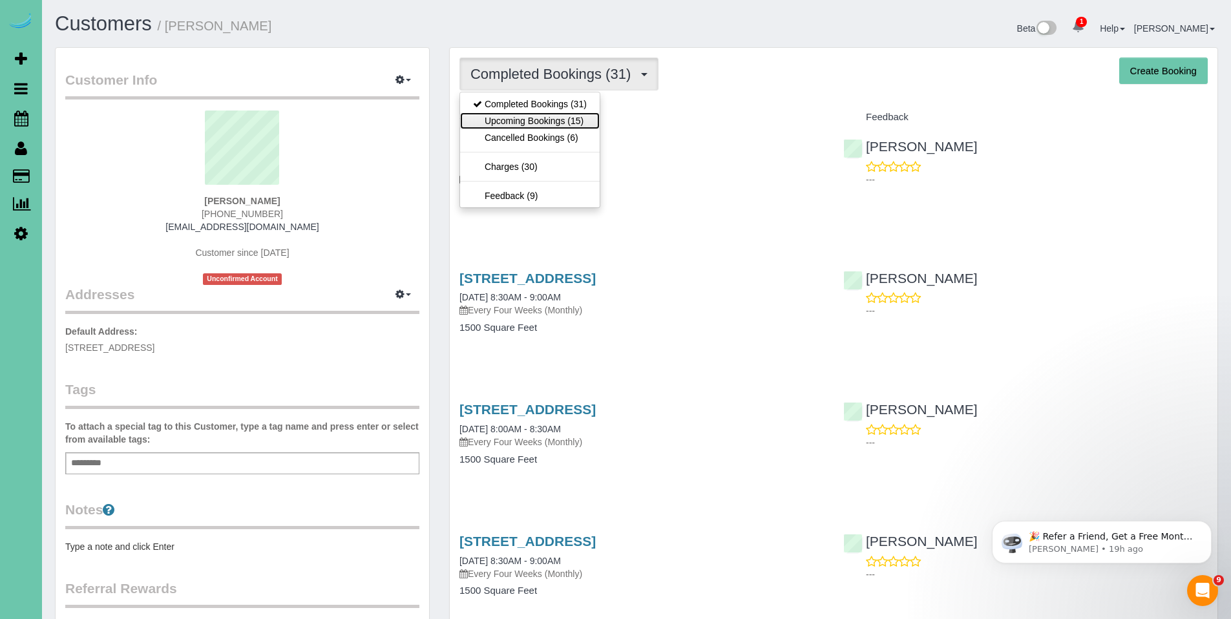
click at [531, 120] on link "Upcoming Bookings (15)" at bounding box center [530, 120] width 140 height 17
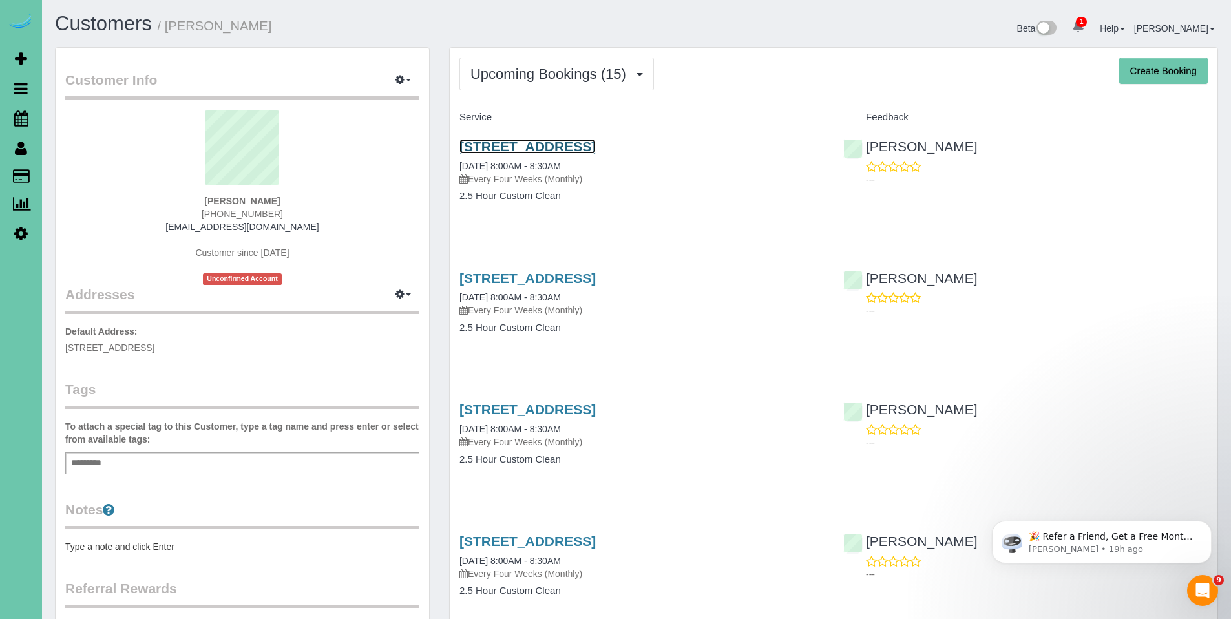
click at [585, 142] on link "3624 S 88th Street, Omaha, NE 68124" at bounding box center [528, 146] width 136 height 15
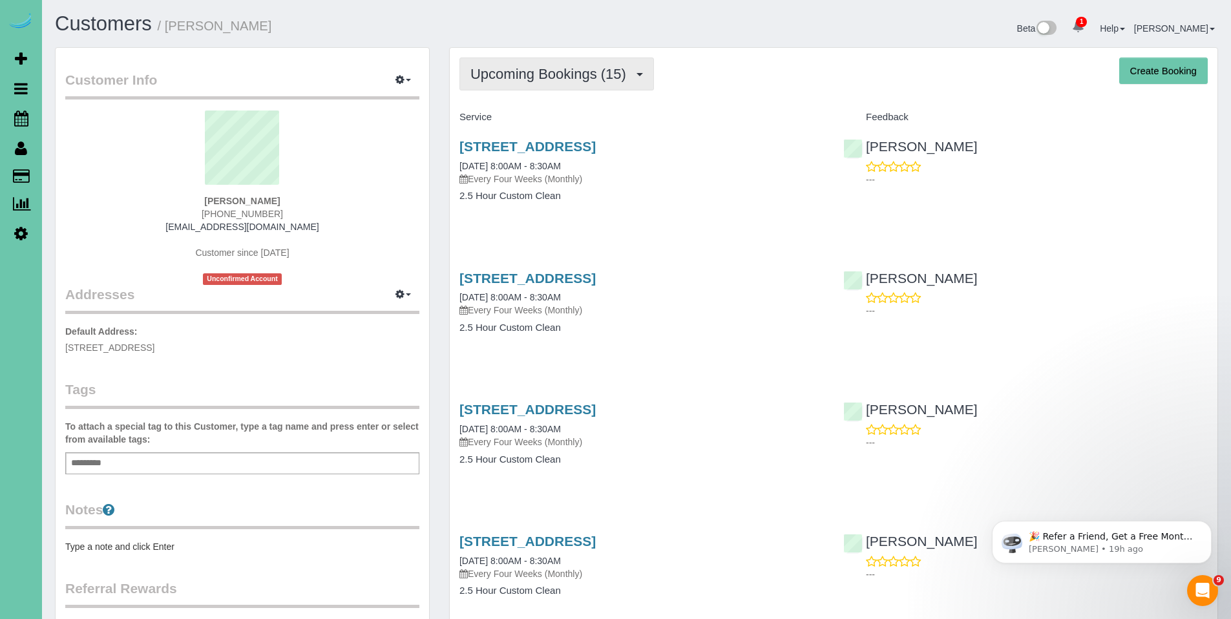
click at [524, 81] on span "Upcoming Bookings (15)" at bounding box center [552, 74] width 162 height 16
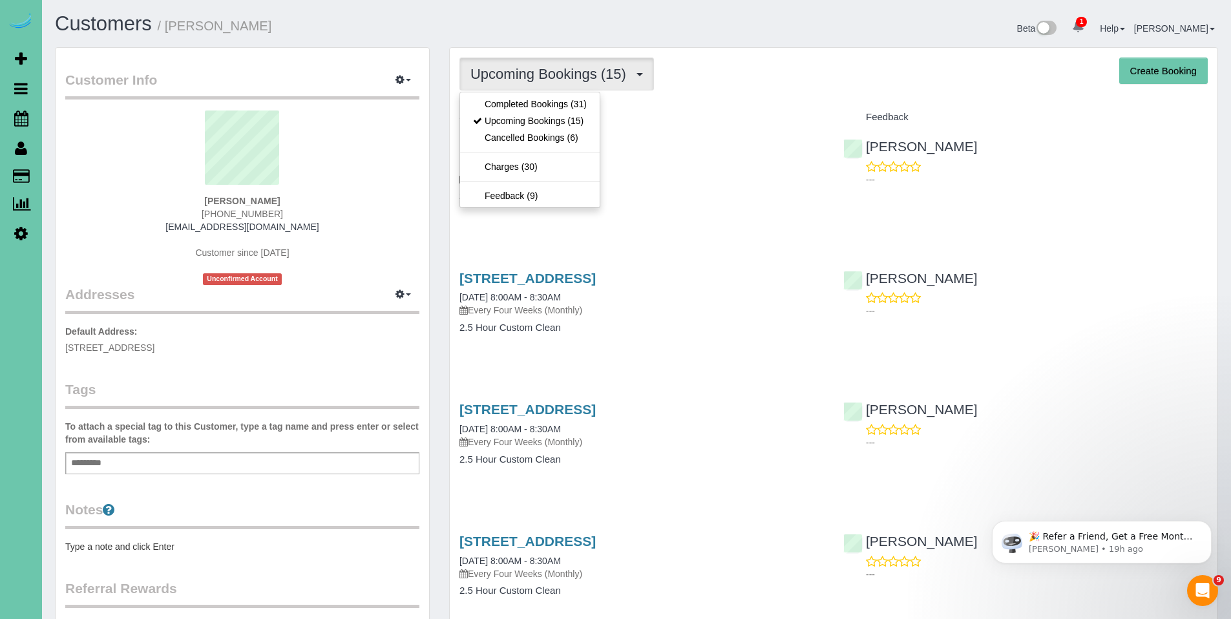
click at [766, 338] on div "3624 S 88th Street, Omaha, NE 68124 11/10/2025 8:00AM - 8:30AM Every Four Weeks…" at bounding box center [642, 310] width 384 height 100
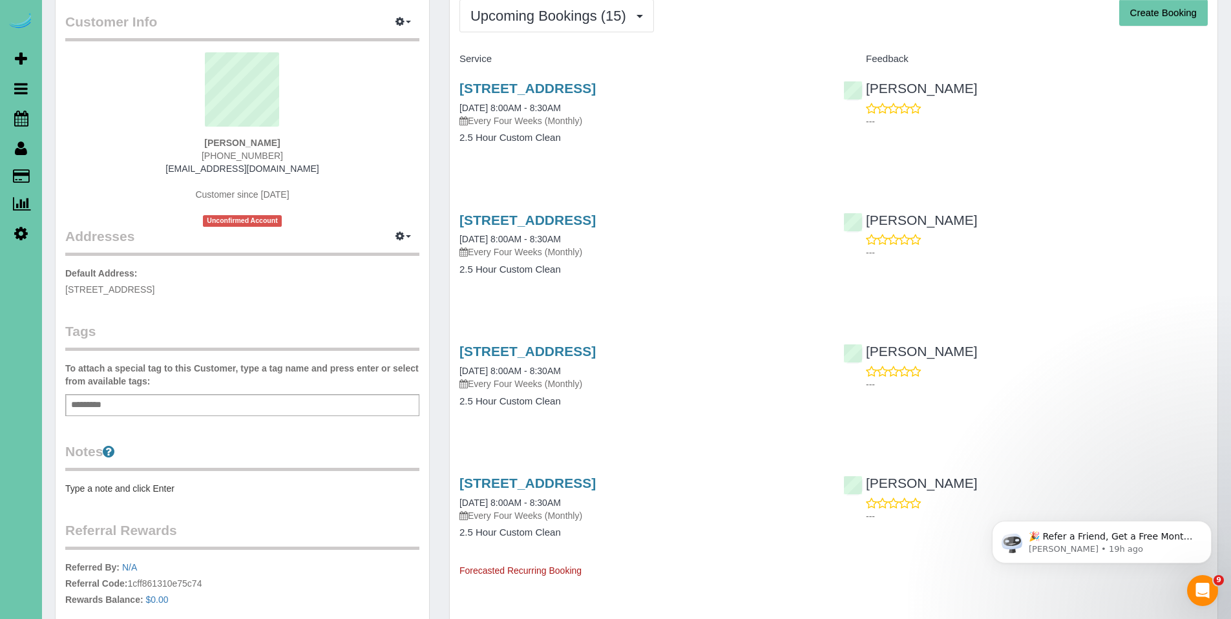
scroll to position [43, 0]
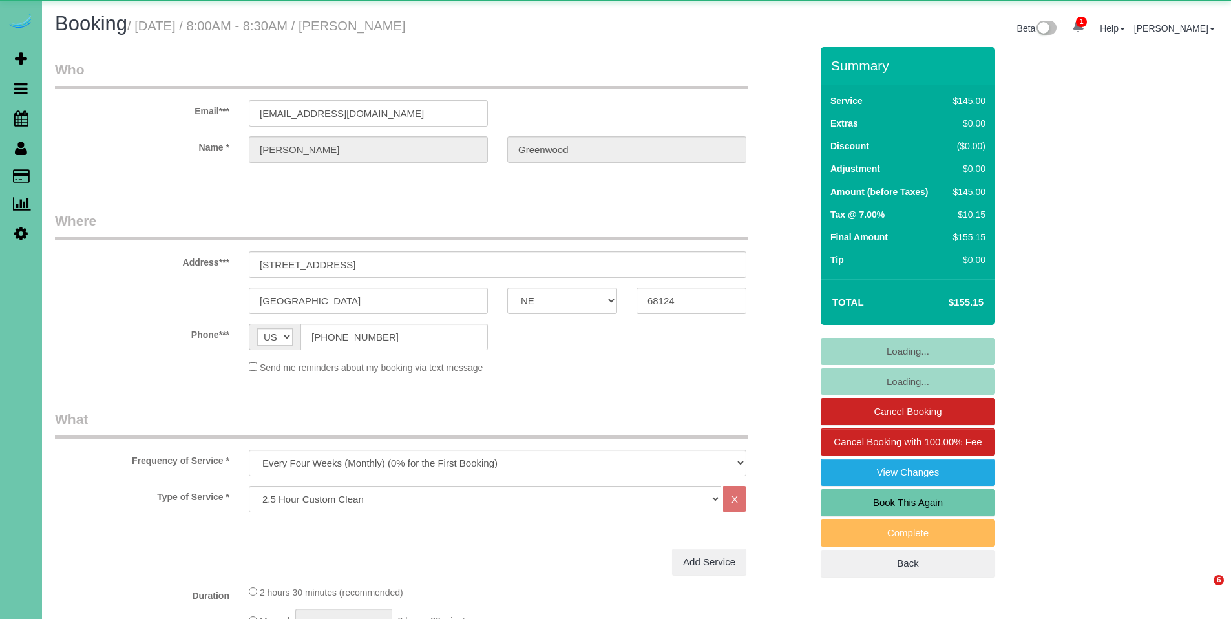
select select "NE"
select select "object:635"
